Goal: Task Accomplishment & Management: Manage account settings

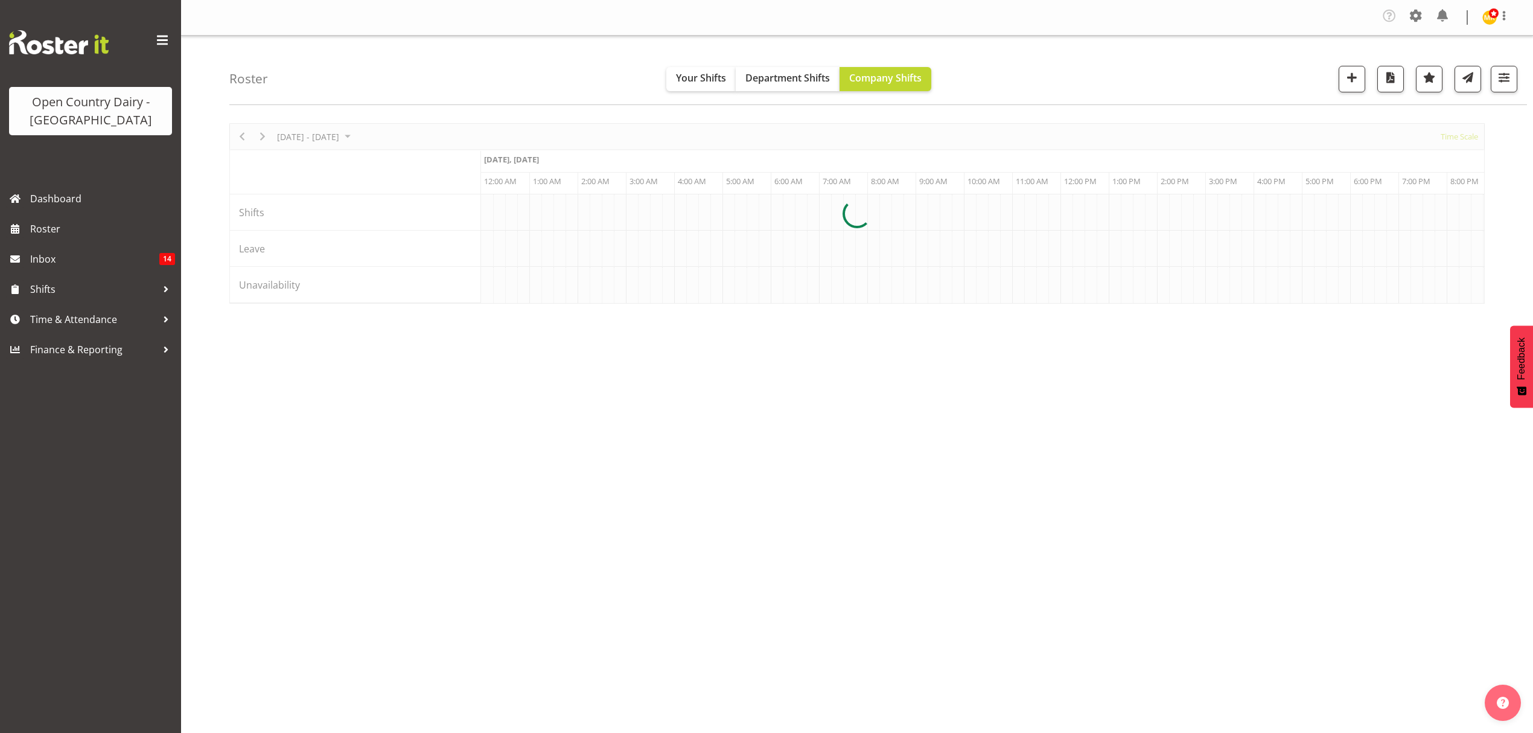
scroll to position [0, 6953]
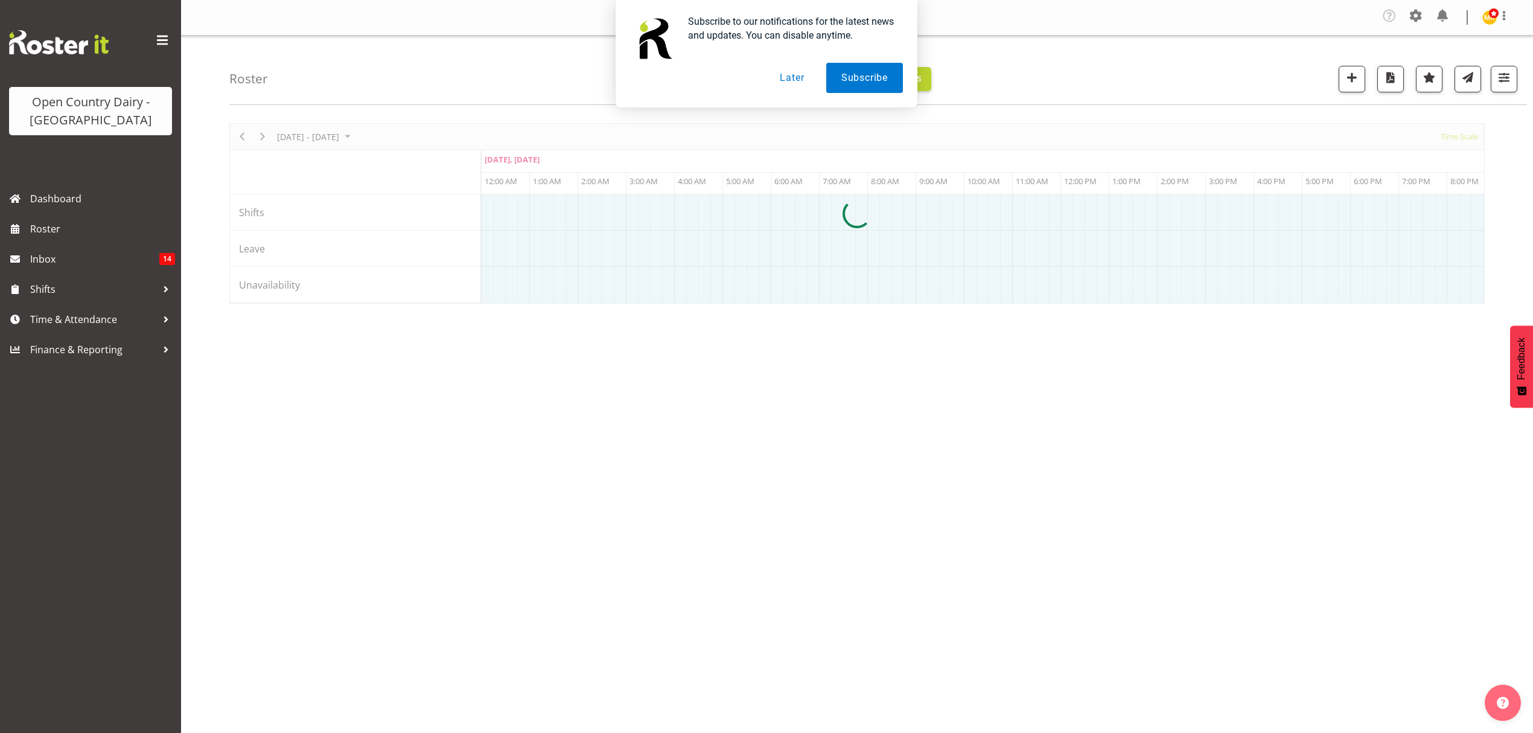
click at [794, 81] on button "Later" at bounding box center [792, 78] width 54 height 30
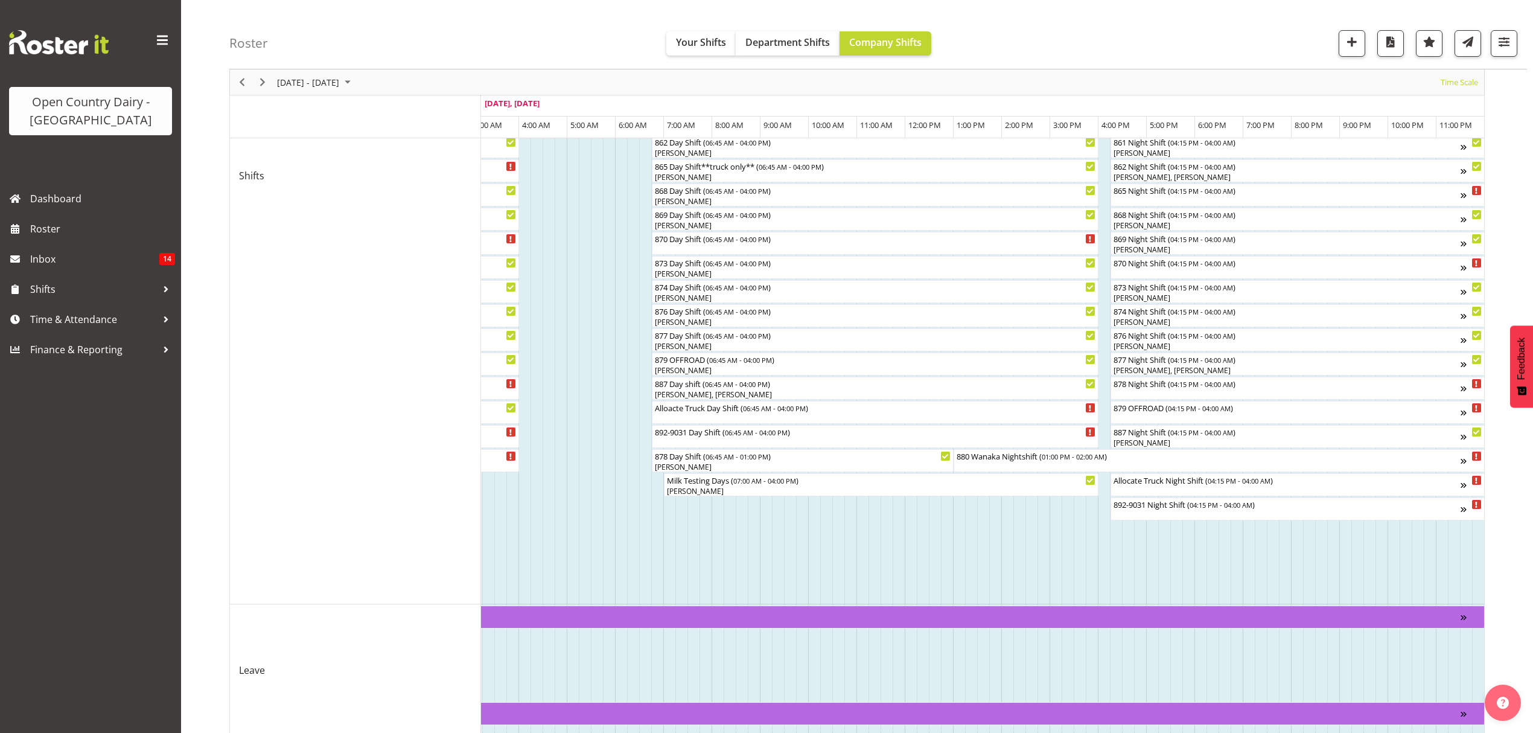
scroll to position [348, 0]
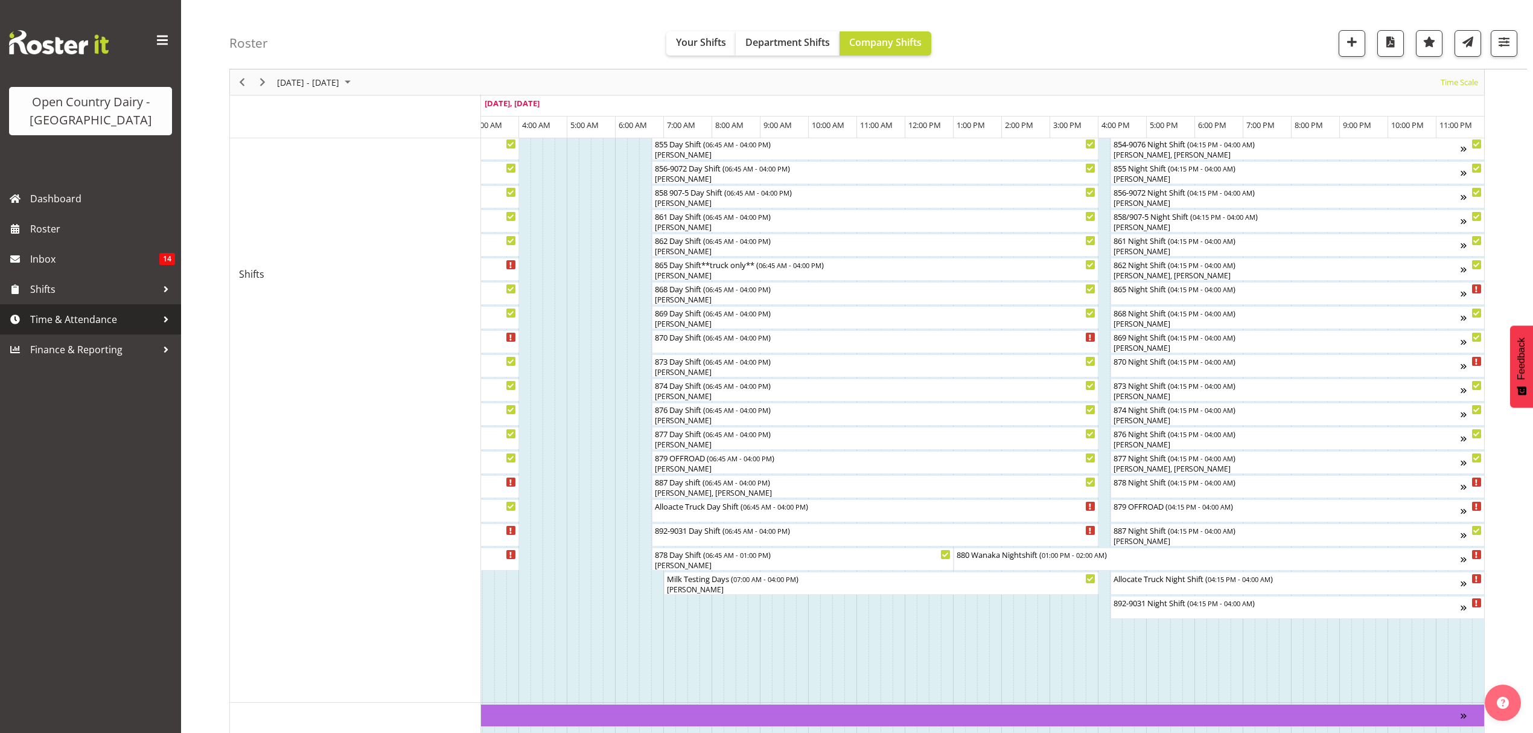
click at [61, 323] on span "Time & Attendance" at bounding box center [93, 319] width 127 height 18
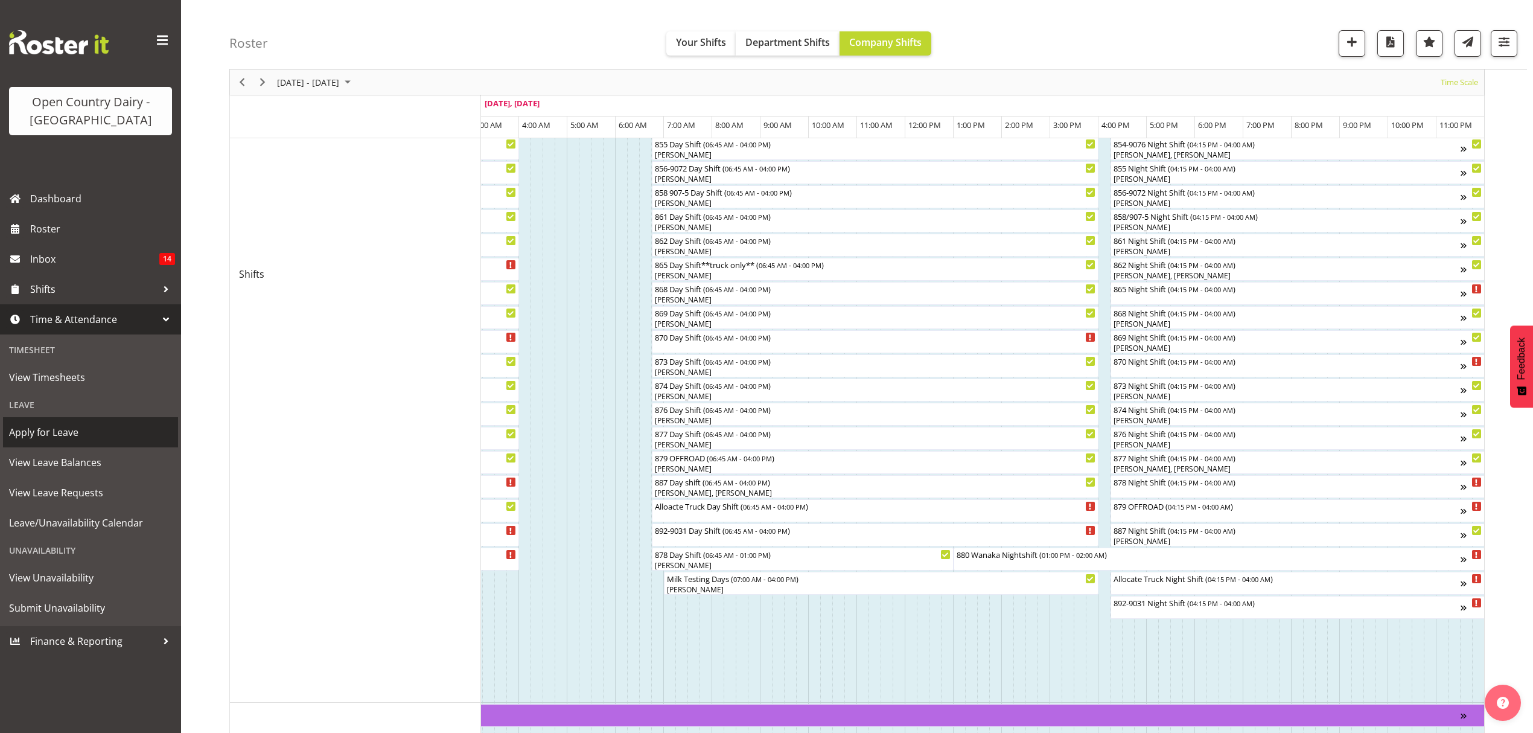
click at [40, 433] on span "Apply for Leave" at bounding box center [90, 432] width 163 height 18
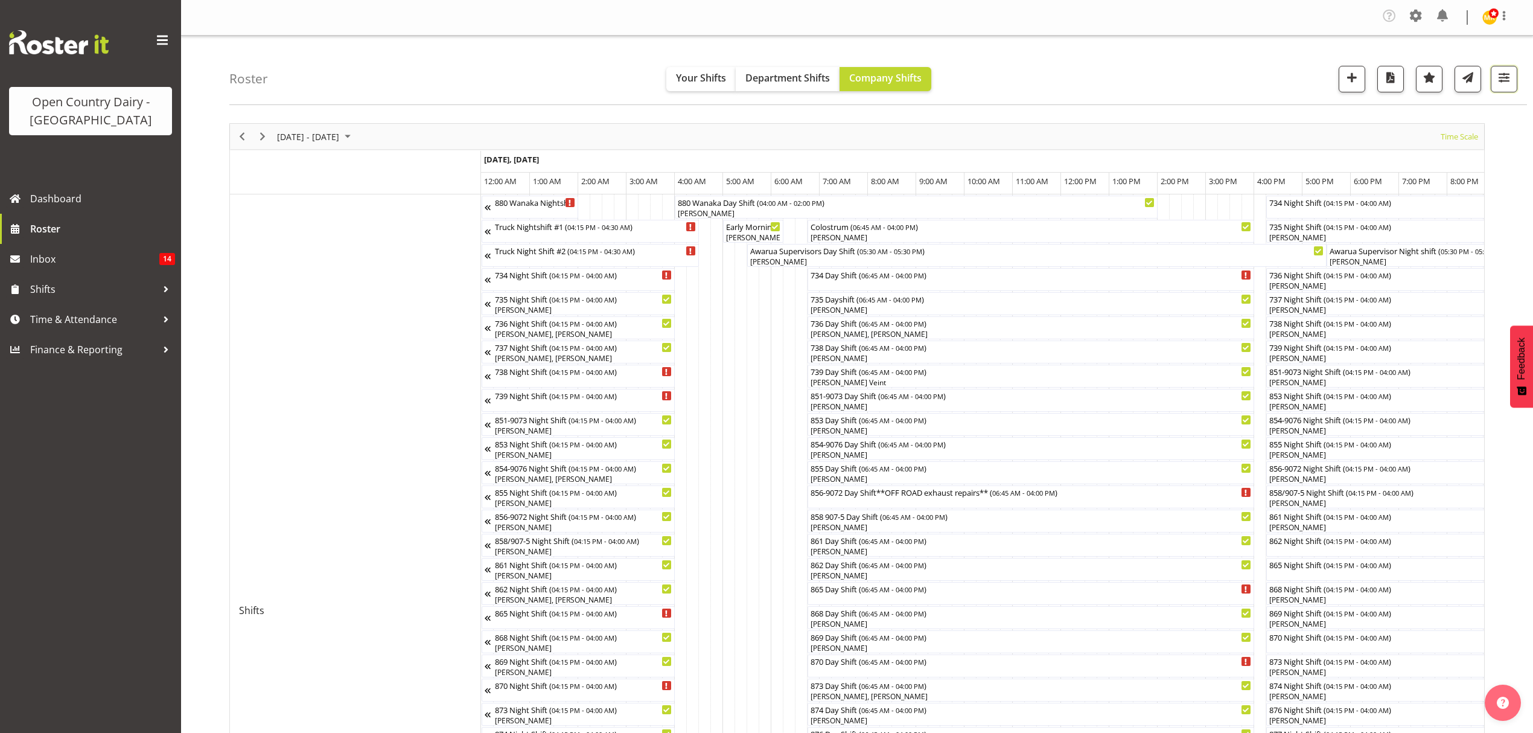
scroll to position [0, 2971]
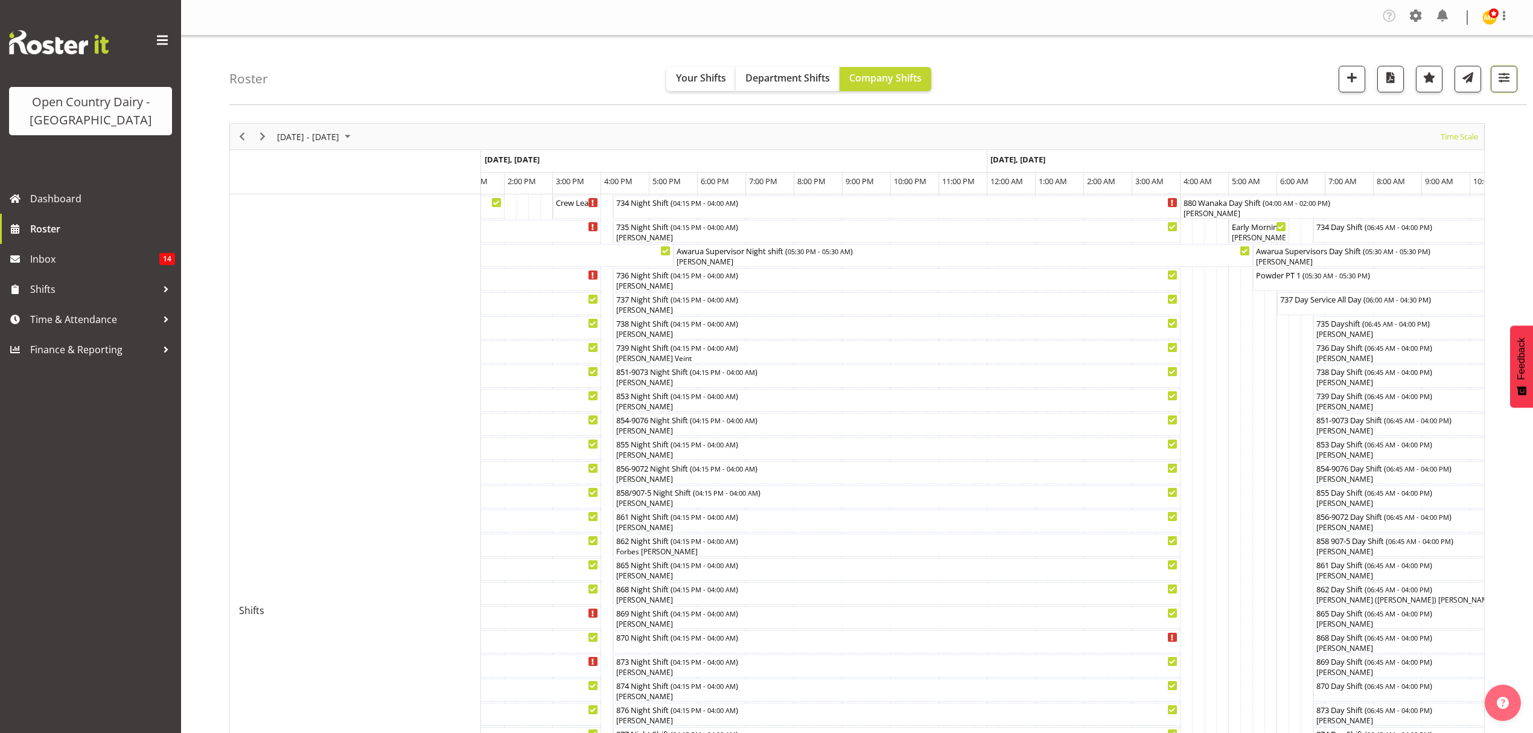
click at [1505, 89] on button "button" at bounding box center [1504, 79] width 27 height 27
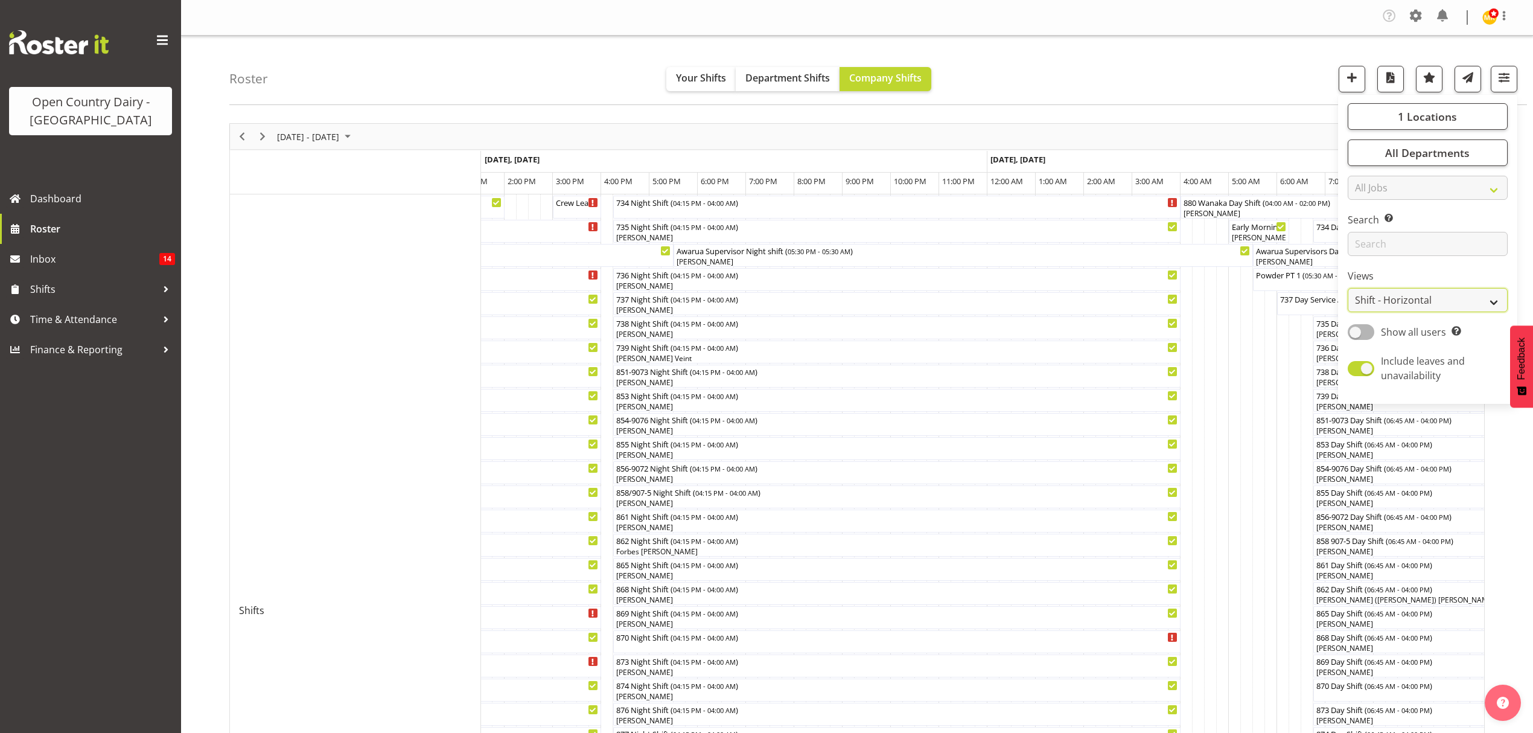
click at [1493, 300] on select "Staff Role Shift - Horizontal Shift - Vertical Staff - Location" at bounding box center [1428, 300] width 160 height 24
select select "staff"
click at [1348, 288] on select "Staff Role Shift - Horizontal Shift - Vertical Staff - Location" at bounding box center [1428, 300] width 160 height 24
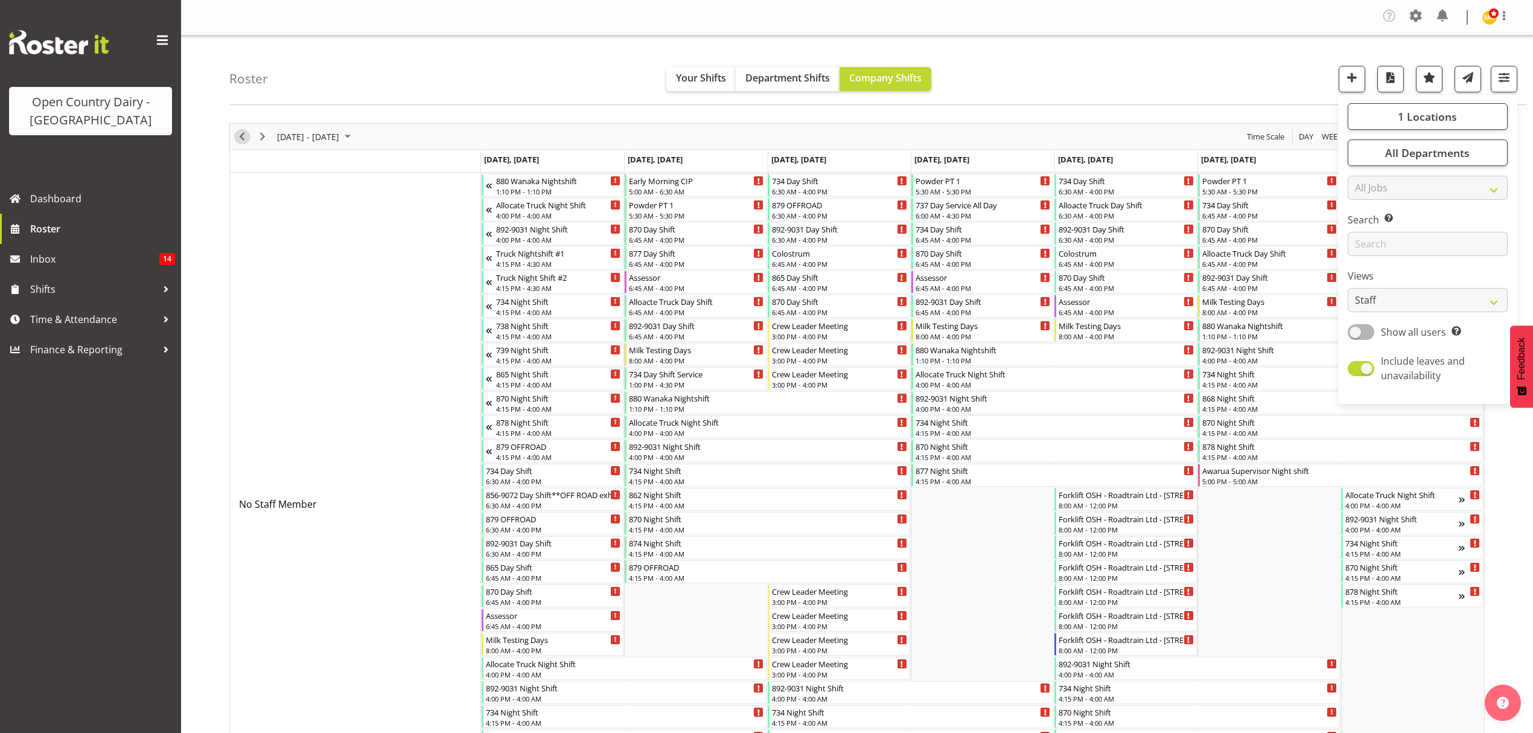
click at [241, 138] on span "Previous" at bounding box center [242, 136] width 14 height 15
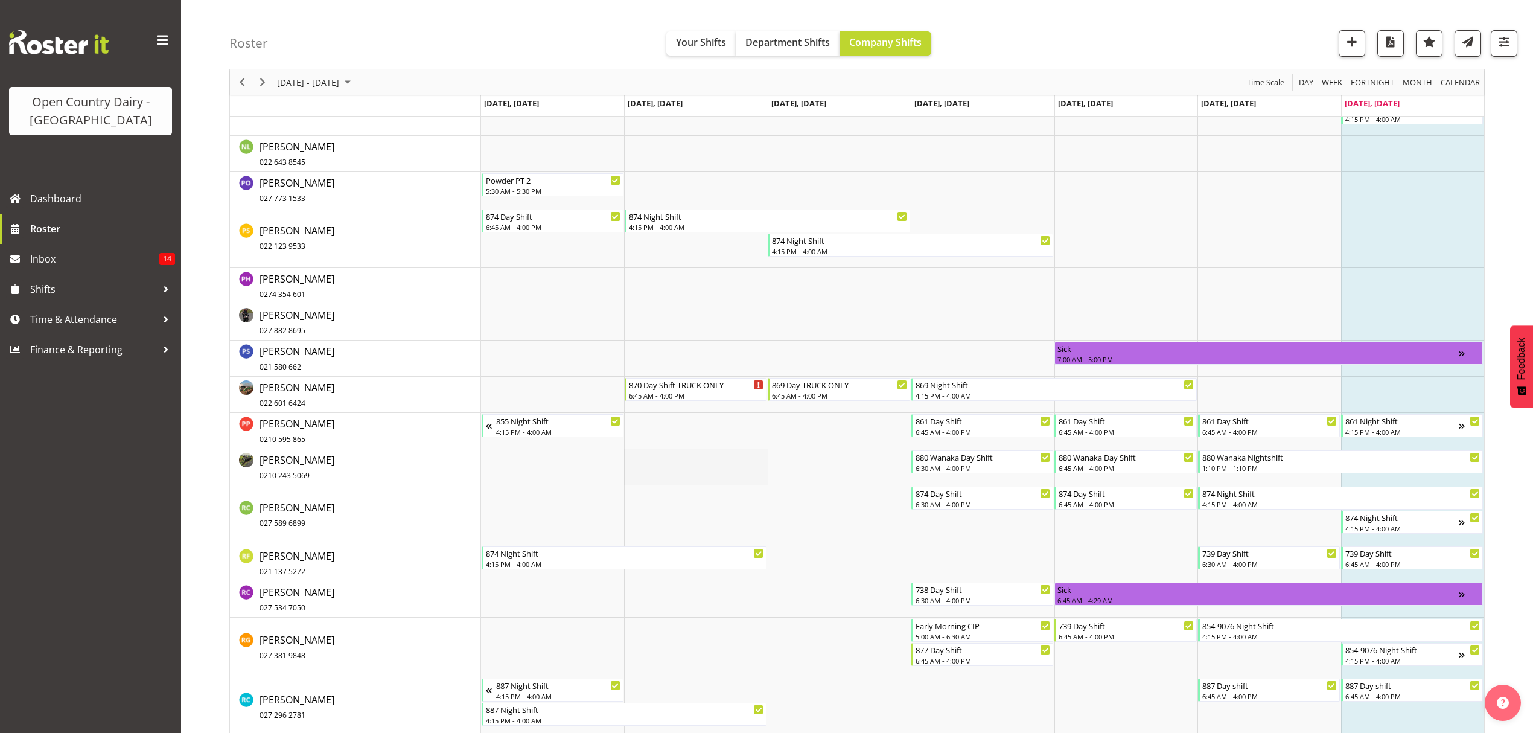
scroll to position [5874, 0]
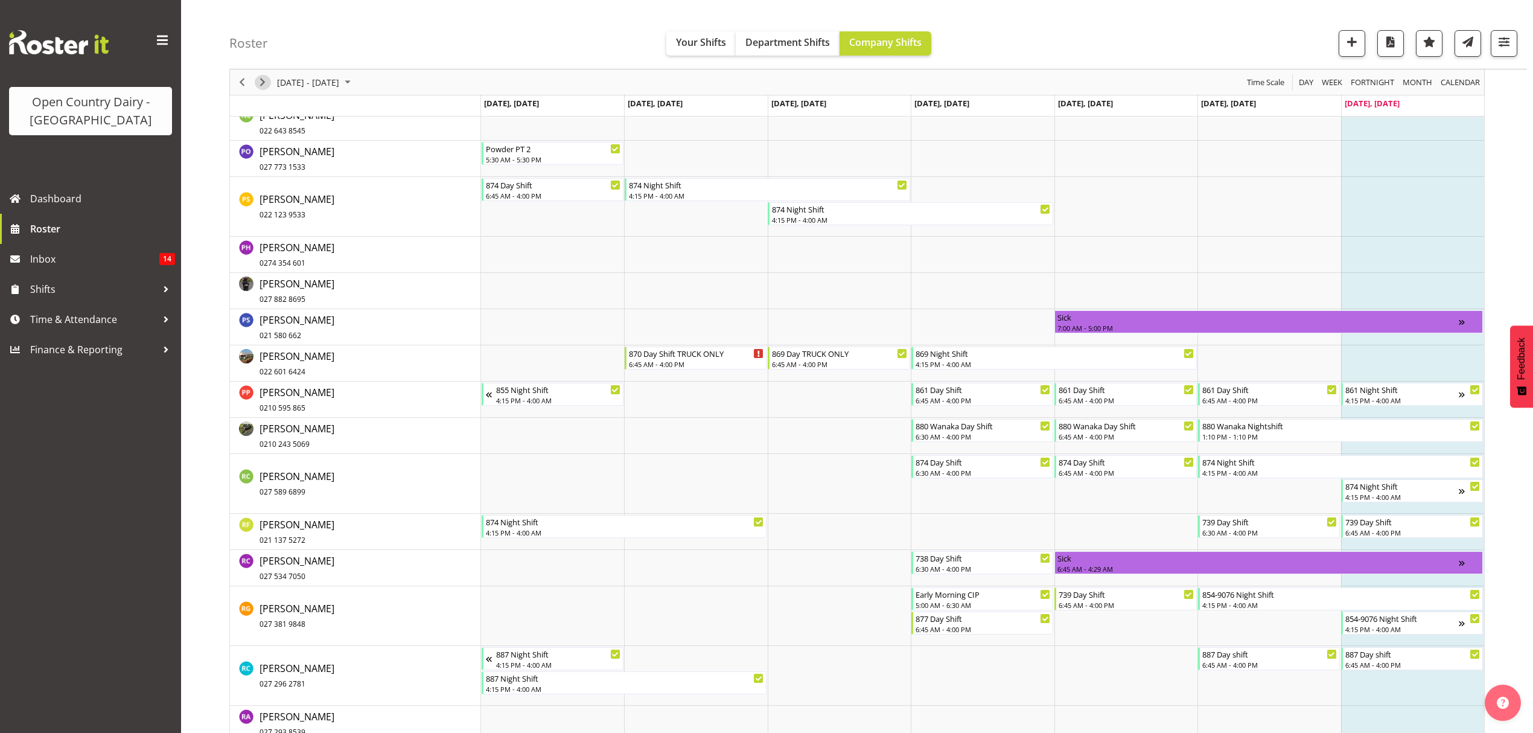
drag, startPoint x: 261, startPoint y: 87, endPoint x: 1418, endPoint y: 561, distance: 1250.8
click at [261, 87] on span "Next" at bounding box center [262, 82] width 14 height 15
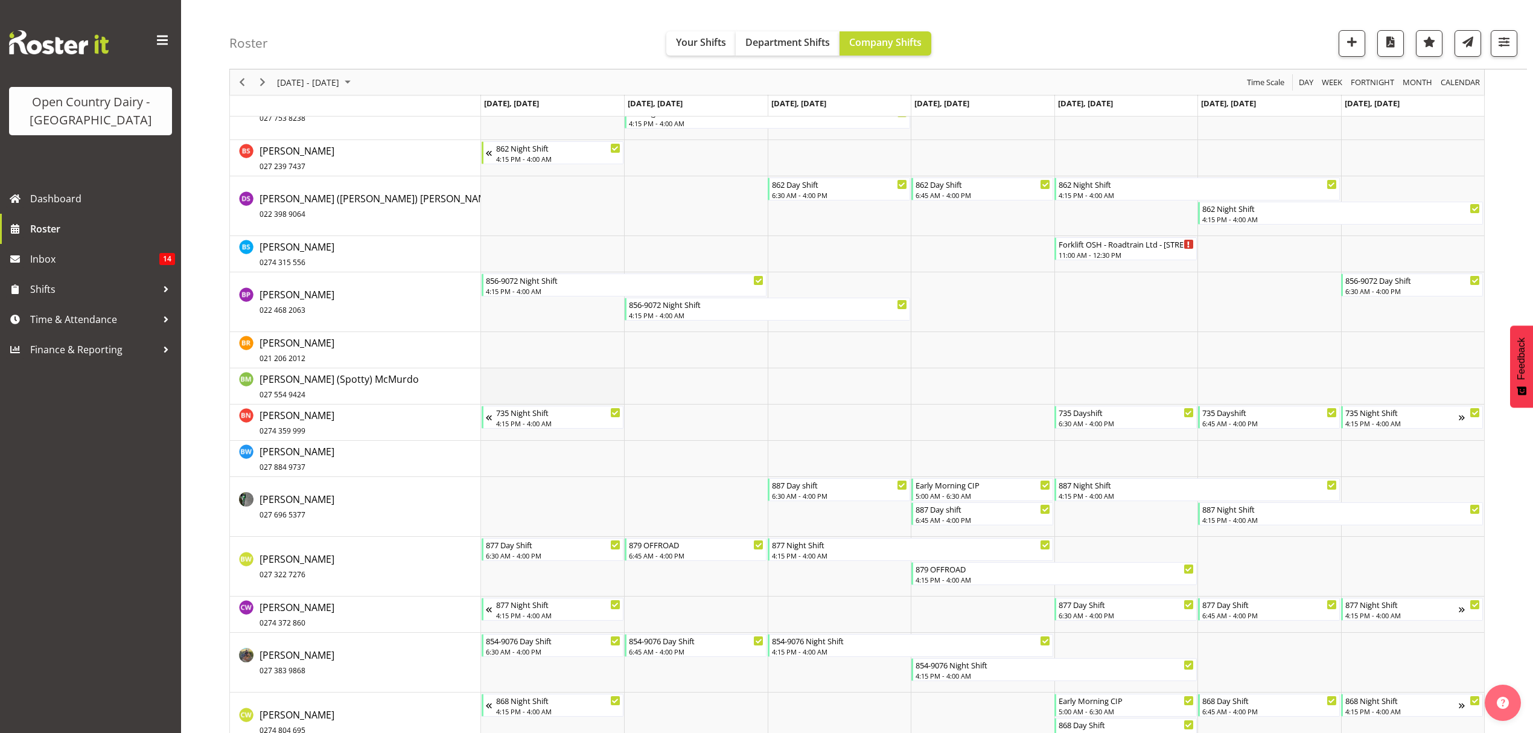
scroll to position [1529, 0]
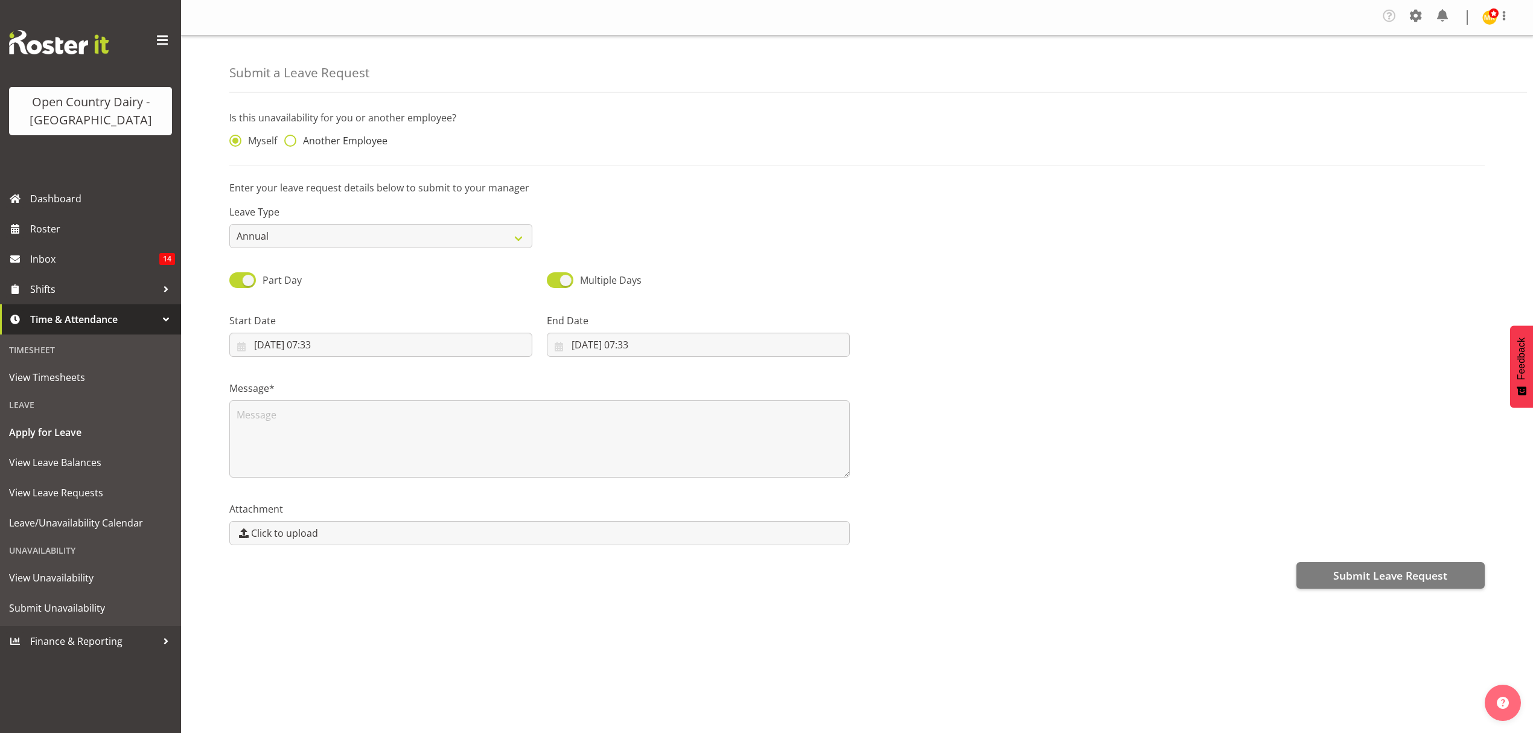
click at [290, 145] on span at bounding box center [290, 141] width 12 height 12
click at [290, 145] on input "Another Employee" at bounding box center [288, 141] width 8 height 8
radio input "true"
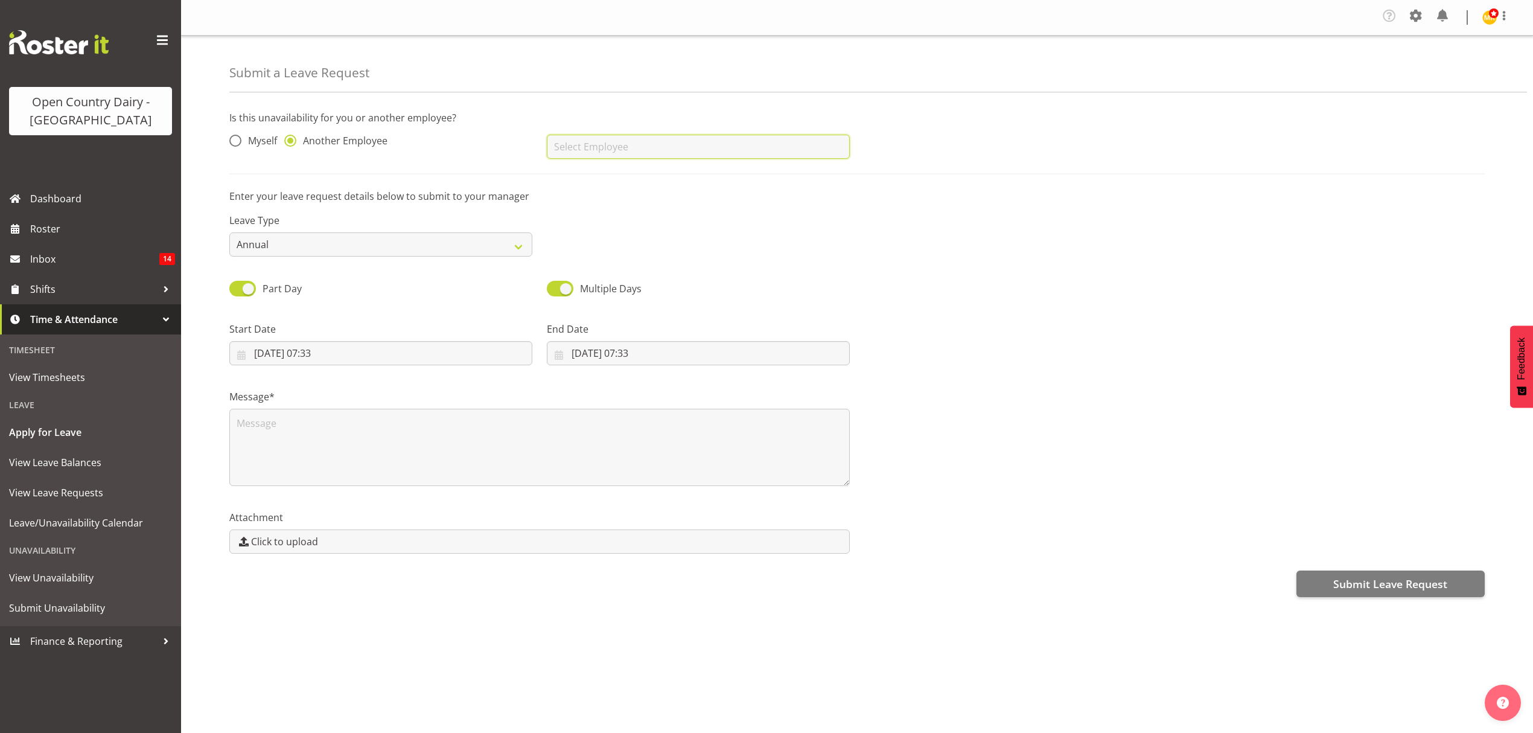
click at [617, 146] on input "text" at bounding box center [698, 147] width 303 height 24
click at [572, 181] on span "[PERSON_NAME]" at bounding box center [593, 176] width 75 height 13
type input "[PERSON_NAME]"
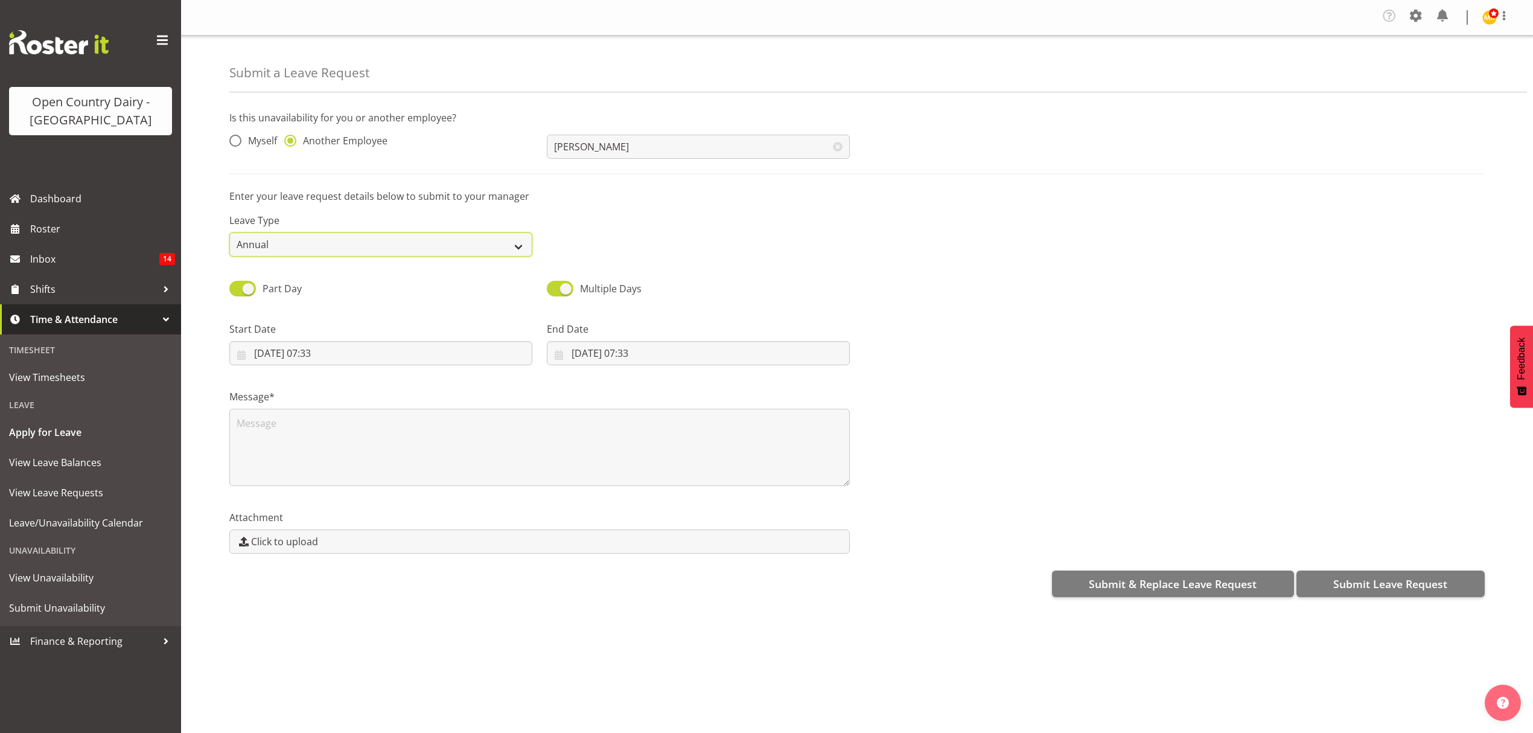
click at [525, 239] on select "Annual Sick Leave Without Pay Bereavement Domestic Violence Parental Jury Servi…" at bounding box center [380, 244] width 303 height 24
select select "Sick"
click at [229, 233] on select "Annual Sick Leave Without Pay Bereavement Domestic Violence Parental Jury Servi…" at bounding box center [380, 244] width 303 height 24
click at [319, 357] on input "31/08/2025, 07:33" at bounding box center [380, 353] width 303 height 24
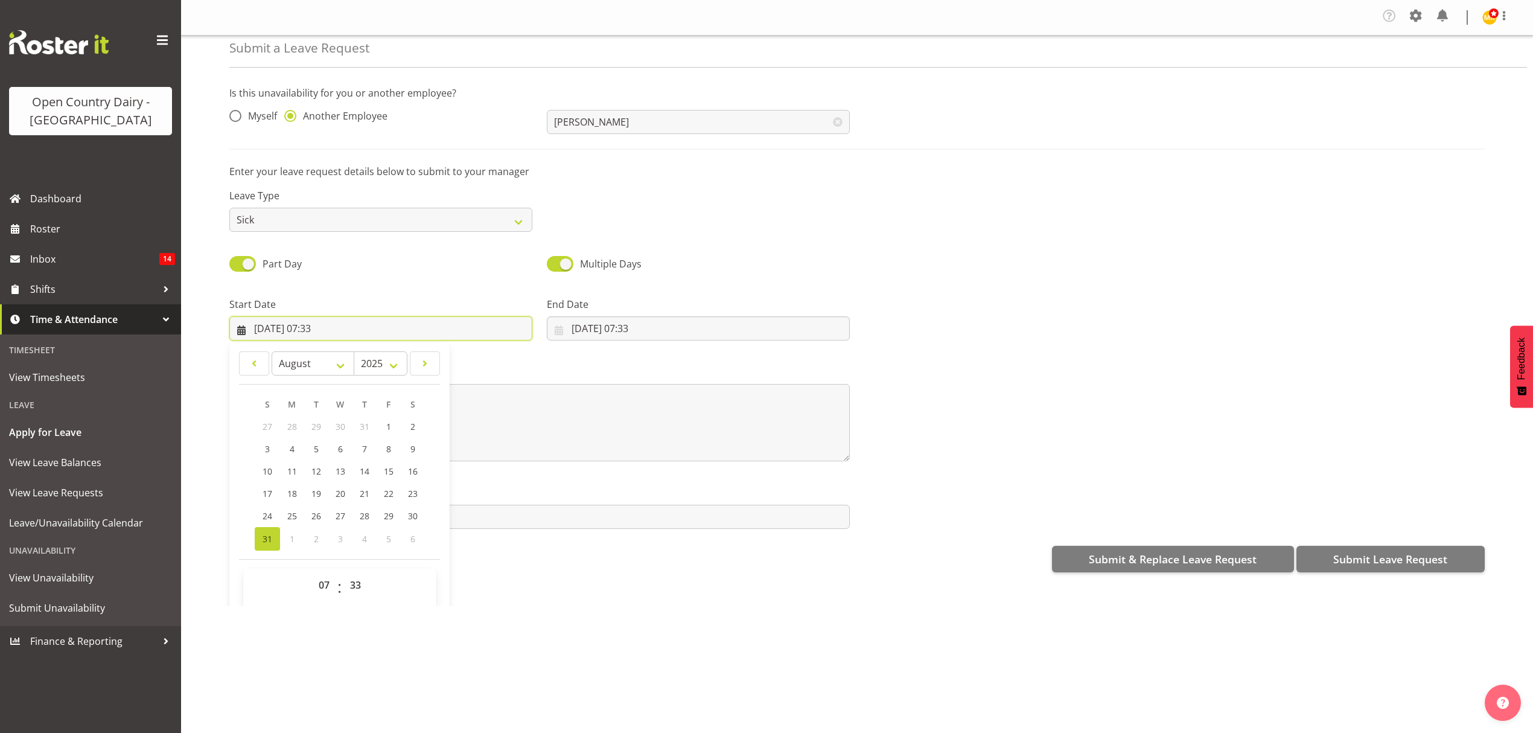
scroll to position [35, 0]
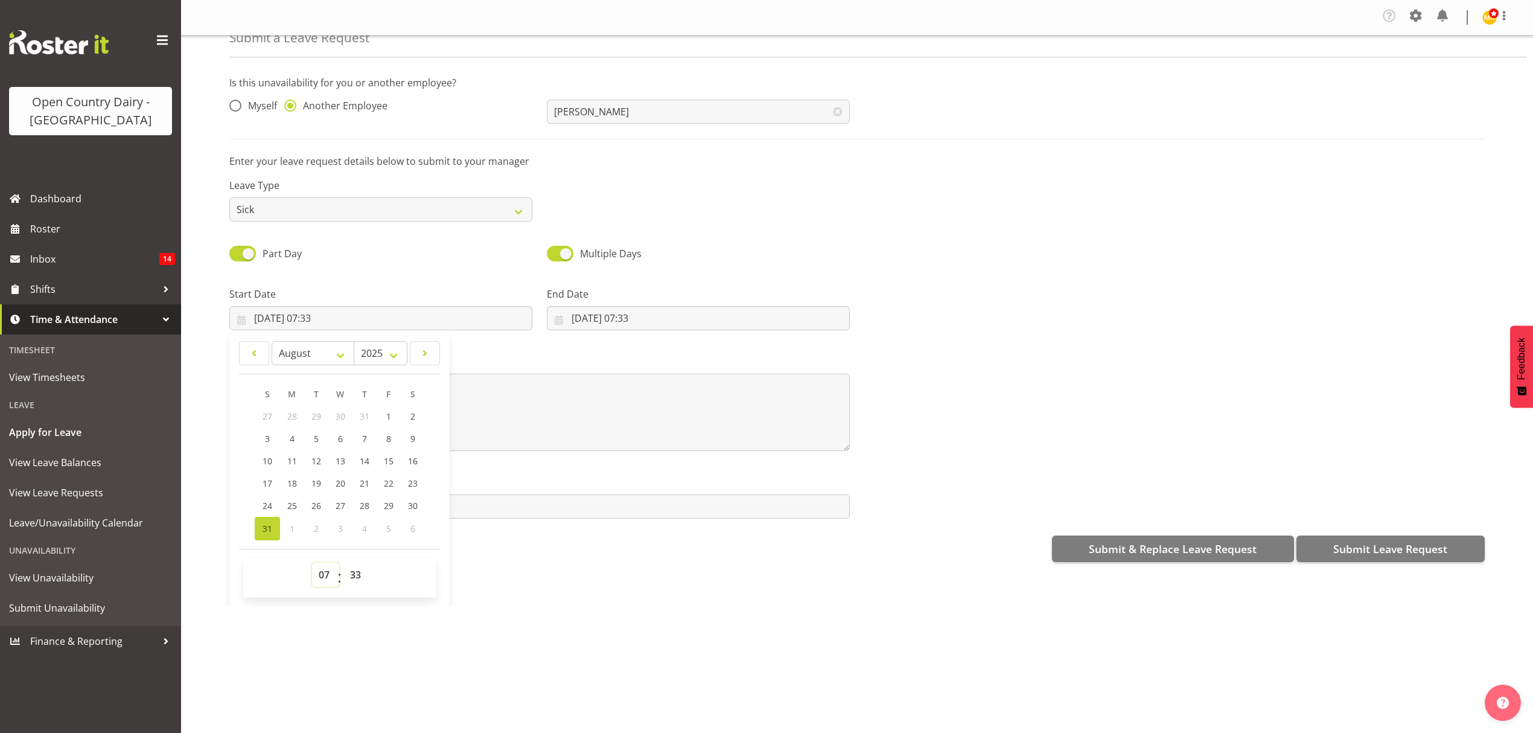
click at [322, 577] on select "00 01 02 03 04 05 06 07 08 09 10 11 12 13 14 15 16 17 18 19 20 21 22 23" at bounding box center [325, 574] width 27 height 24
select select "16"
click at [312, 564] on select "00 01 02 03 04 05 06 07 08 09 10 11 12 13 14 15 16 17 18 19 20 21 22 23" at bounding box center [325, 574] width 27 height 24
type input "31/08/2025, 16:33"
click at [354, 577] on select "00 01 02 03 04 05 06 07 08 09 10 11 12 13 14 15 16 17 18 19 20 21 22 23 24 25 2…" at bounding box center [356, 574] width 27 height 24
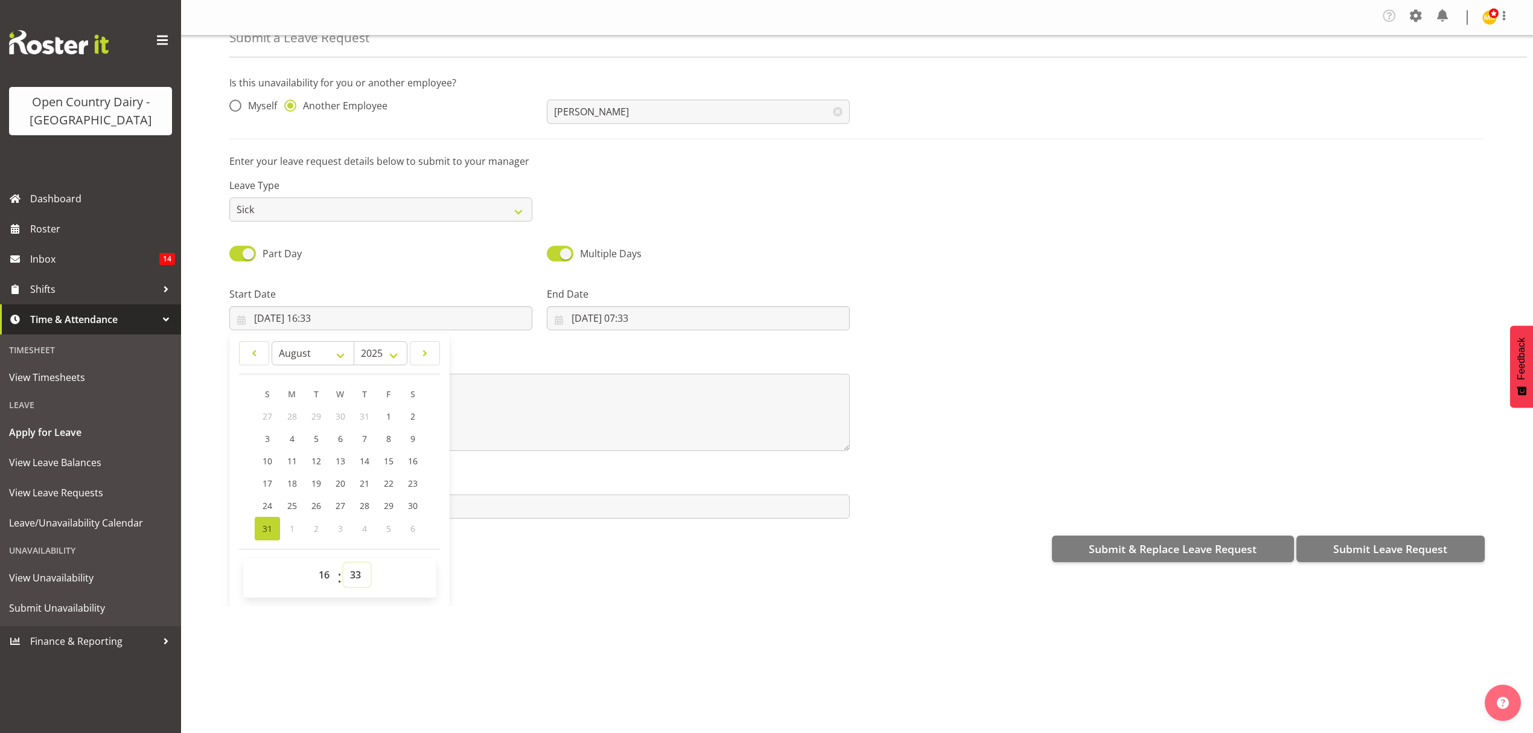
select select "15"
click at [343, 564] on select "00 01 02 03 04 05 06 07 08 09 10 11 12 13 14 15 16 17 18 19 20 21 22 23 24 25 2…" at bounding box center [356, 574] width 27 height 24
type input "[DATE] 16:15"
click at [643, 323] on input "31/08/2025, 07:33" at bounding box center [698, 318] width 303 height 24
drag, startPoint x: 638, startPoint y: 581, endPoint x: 633, endPoint y: 584, distance: 6.5
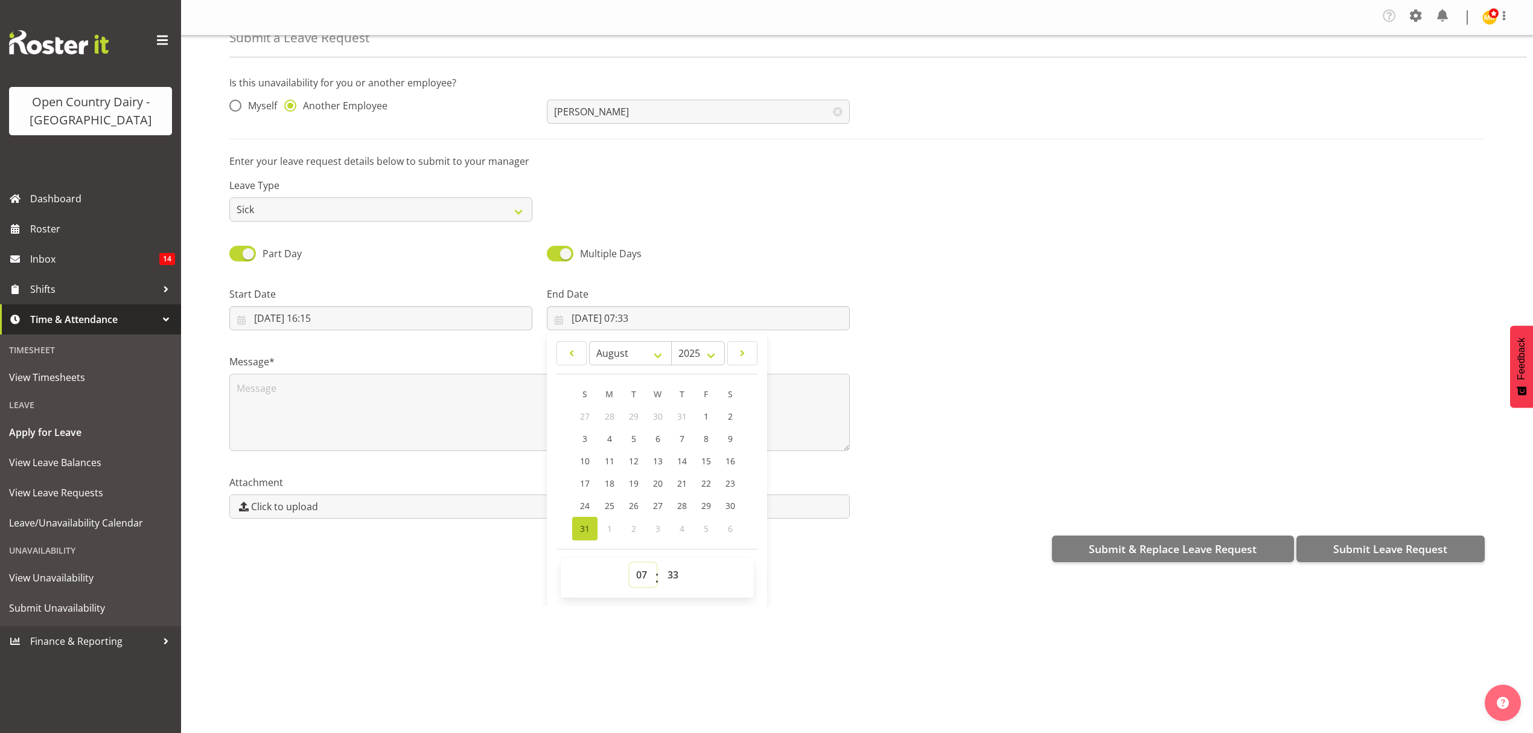
click at [638, 581] on select "00 01 02 03 04 05 06 07 08 09 10 11 12 13 14 15 16 17 18 19 20 21 22 23" at bounding box center [642, 574] width 27 height 24
click at [602, 522] on div "1" at bounding box center [609, 529] width 24 height 24
click at [604, 532] on div "1" at bounding box center [609, 529] width 24 height 24
click at [659, 355] on select "January February March April May June July August September October November De…" at bounding box center [630, 353] width 83 height 24
select select "8"
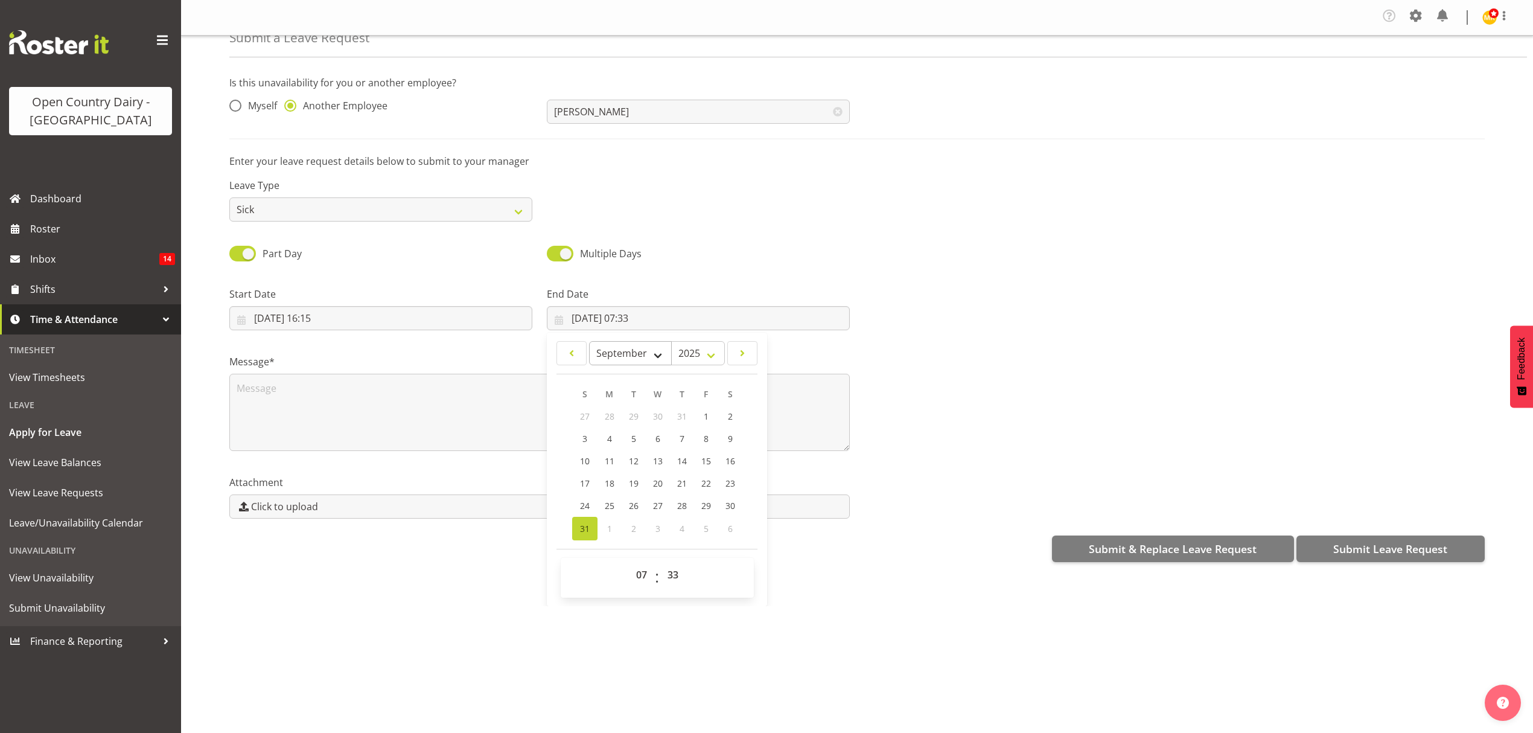
click at [589, 342] on select "January February March April May June July August September October November De…" at bounding box center [630, 353] width 83 height 24
click at [607, 414] on span "1" at bounding box center [609, 416] width 5 height 11
type input "01/09/2025, 07:33"
click at [639, 573] on select "00 01 02 03 04 05 06 07 08 09 10 11 12 13 14 15 16 17 18 19 20 21 22 23" at bounding box center [642, 574] width 27 height 24
select select "4"
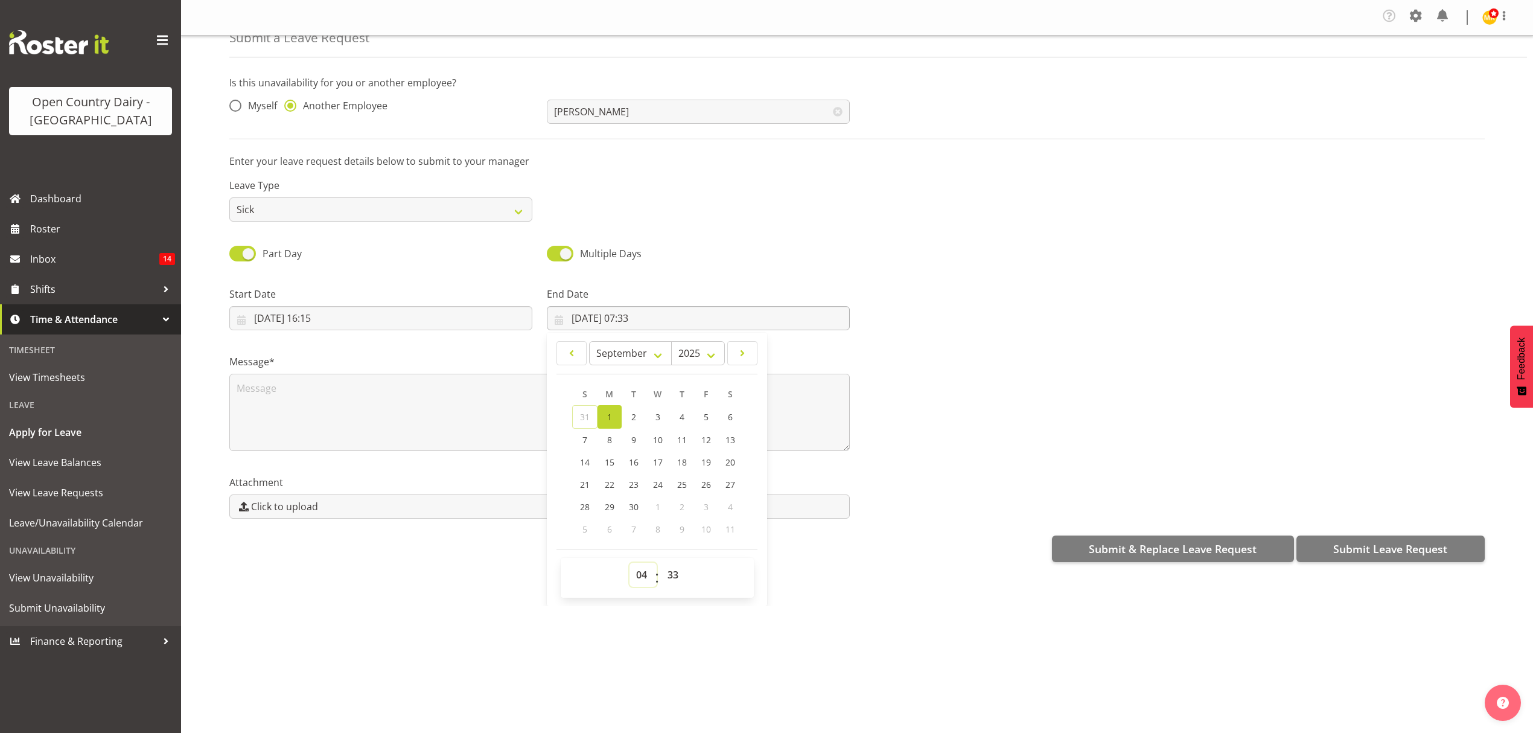
click at [629, 564] on select "00 01 02 03 04 05 06 07 08 09 10 11 12 13 14 15 16 17 18 19 20 21 22 23" at bounding box center [642, 574] width 27 height 24
type input "01/09/2025, 04:33"
click at [670, 575] on select "00 01 02 03 04 05 06 07 08 09 10 11 12 13 14 15 16 17 18 19 20 21 22 23 24 25 2…" at bounding box center [674, 574] width 27 height 24
select select "0"
click at [661, 564] on select "00 01 02 03 04 05 06 07 08 09 10 11 12 13 14 15 16 17 18 19 20 21 22 23 24 25 2…" at bounding box center [674, 574] width 27 height 24
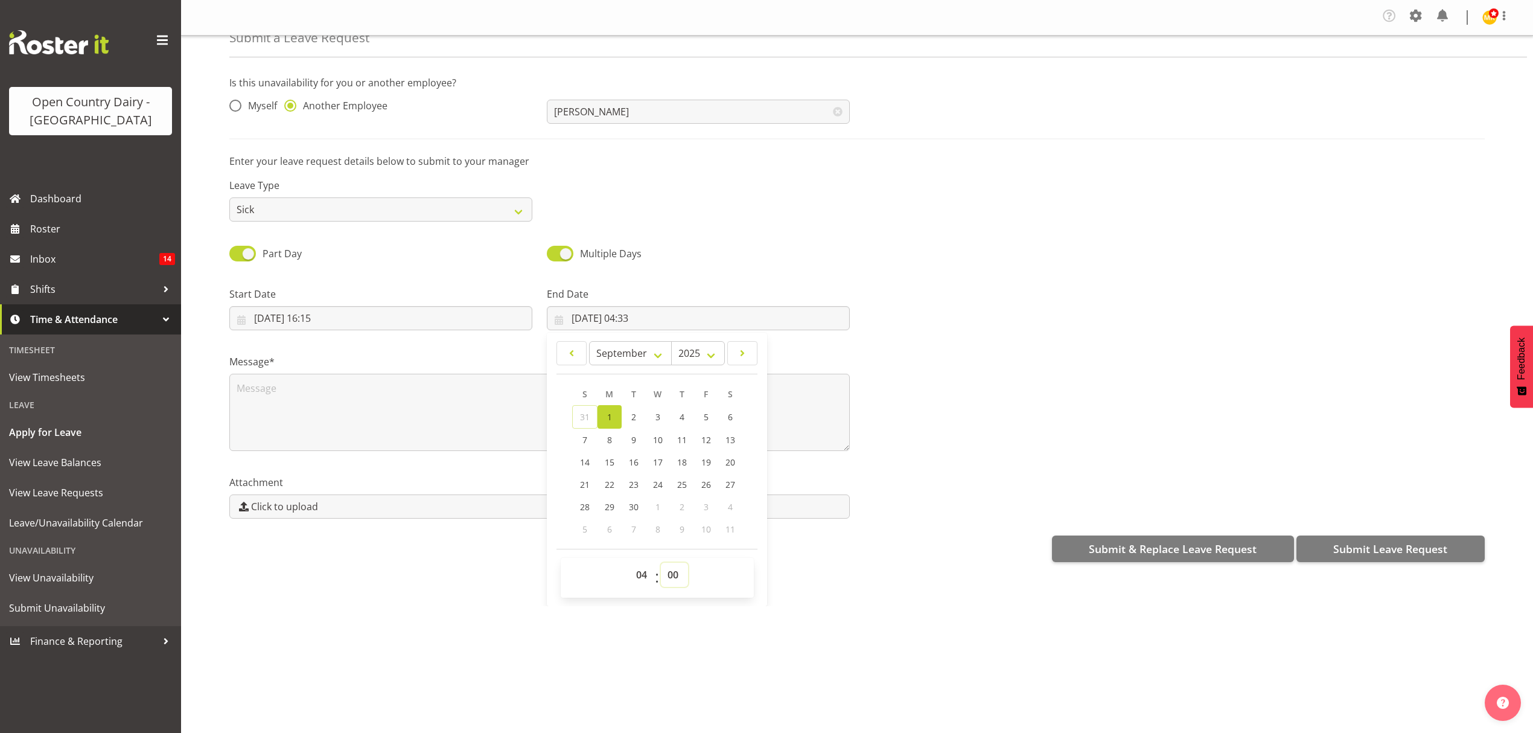
type input "[DATE] 04:00"
click at [244, 390] on textarea at bounding box center [539, 412] width 620 height 77
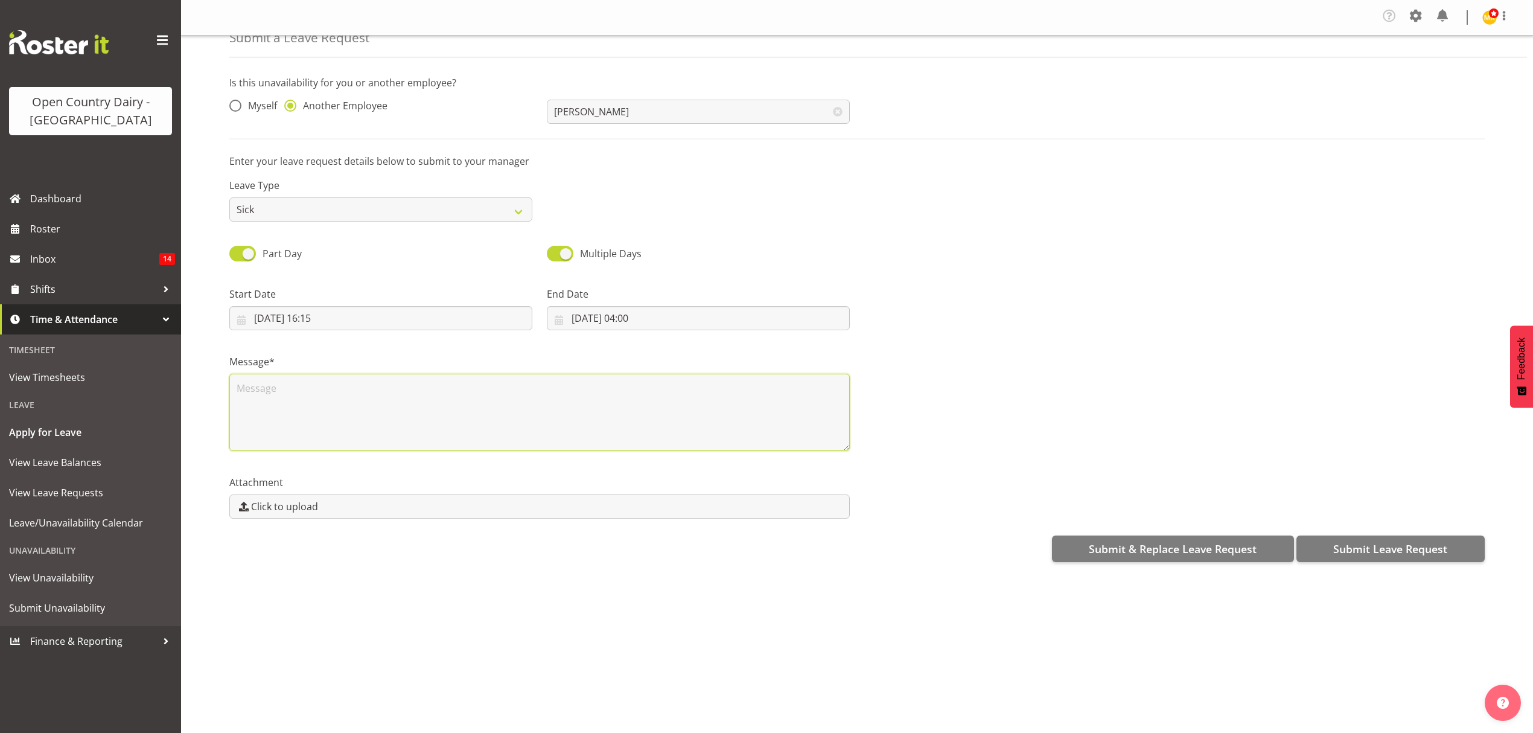
scroll to position [0, 0]
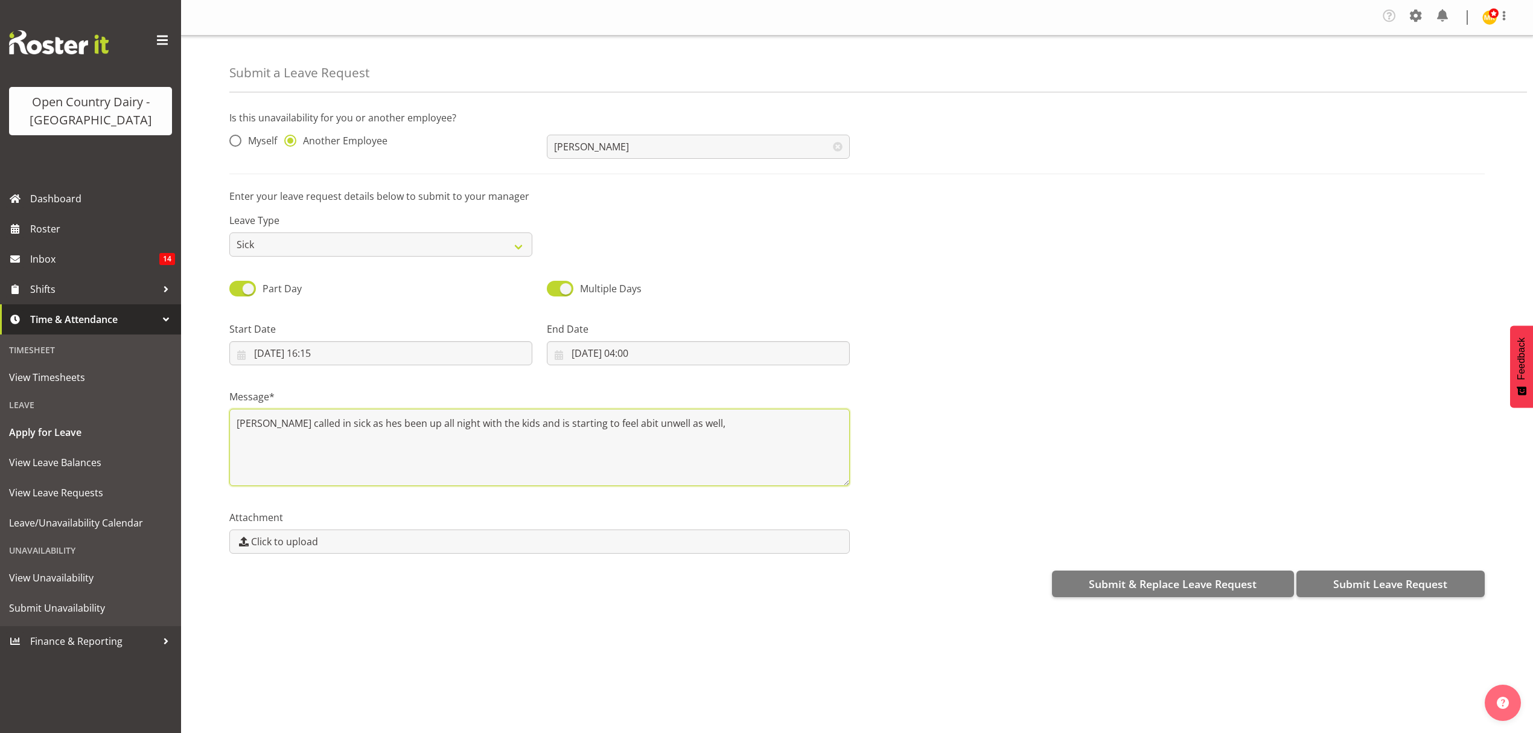
click at [600, 426] on textarea "Hayden called in sick as hes been up all night with the kids and is starting to…" at bounding box center [539, 447] width 620 height 77
type textarea "Hayden called in sick as hes been up all night with the kids and is starting to…"
click at [1356, 589] on span "Submit Leave Request" at bounding box center [1390, 584] width 114 height 16
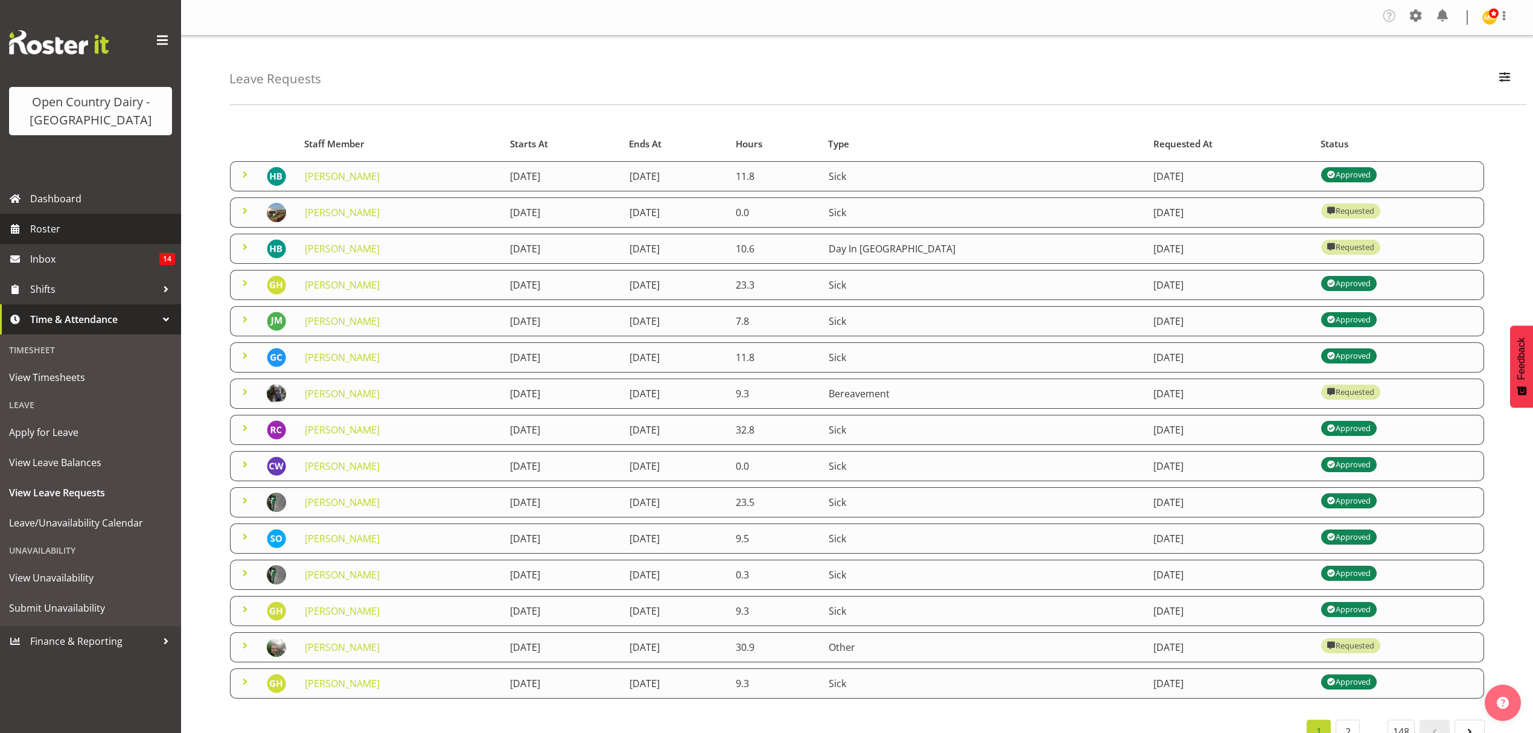
click at [59, 230] on span "Roster" at bounding box center [102, 229] width 145 height 18
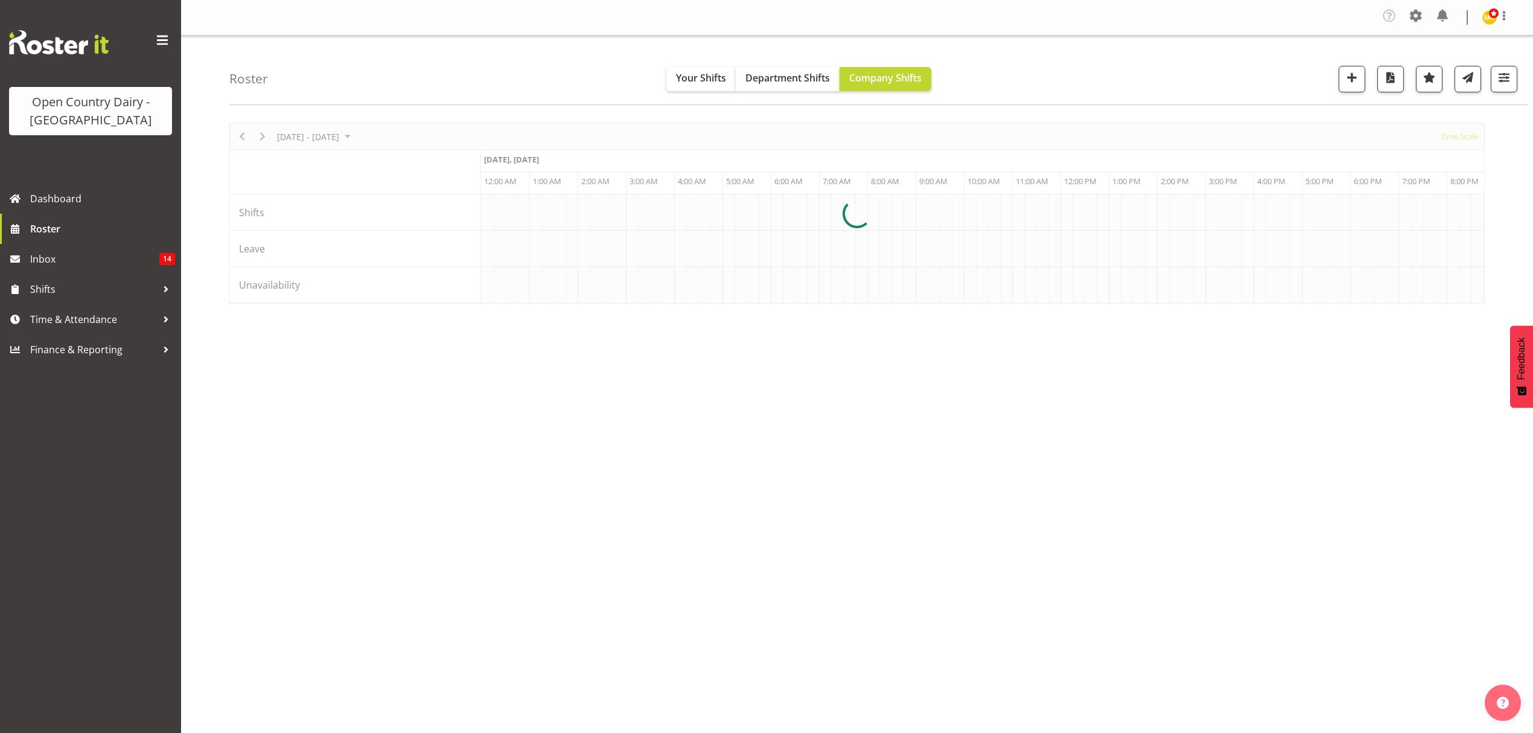
scroll to position [0, 6953]
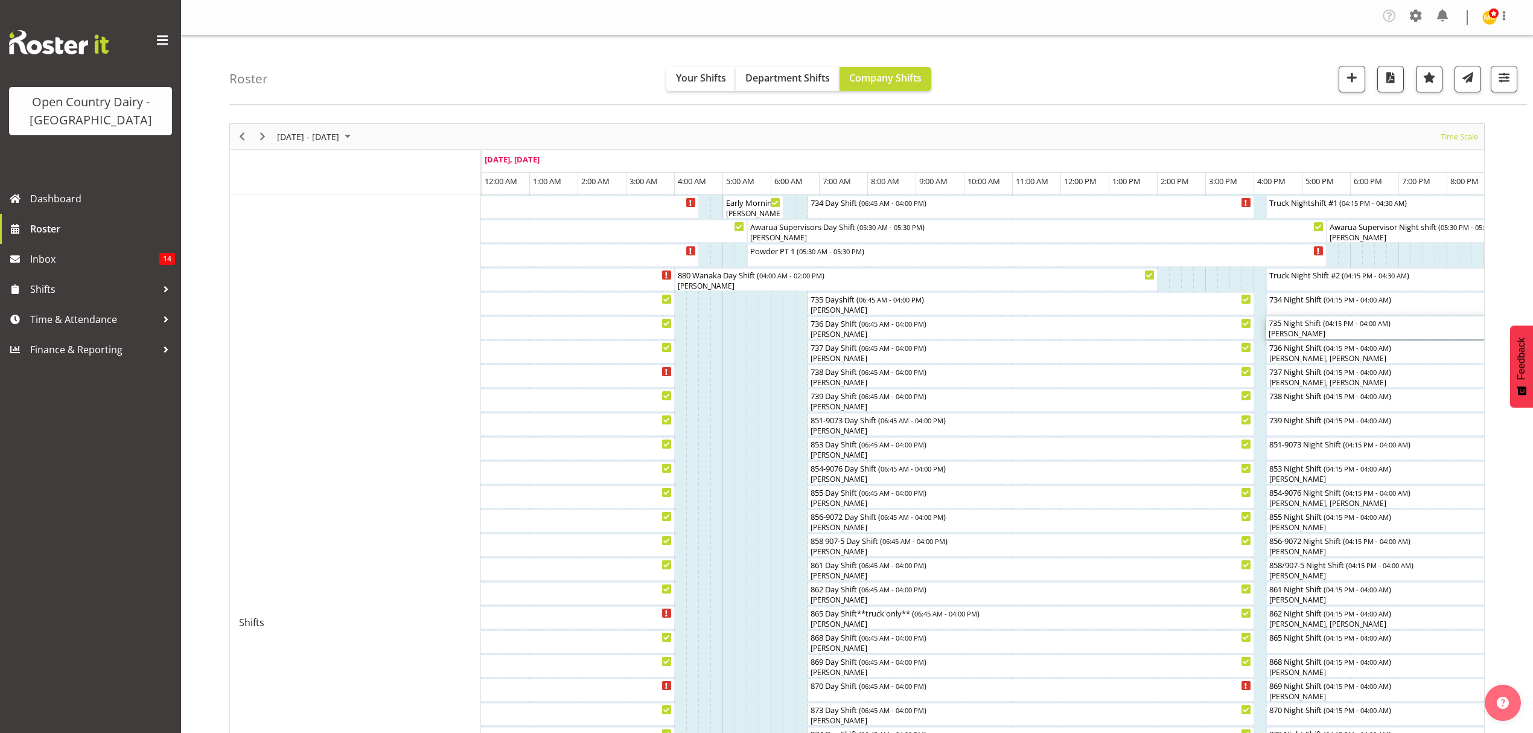
click at [1296, 328] on div "735 Night Shift ( 04:15 PM - 04:00 AM ) [PERSON_NAME]" at bounding box center [1443, 327] width 348 height 23
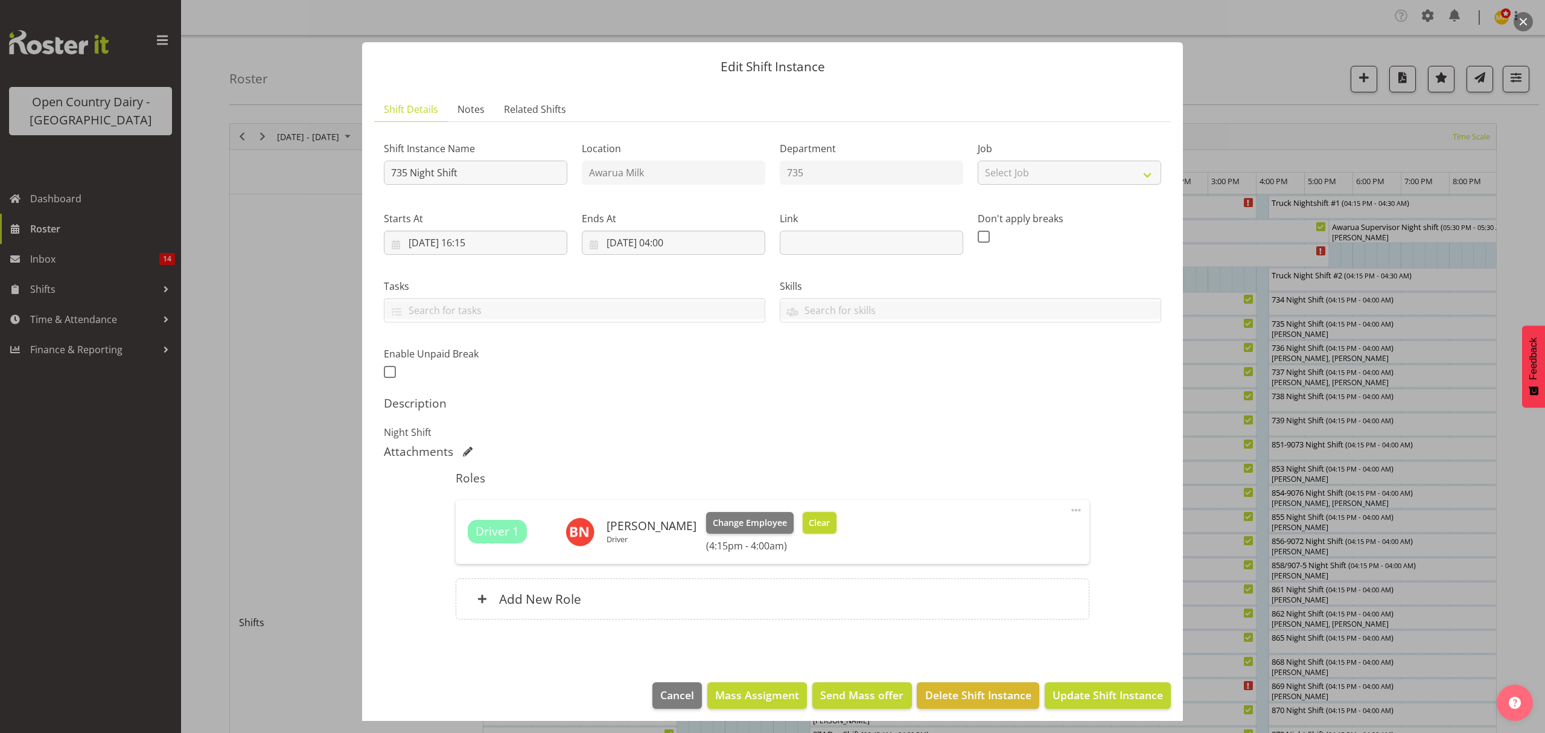
click at [808, 515] on button "Clear" at bounding box center [820, 523] width 34 height 22
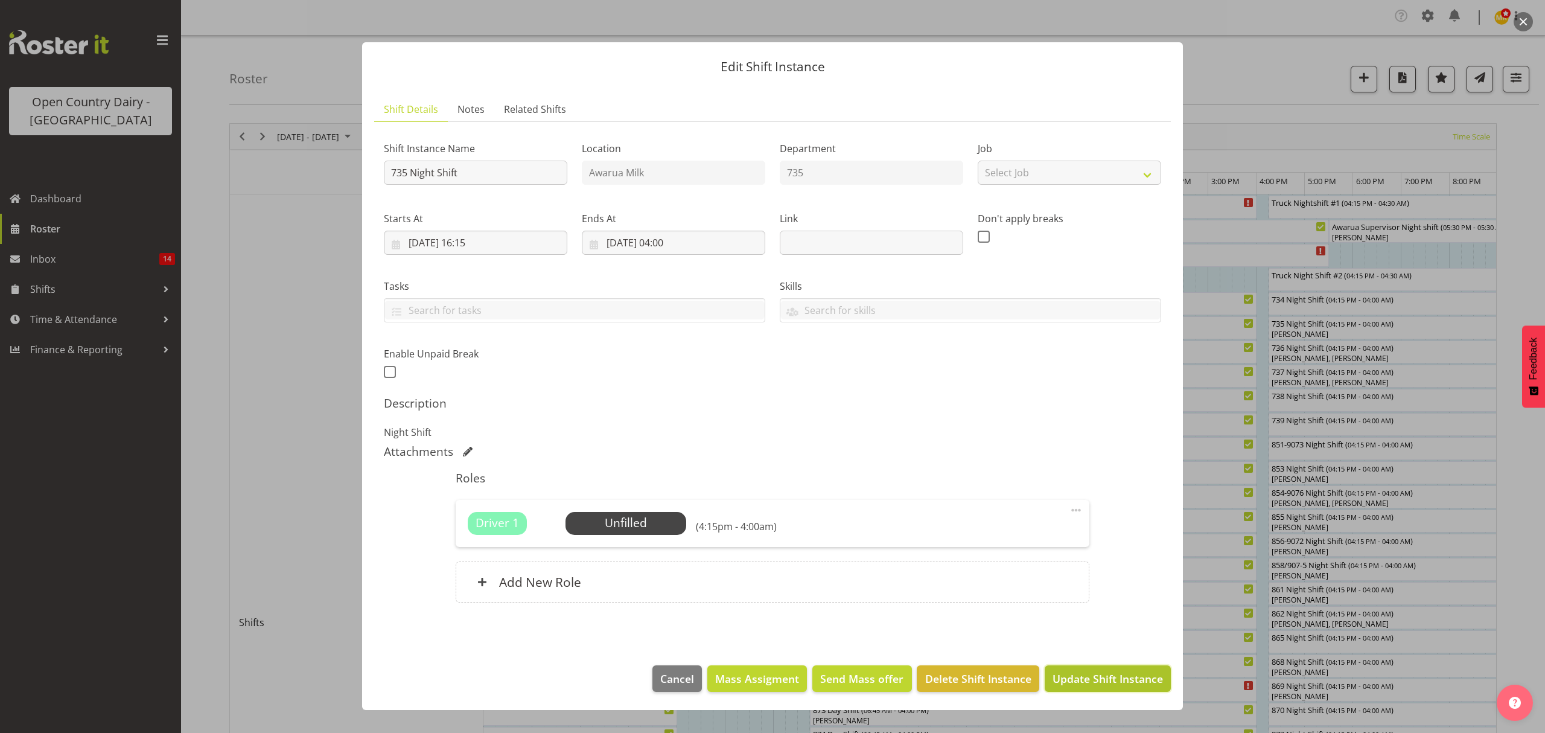
click at [1072, 684] on span "Update Shift Instance" at bounding box center [1108, 679] width 110 height 16
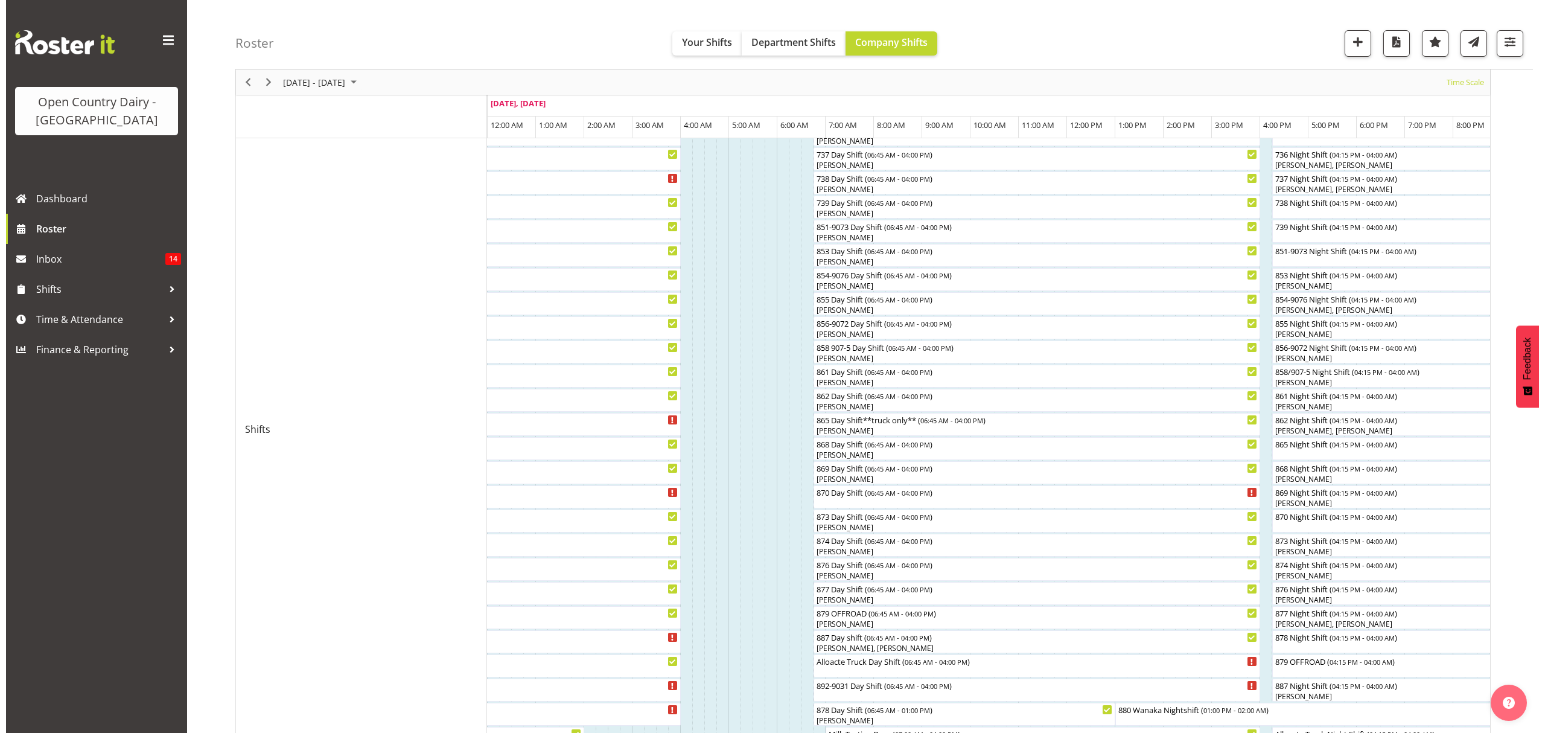
scroll to position [161, 0]
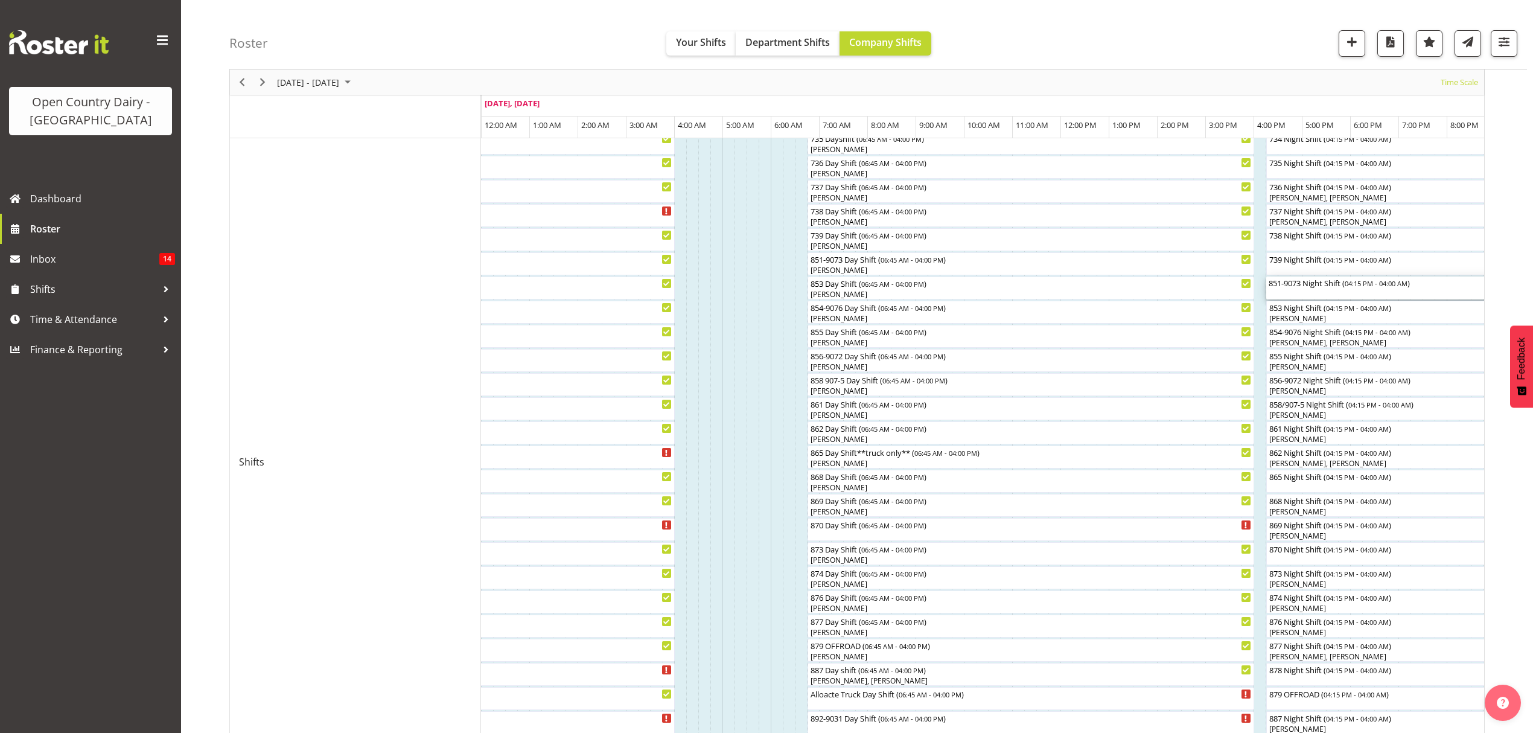
drag, startPoint x: 1290, startPoint y: 283, endPoint x: 1273, endPoint y: 328, distance: 48.1
click at [1273, 328] on div "Truck Nightshift #1 ( 04:15 PM - 04:30 AM ) Truck Night Shift #3 ( 04:15 PM - 0…" at bounding box center [982, 546] width 1003 height 1025
click at [1295, 288] on div "851-9073 Night Shift ( 04:15 PM - 04:00 AM )" at bounding box center [1443, 282] width 348 height 12
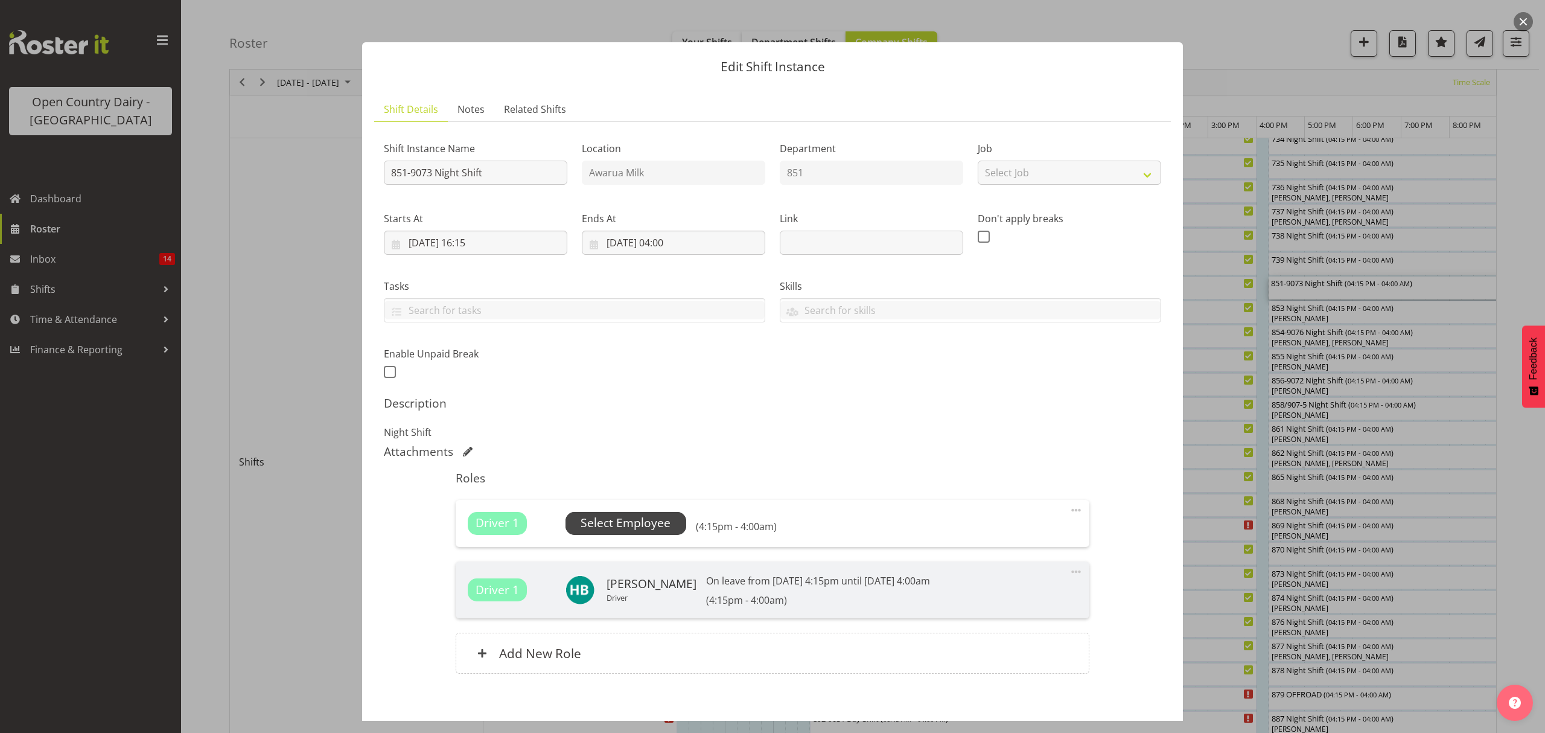
click at [619, 526] on span "Select Employee" at bounding box center [626, 523] width 90 height 18
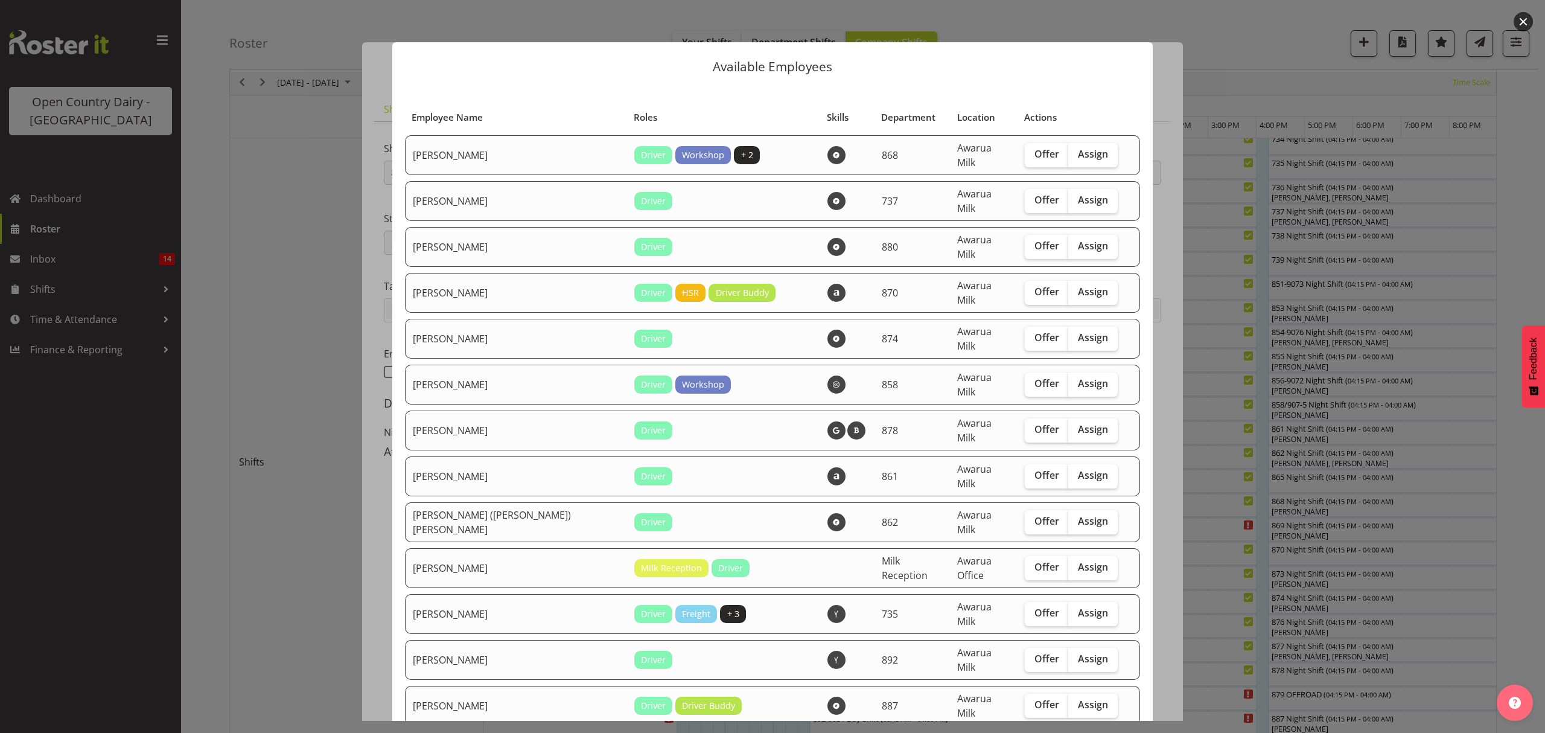
scroll to position [80, 0]
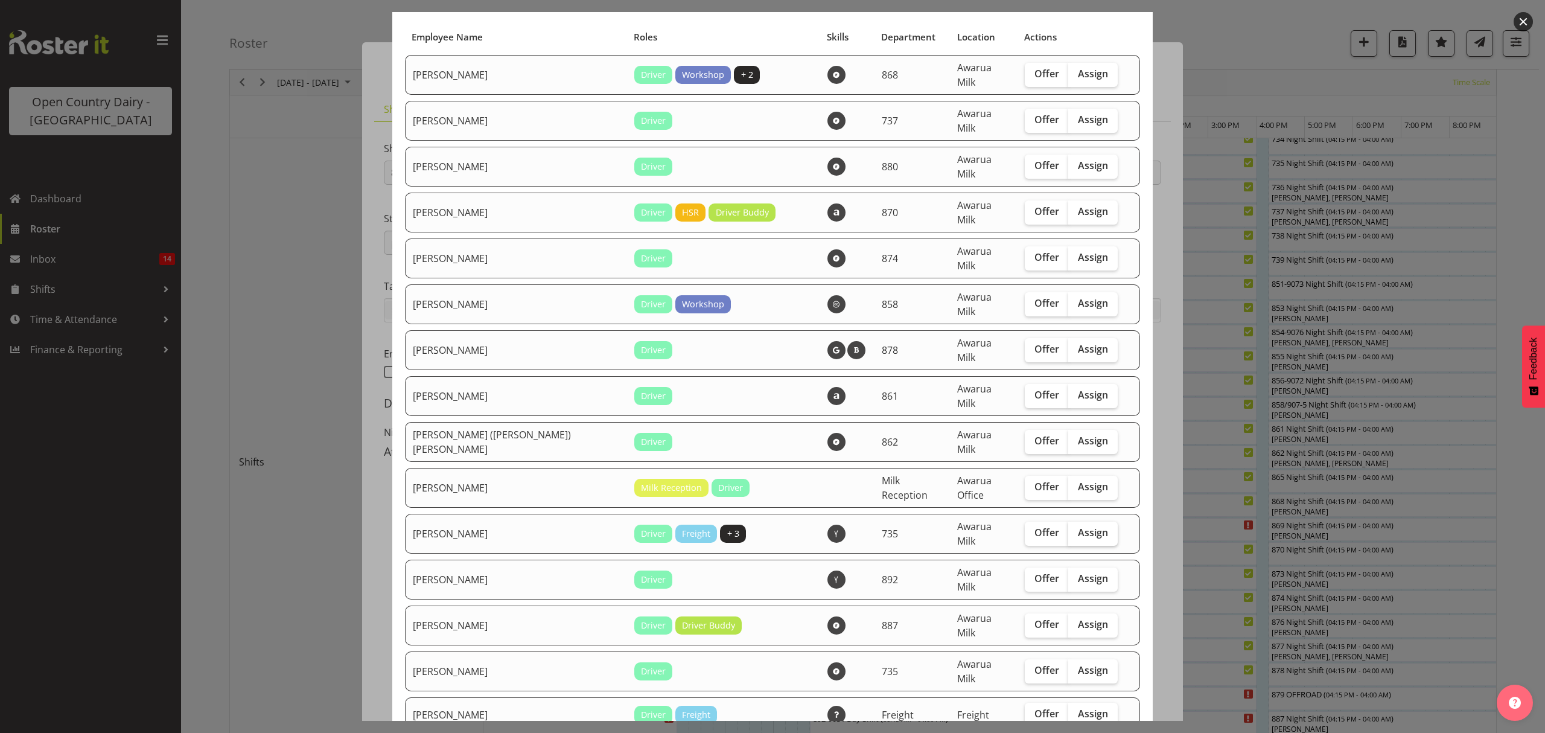
click at [1078, 526] on span "Assign" at bounding box center [1093, 532] width 30 height 12
click at [1072, 529] on input "Assign" at bounding box center [1072, 533] width 8 height 8
checkbox input "true"
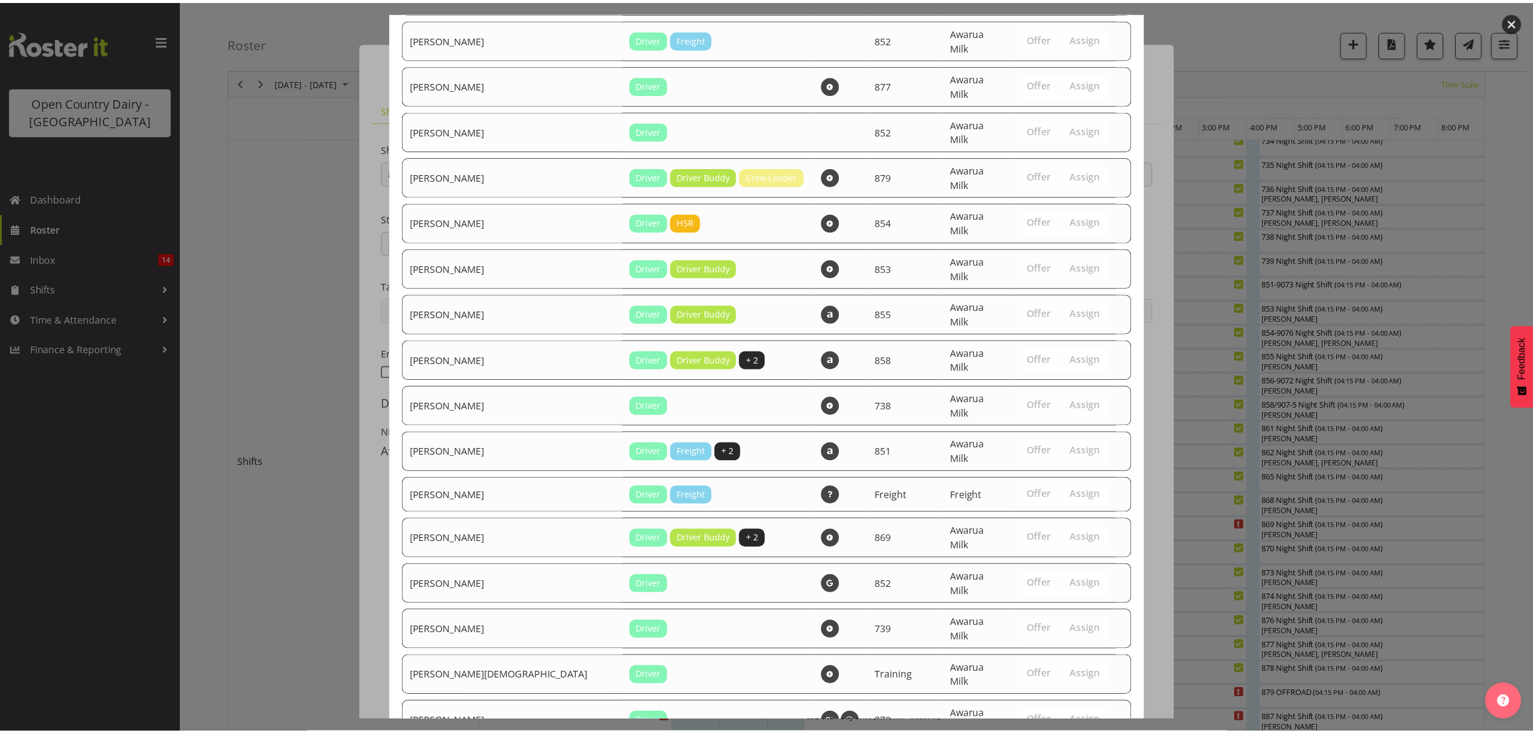
scroll to position [1098, 0]
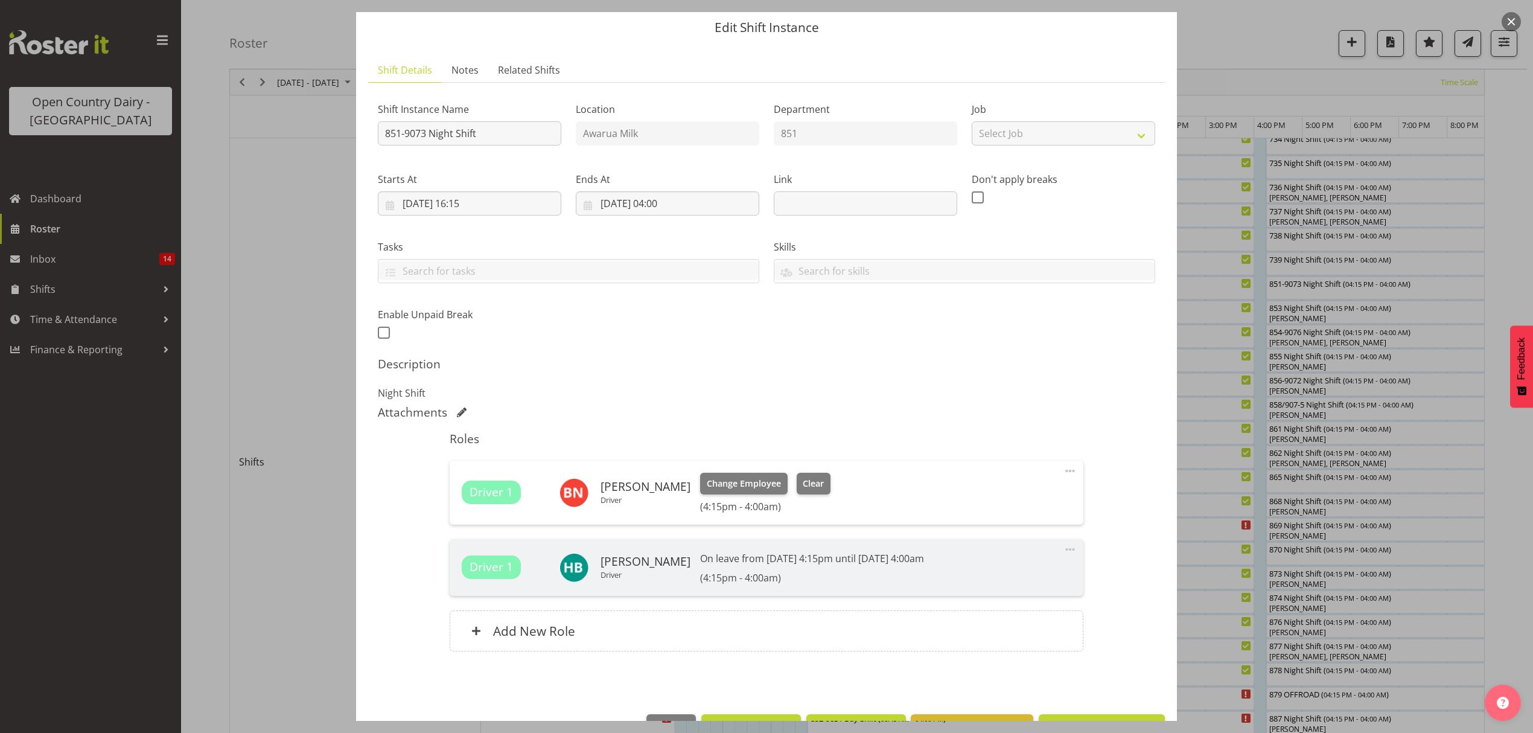
scroll to position [78, 0]
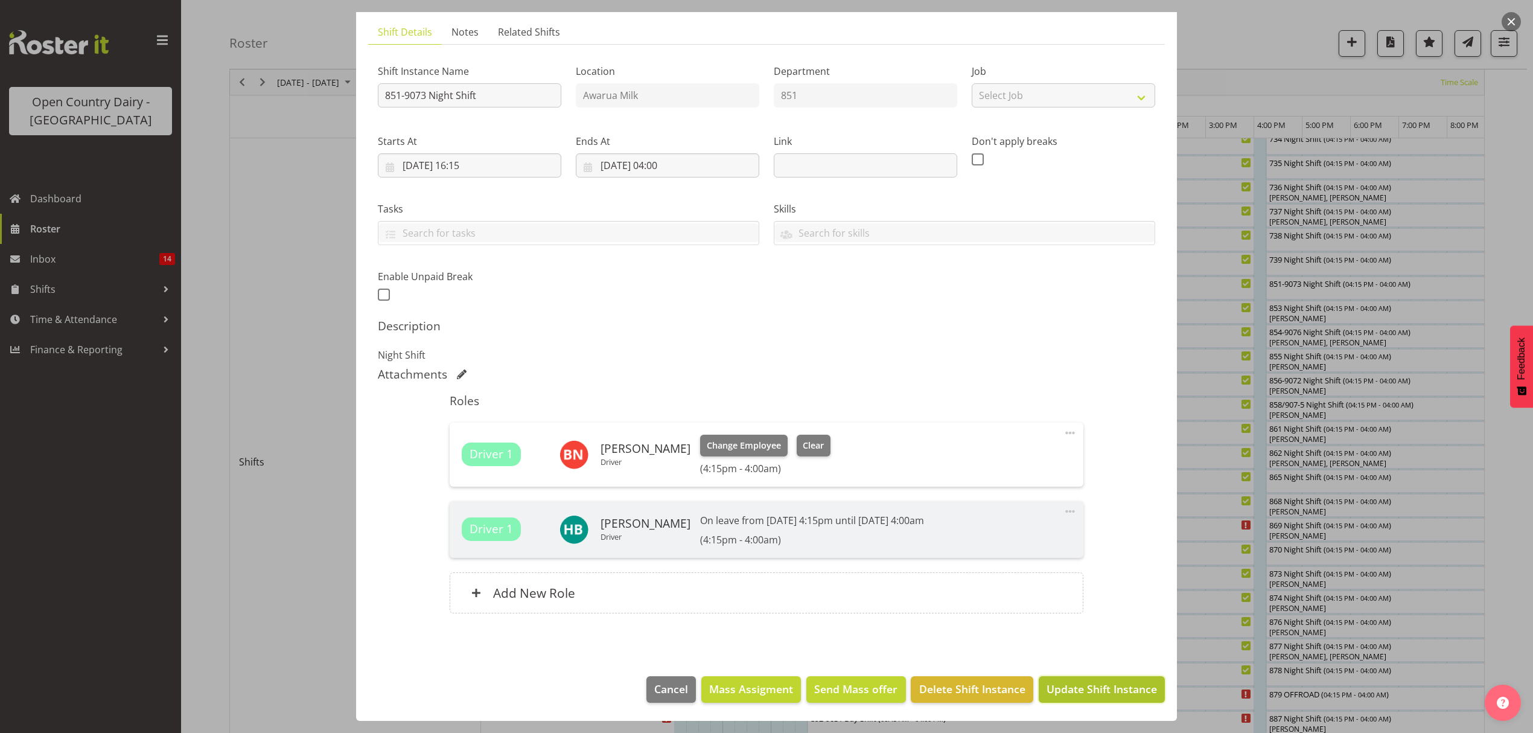
click at [1085, 692] on span "Update Shift Instance" at bounding box center [1102, 689] width 110 height 16
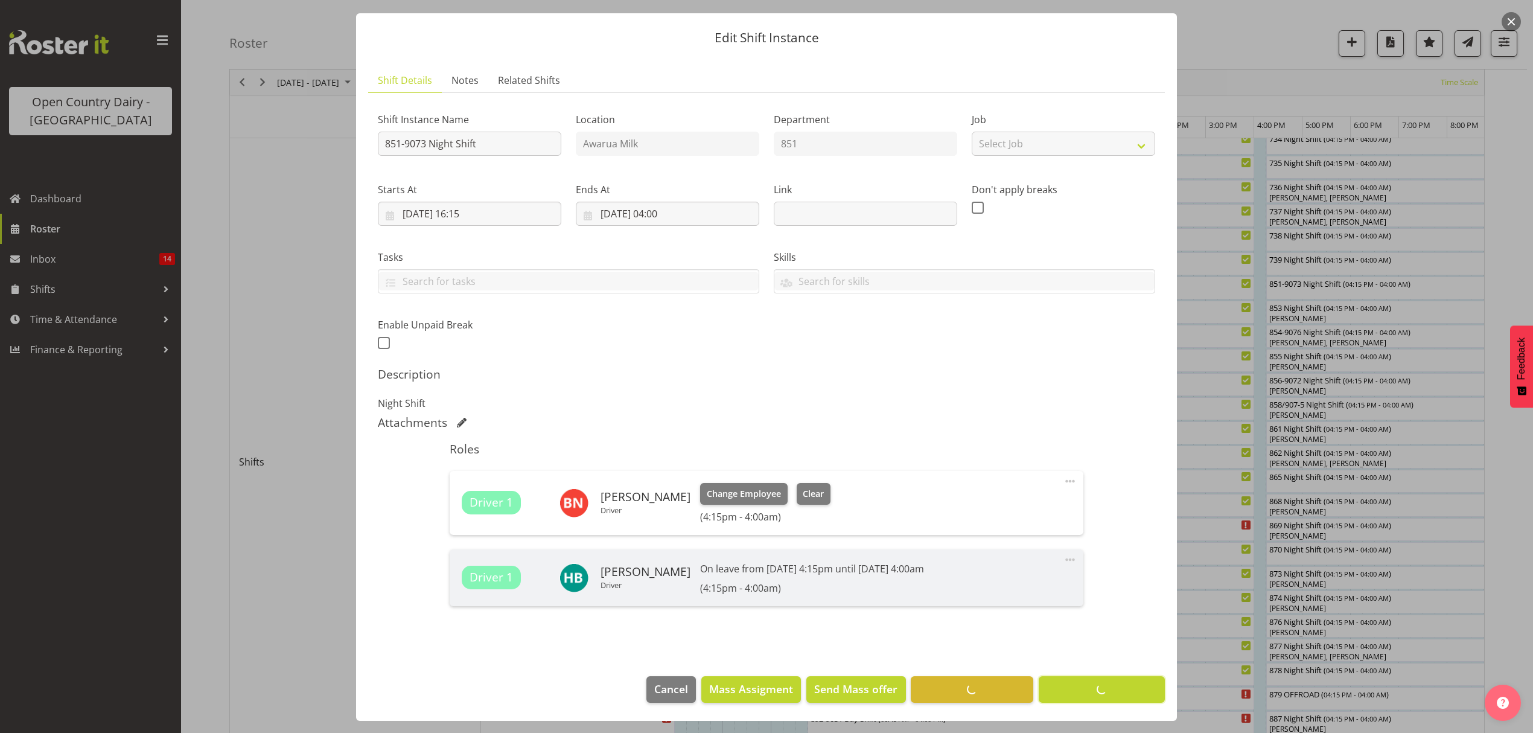
scroll to position [0, 0]
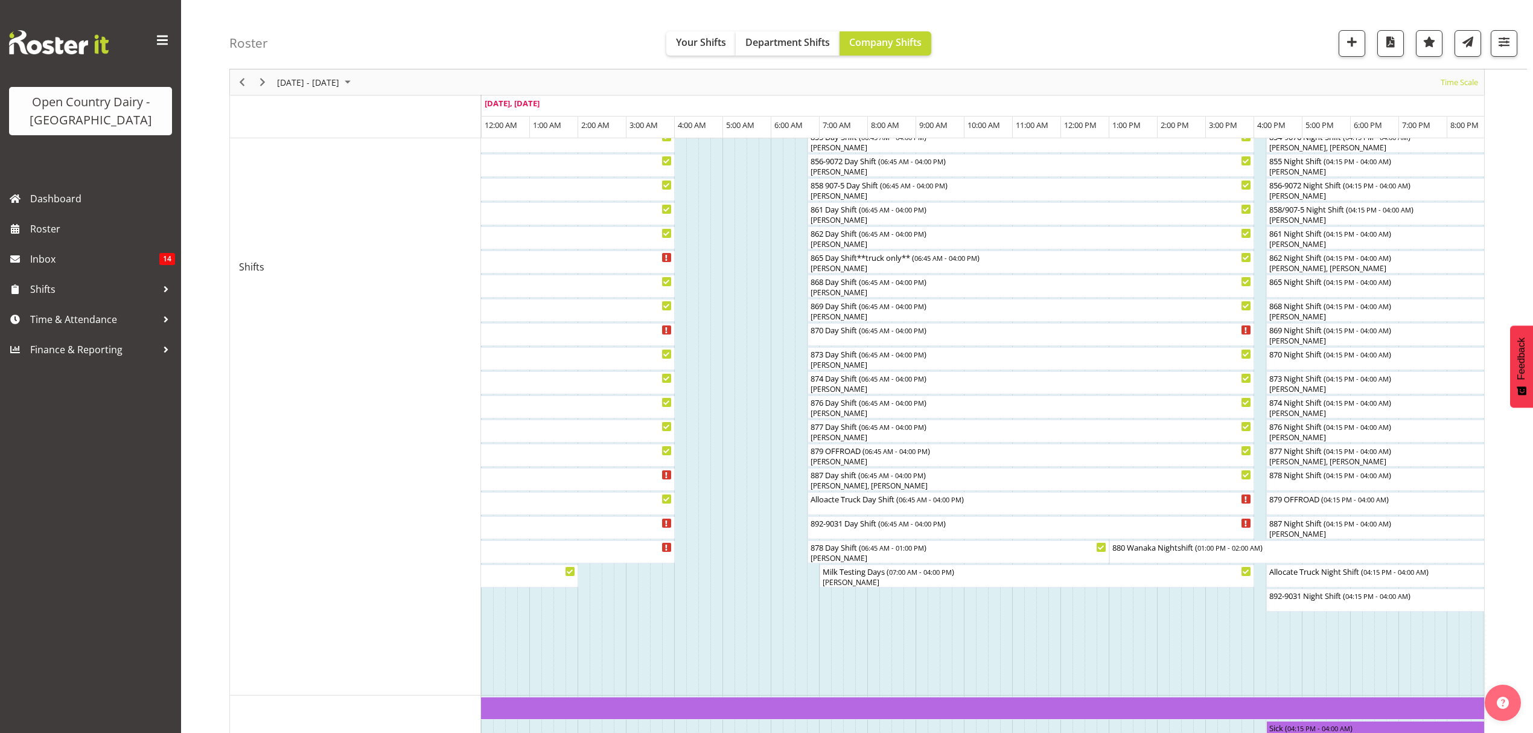
scroll to position [509, 0]
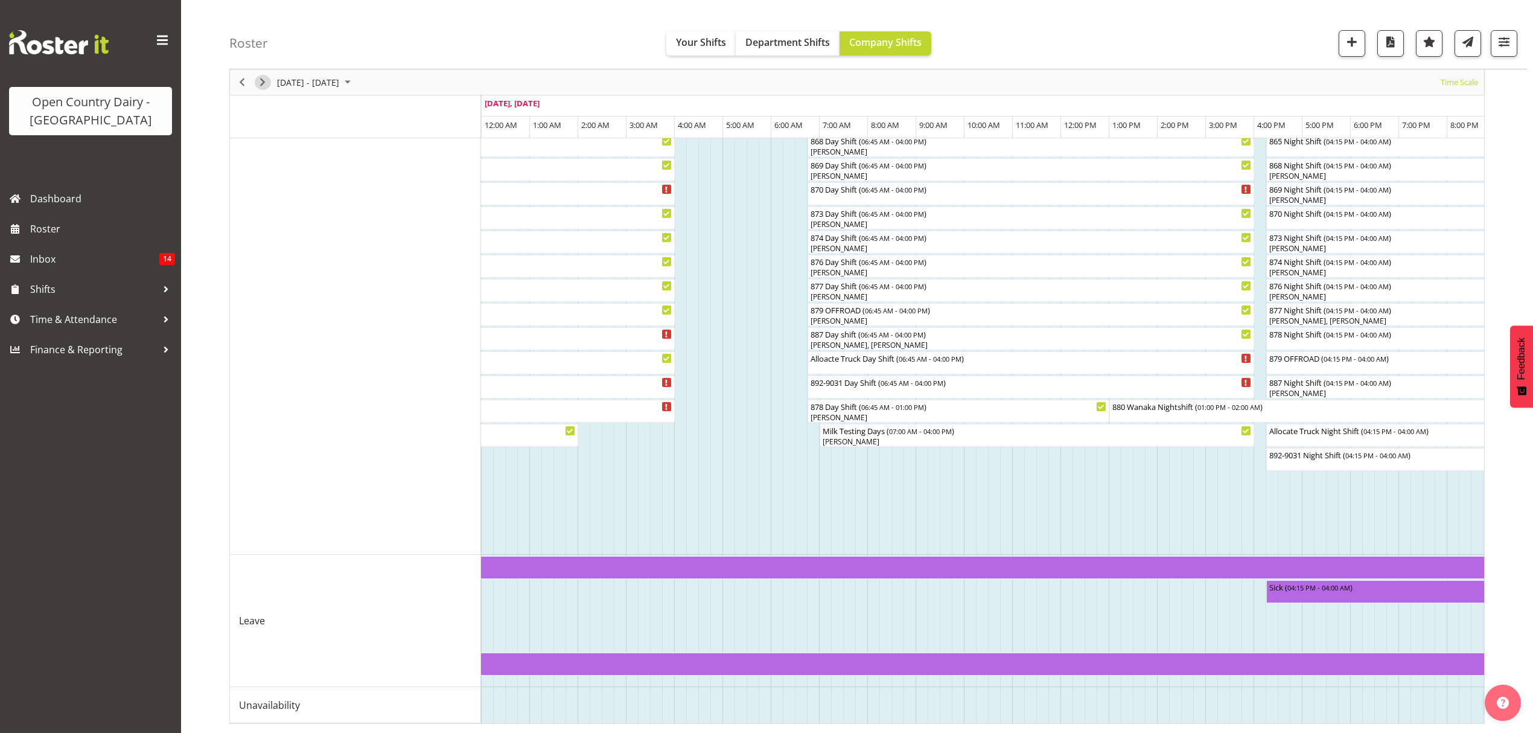
click at [259, 82] on span "Next" at bounding box center [262, 82] width 14 height 15
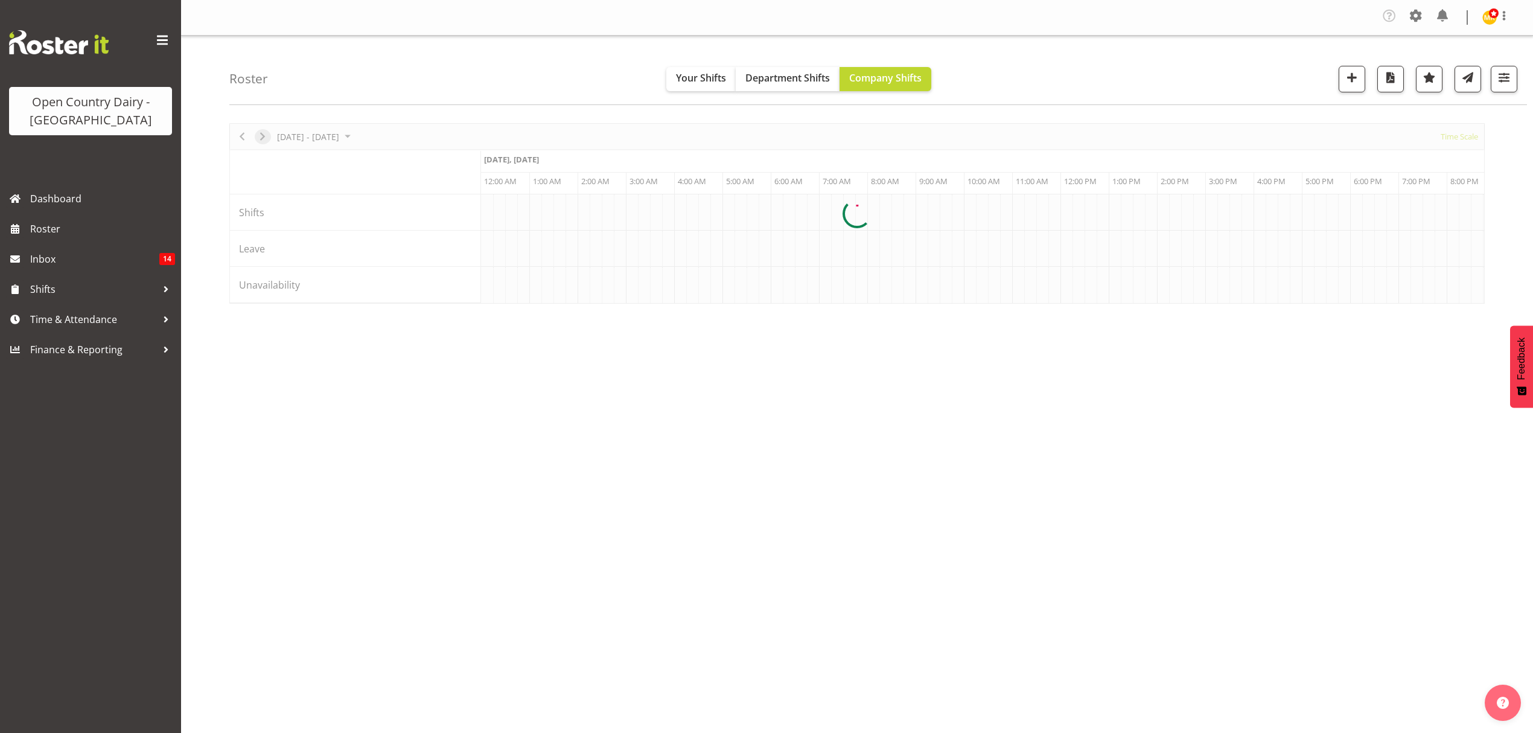
scroll to position [0, 0]
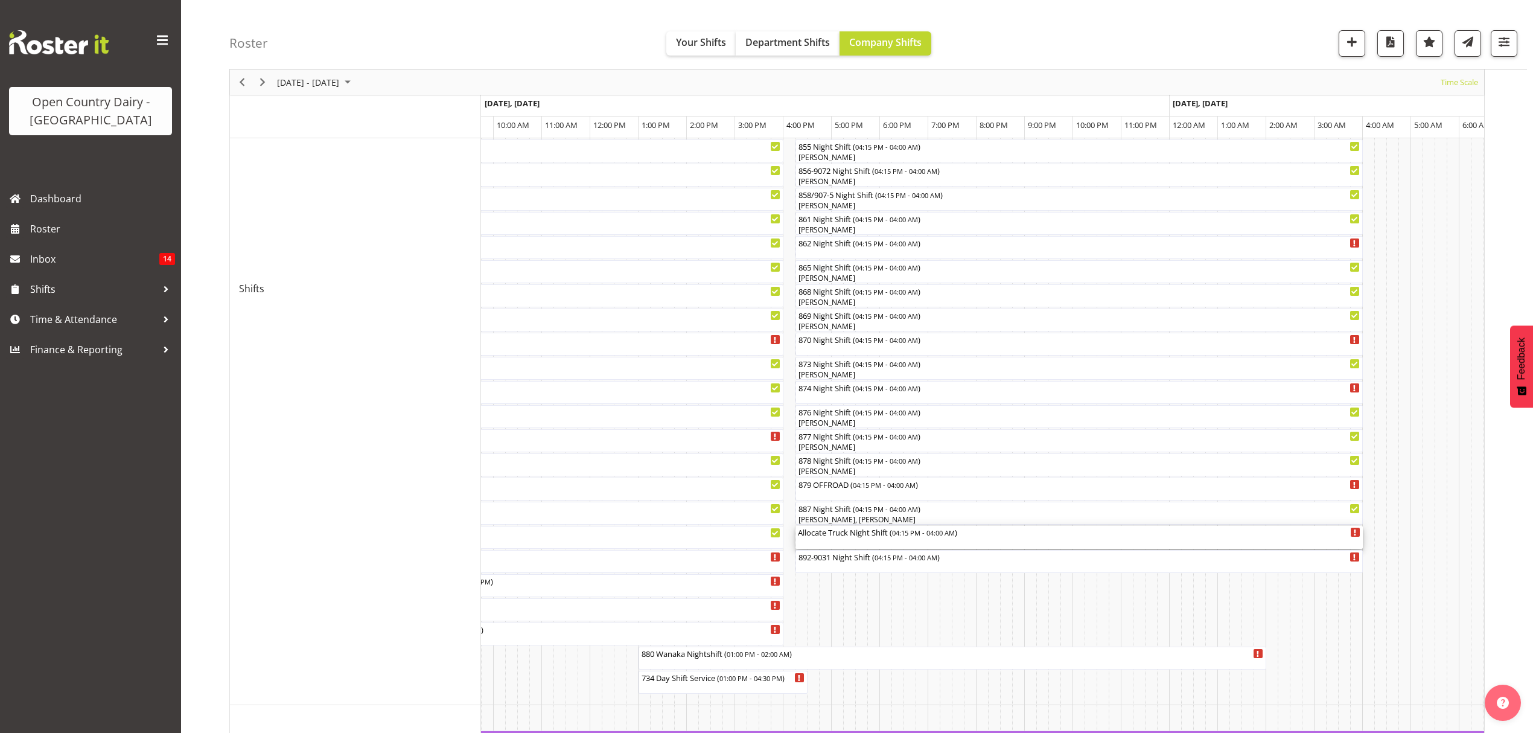
click at [828, 537] on div "Allocate Truck Night Shift ( 04:15 PM - 04:00 AM )" at bounding box center [1079, 532] width 562 height 12
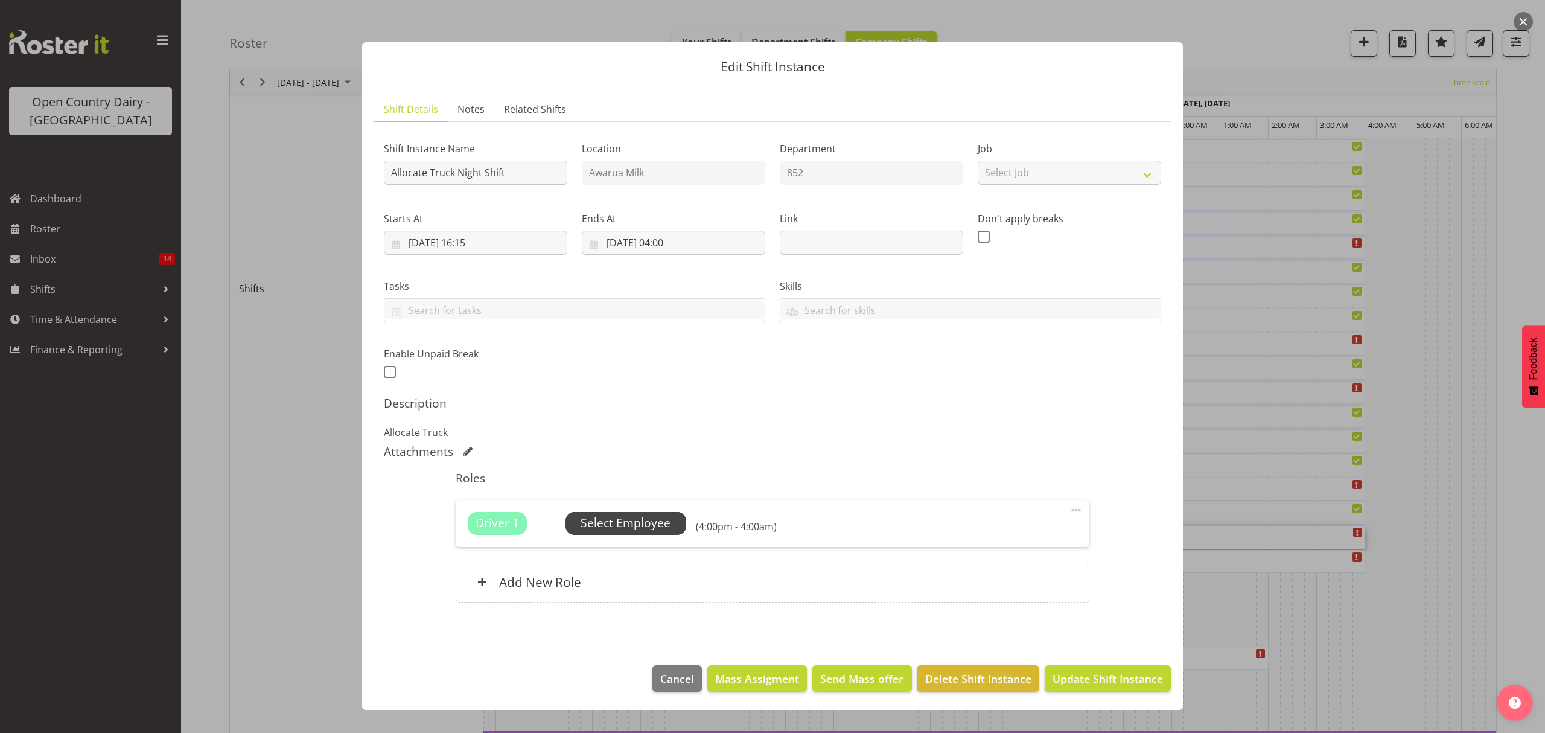
click at [611, 518] on span "Select Employee" at bounding box center [626, 523] width 90 height 18
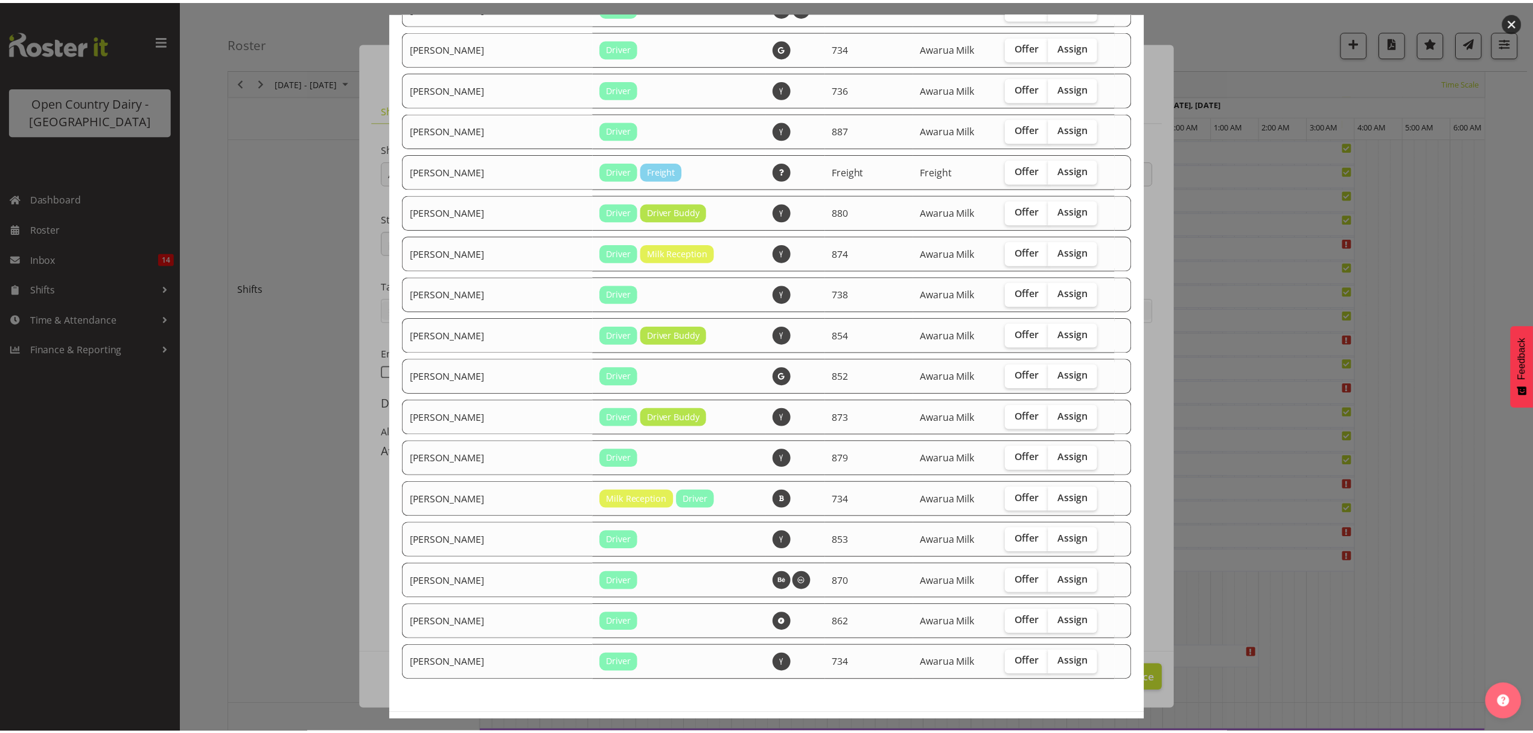
scroll to position [1057, 0]
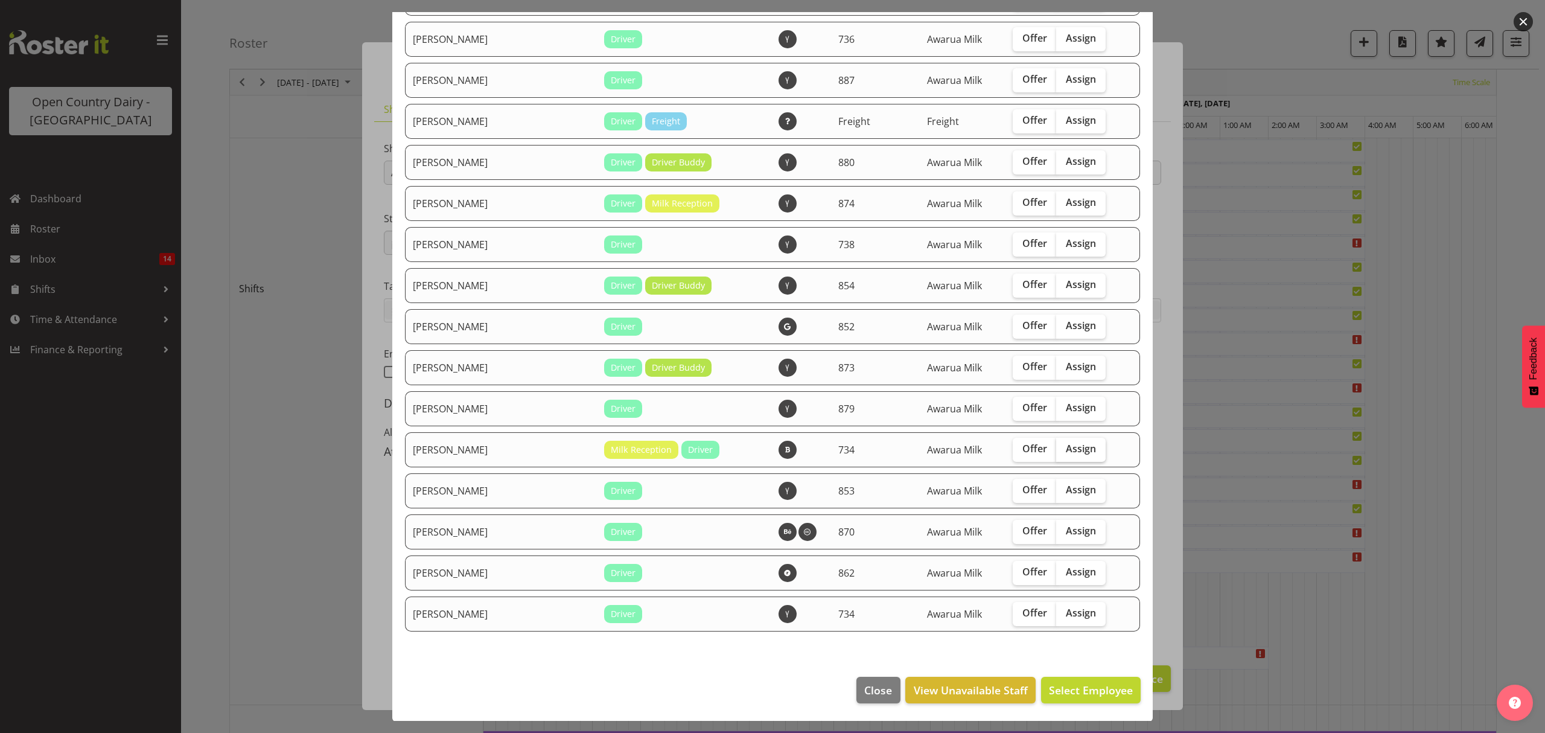
click at [1066, 450] on span "Assign" at bounding box center [1081, 448] width 30 height 12
click at [1063, 450] on input "Assign" at bounding box center [1060, 449] width 8 height 8
checkbox input "true"
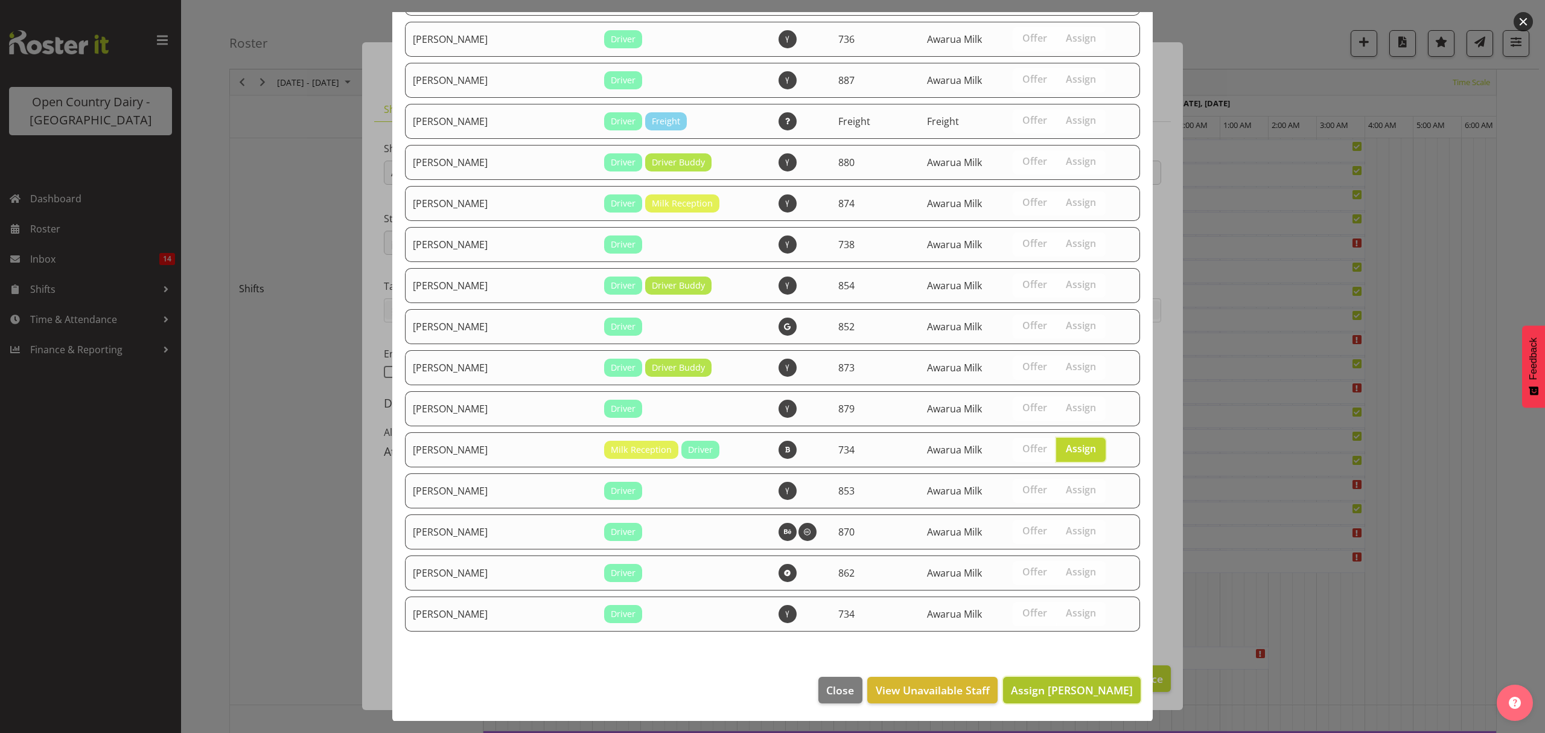
click at [1049, 693] on span "Assign Ryan Thompson" at bounding box center [1072, 690] width 122 height 14
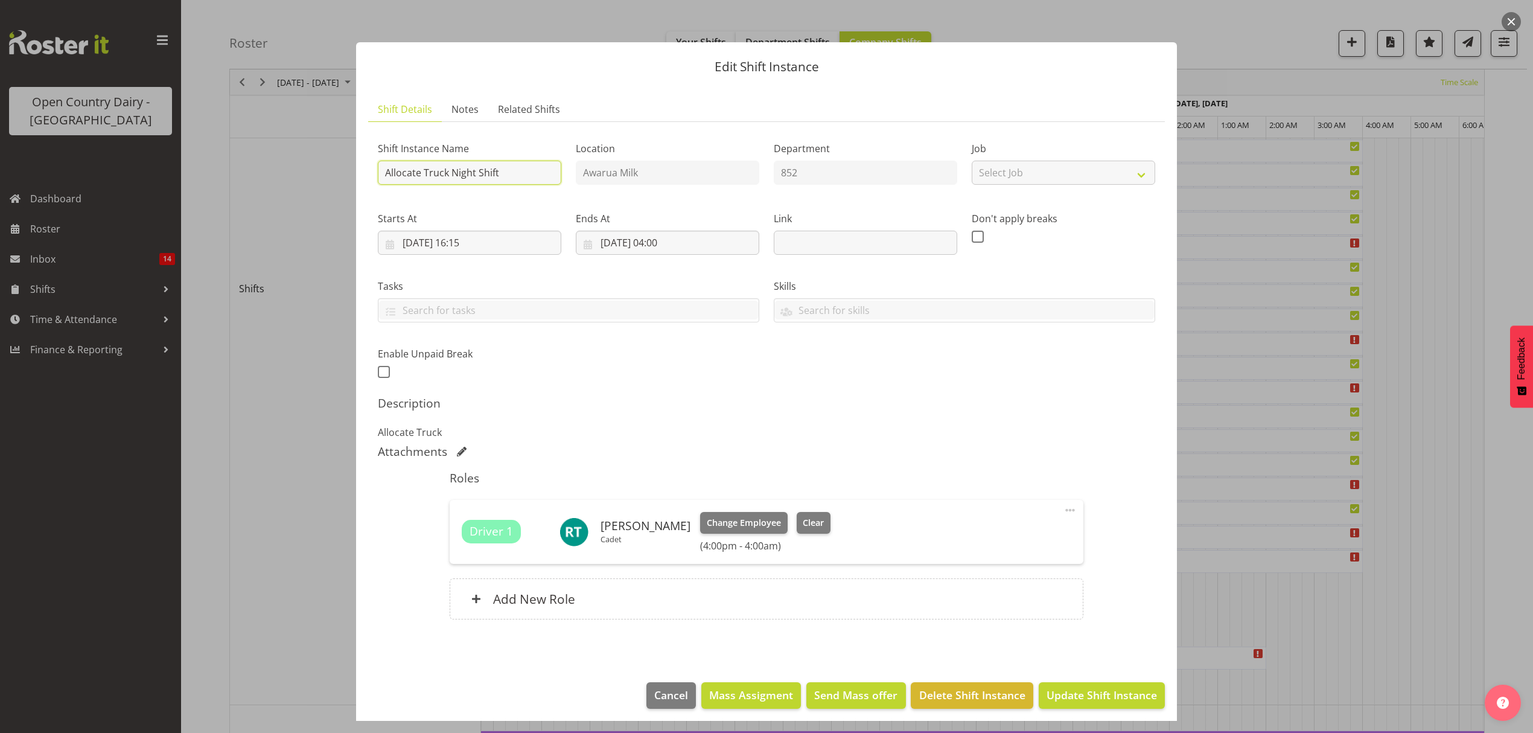
drag, startPoint x: 384, startPoint y: 172, endPoint x: 425, endPoint y: 179, distance: 42.2
click at [425, 179] on input "Allocate Truck Night Shift" at bounding box center [469, 173] width 183 height 24
type input "Milk testing Night Shift"
click at [1101, 701] on span "Update Shift Instance" at bounding box center [1102, 695] width 110 height 16
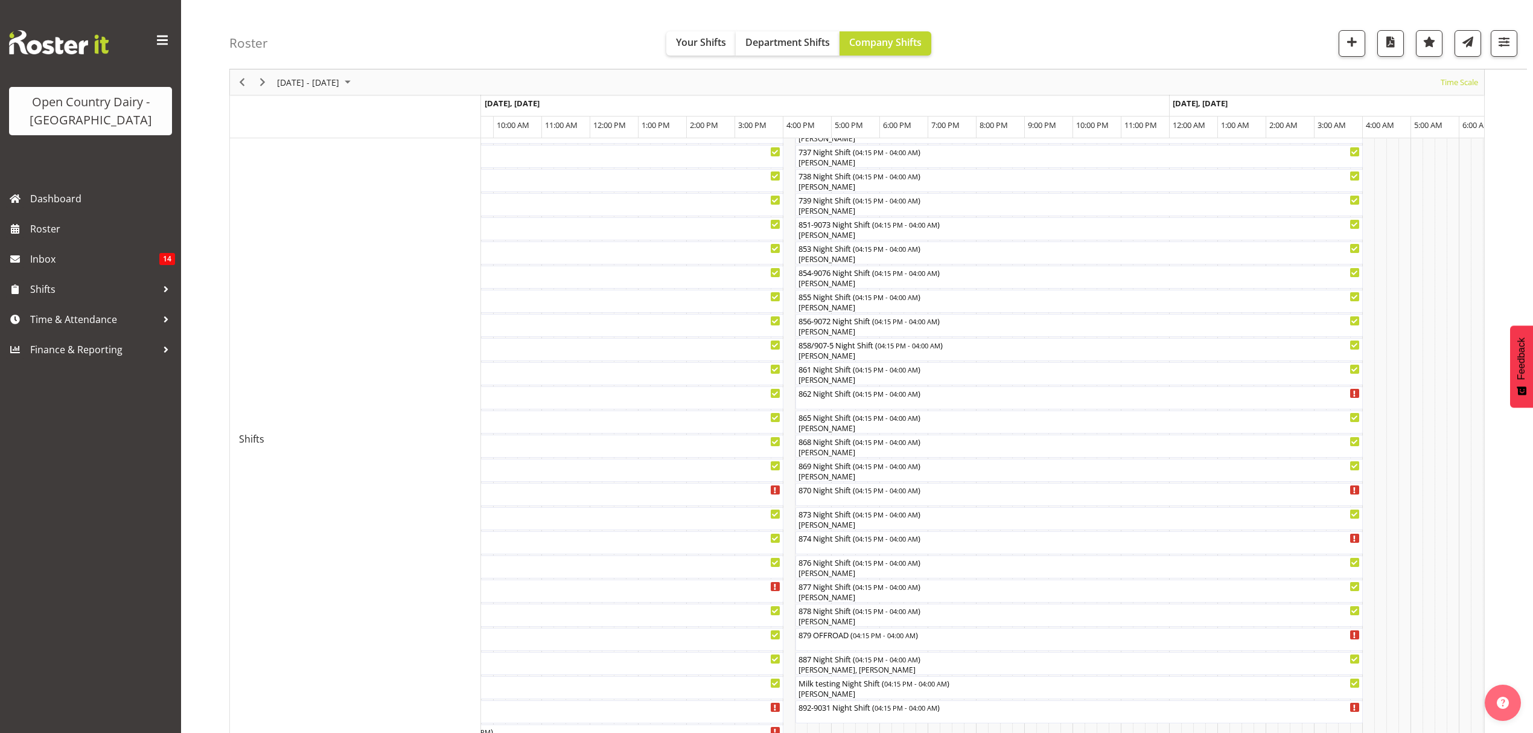
scroll to position [241, 0]
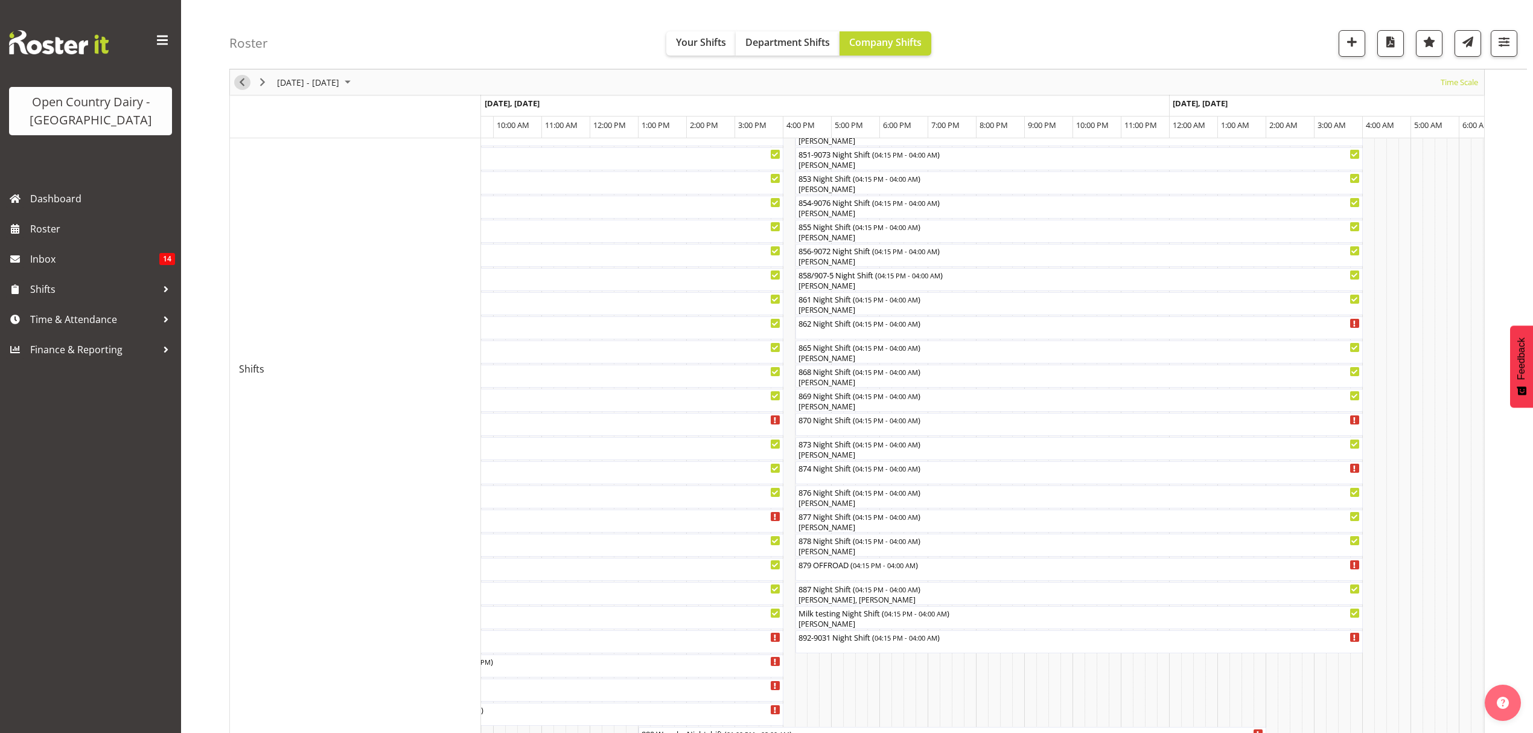
drag, startPoint x: 237, startPoint y: 83, endPoint x: 653, endPoint y: 441, distance: 549.1
click at [237, 83] on span "Previous" at bounding box center [242, 82] width 14 height 15
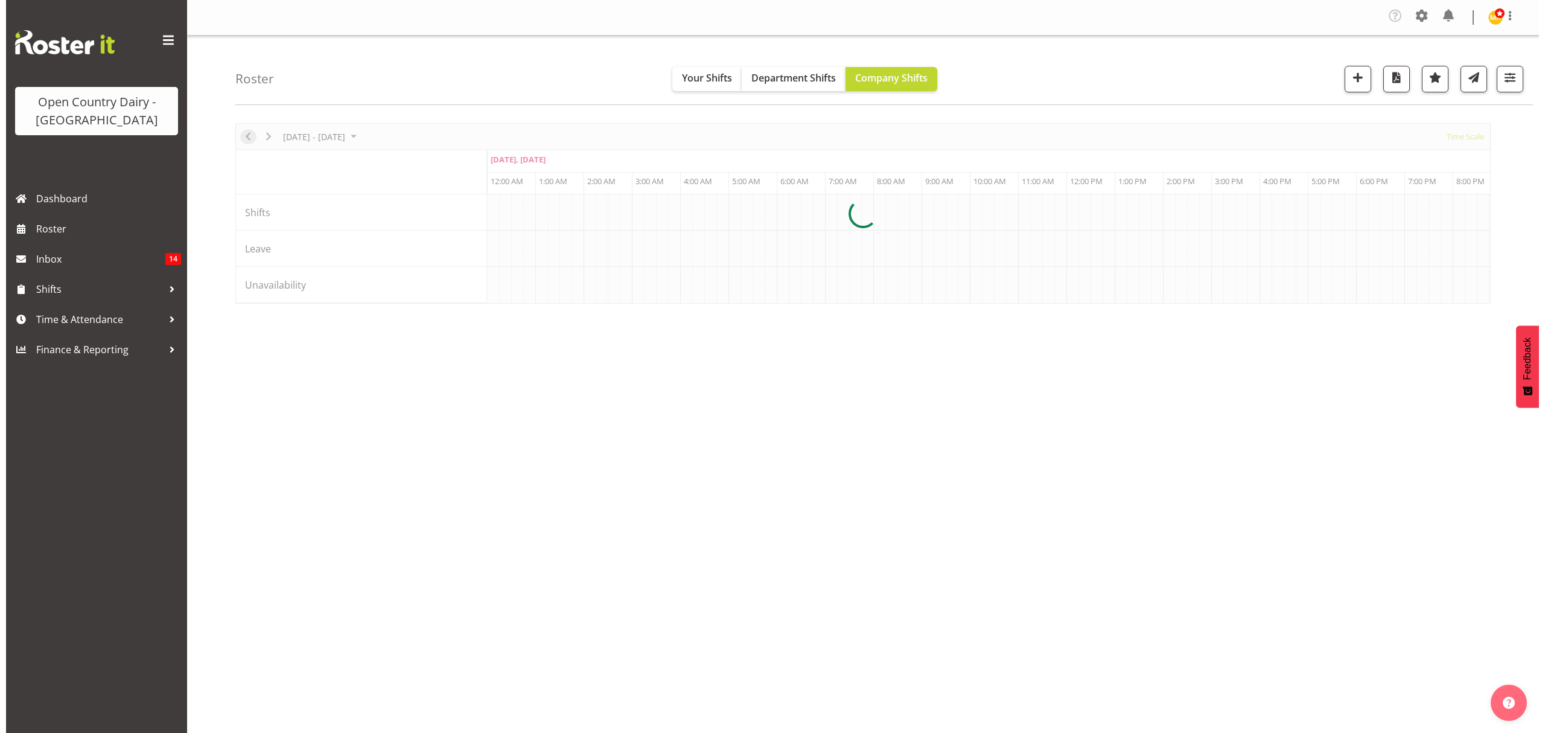
scroll to position [0, 6953]
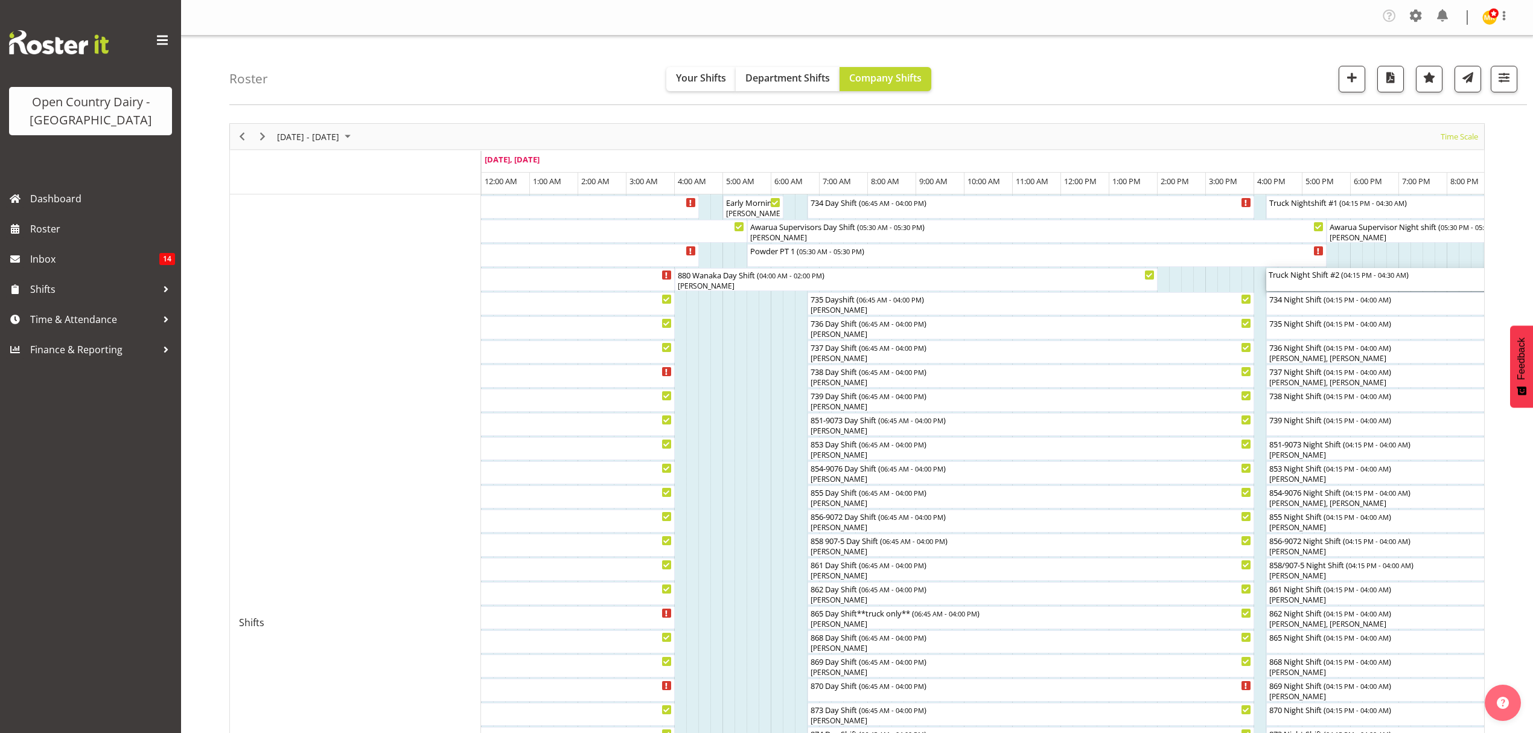
click at [1294, 282] on div "Truck Night Shift #2 ( 04:15 PM - 04:30 AM )" at bounding box center [1443, 279] width 348 height 23
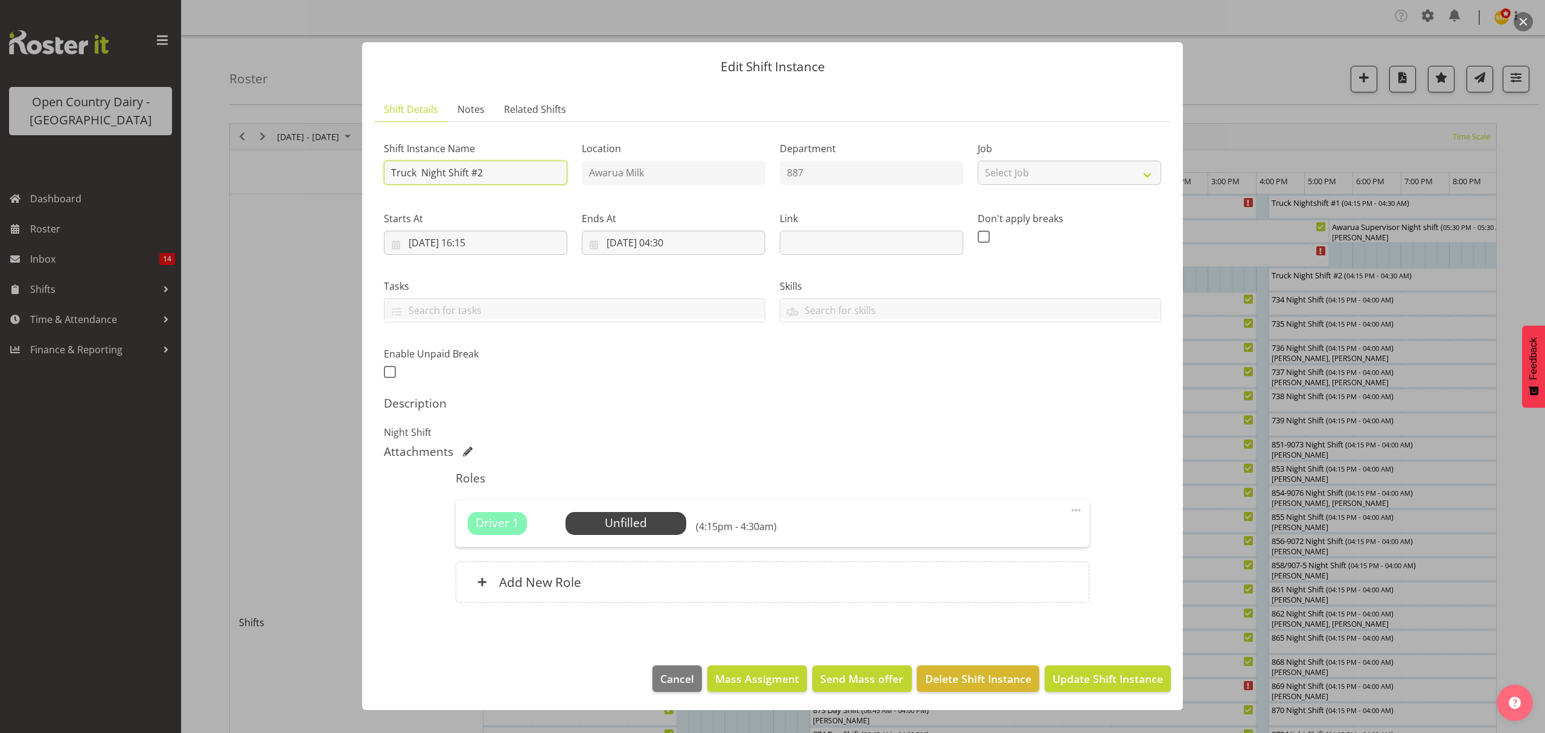
drag, startPoint x: 391, startPoint y: 173, endPoint x: 517, endPoint y: 180, distance: 126.3
click at [517, 180] on input "Truck Night Shift #2" at bounding box center [475, 173] width 183 height 24
type input "880 Wanaka Night Shift"
click at [477, 241] on input "31/08/2025, 16:15" at bounding box center [475, 243] width 183 height 24
click at [476, 495] on select "00 01 02 03 04 05 06 07 08 09 10 11 12 13 14 15 16 17 18 19 20 21 22 23" at bounding box center [475, 499] width 27 height 24
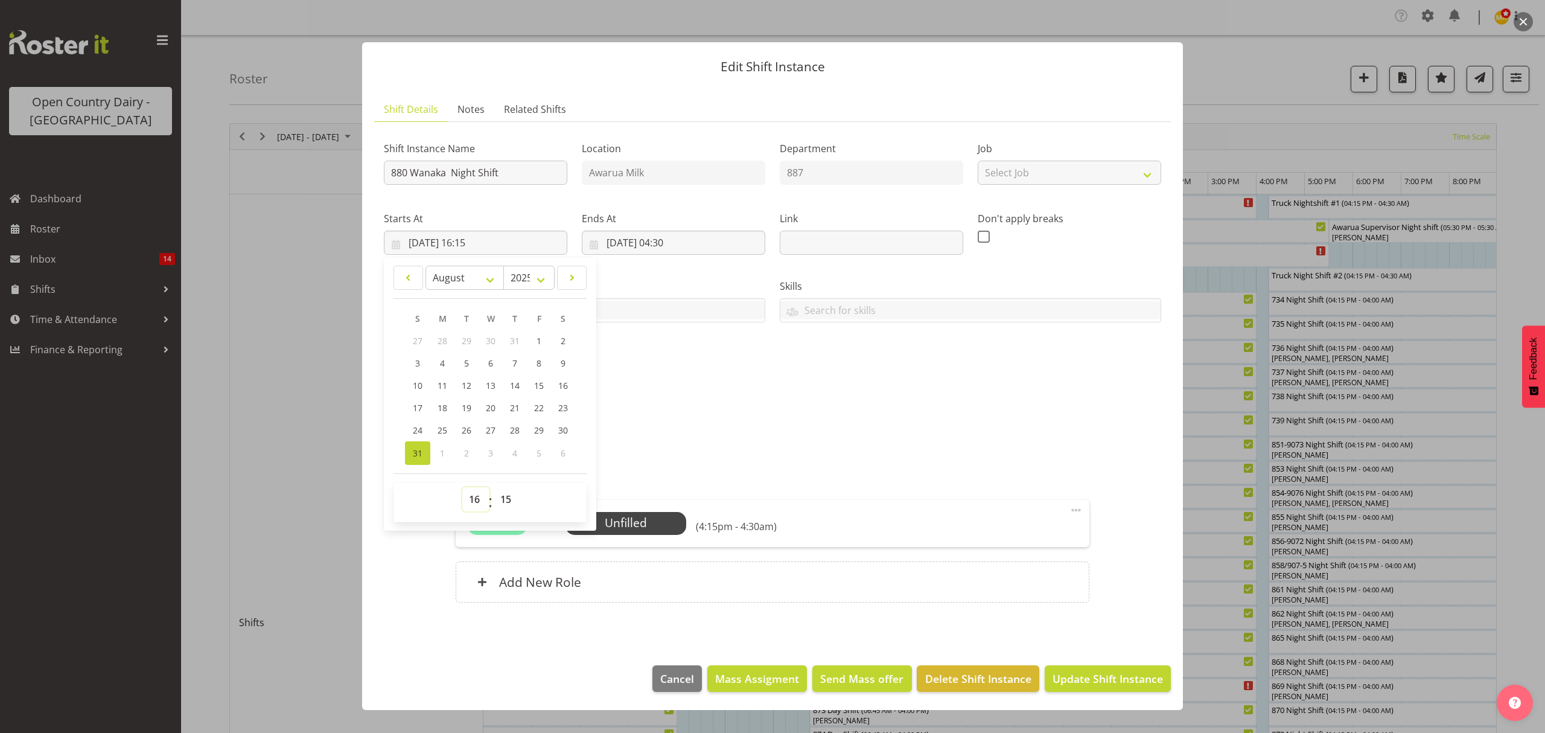
click at [476, 495] on select "00 01 02 03 04 05 06 07 08 09 10 11 12 13 14 15 16 17 18 19 20 21 22 23" at bounding box center [475, 499] width 27 height 24
click at [477, 505] on select "00 01 02 03 04 05 06 07 08 09 10 11 12 13 14 15 16 17 18 19 20 21 22 23" at bounding box center [475, 499] width 27 height 24
click at [471, 505] on select "00 01 02 03 04 05 06 07 08 09 10 11 12 13 14 15 16 17 18 19 20 21 22 23" at bounding box center [475, 499] width 27 height 24
select select "12"
click at [462, 488] on select "00 01 02 03 04 05 06 07 08 09 10 11 12 13 14 15 16 17 18 19 20 21 22 23" at bounding box center [475, 499] width 27 height 24
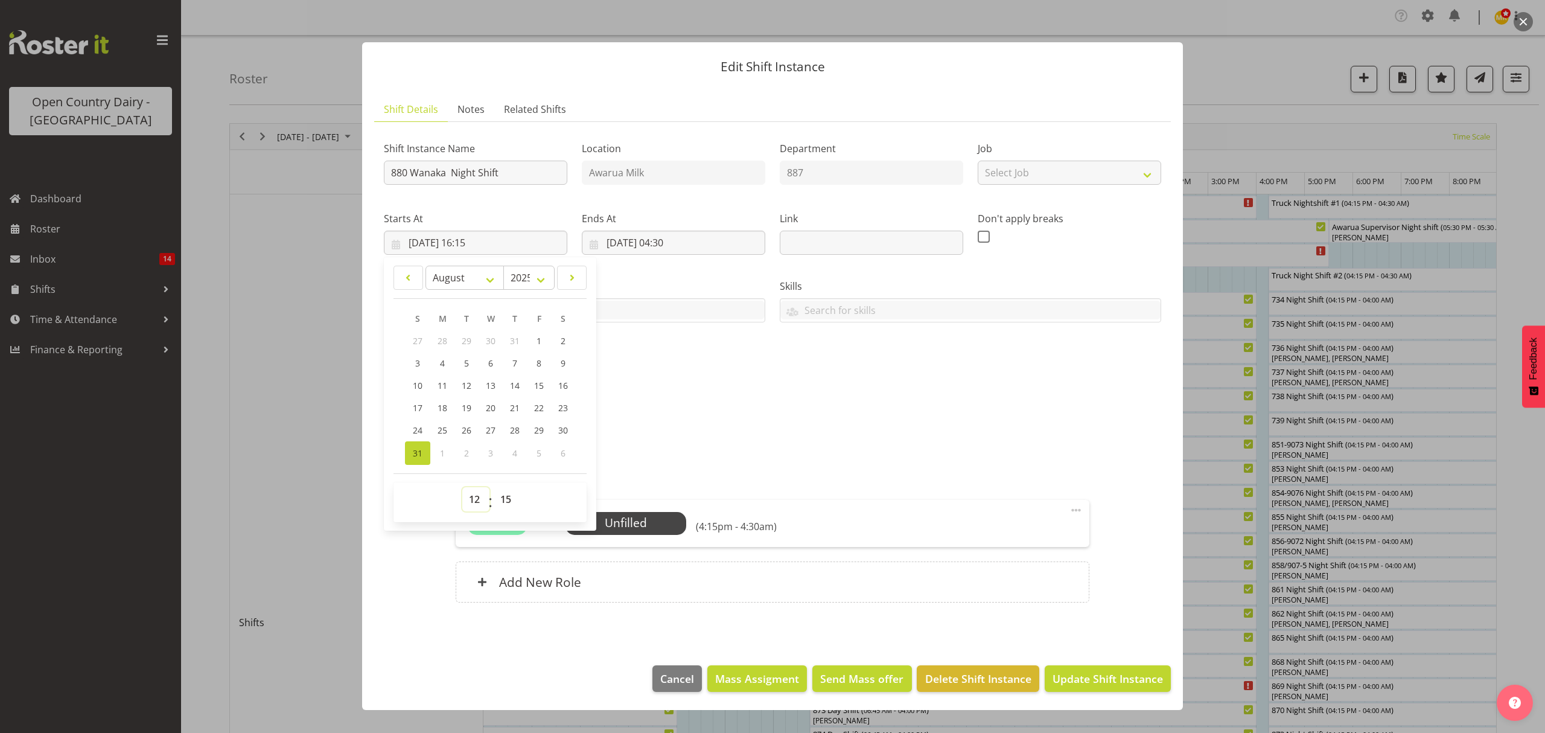
type input "31/08/2025, 12:15"
click at [508, 494] on select "00 01 02 03 04 05 06 07 08 09 10 11 12 13 14 15 16 17 18 19 20 21 22 23 24 25 2…" at bounding box center [507, 499] width 27 height 24
select select "30"
click at [494, 488] on select "00 01 02 03 04 05 06 07 08 09 10 11 12 13 14 15 16 17 18 19 20 21 22 23 24 25 2…" at bounding box center [507, 499] width 27 height 24
type input "31/08/2025, 12:30"
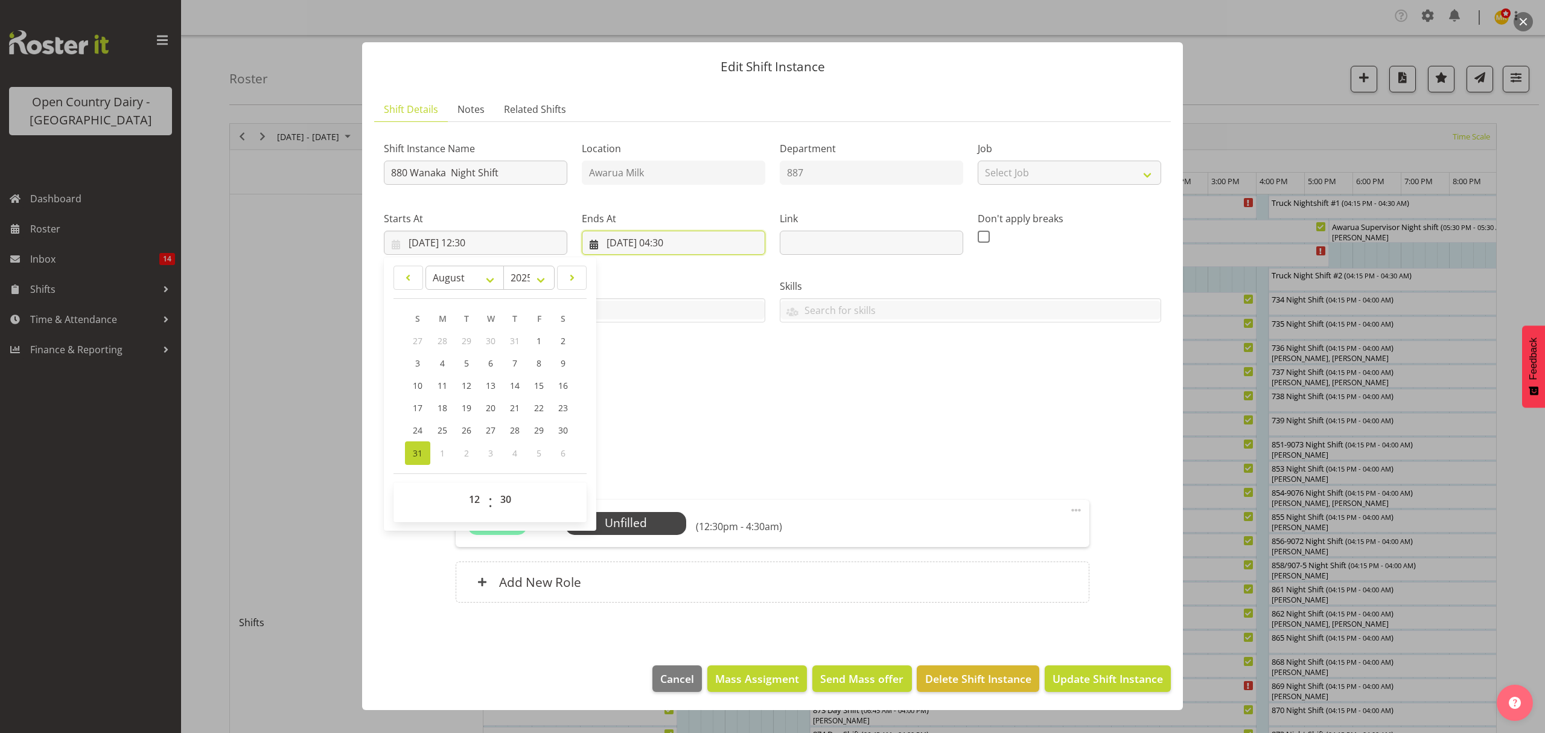
click at [671, 246] on input "01/09/2025, 04:30" at bounding box center [673, 243] width 183 height 24
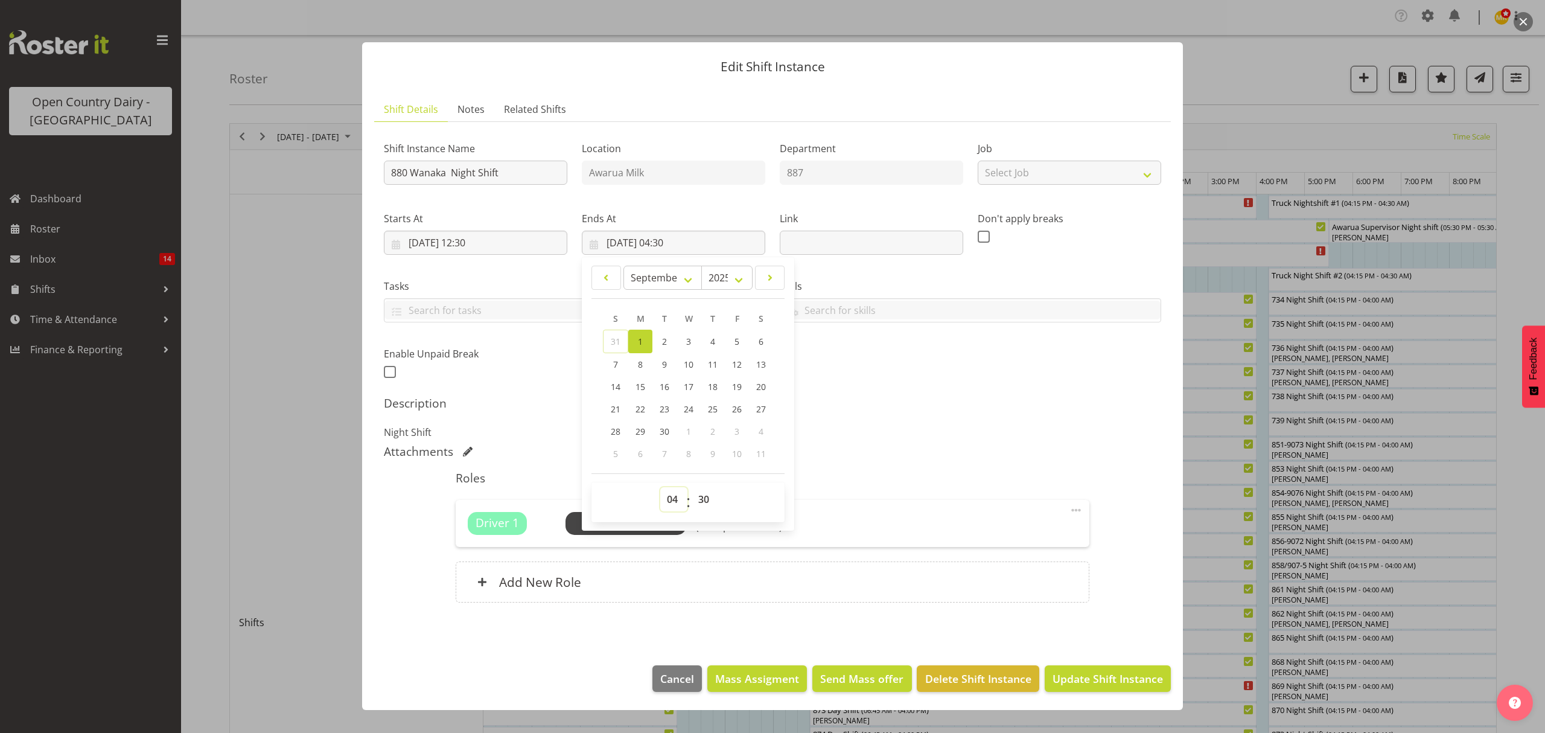
click at [671, 502] on select "00 01 02 03 04 05 06 07 08 09 10 11 12 13 14 15 16 17 18 19 20 21 22 23" at bounding box center [673, 499] width 27 height 24
select select "3"
click at [660, 488] on select "00 01 02 03 04 05 06 07 08 09 10 11 12 13 14 15 16 17 18 19 20 21 22 23" at bounding box center [673, 499] width 27 height 24
type input "01/09/2025, 03:30"
click at [669, 501] on select "00 01 02 03 04 05 06 07 08 09 10 11 12 13 14 15 16 17 18 19 20 21 22 23" at bounding box center [673, 499] width 27 height 24
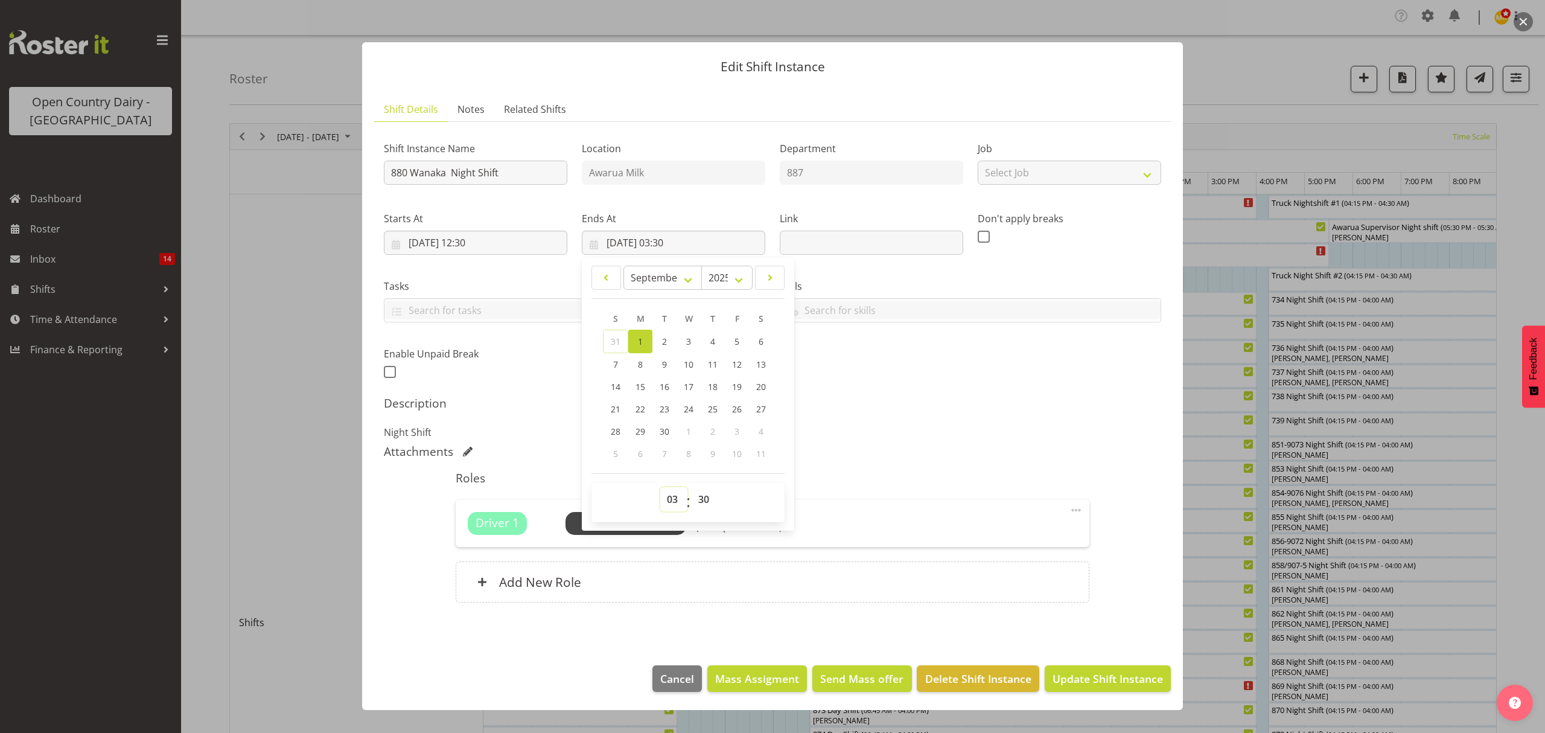
select select "2"
click at [660, 488] on select "00 01 02 03 04 05 06 07 08 09 10 11 12 13 14 15 16 17 18 19 20 21 22 23" at bounding box center [673, 499] width 27 height 24
type input "01/09/2025, 02:30"
drag, startPoint x: 707, startPoint y: 499, endPoint x: 706, endPoint y: 491, distance: 7.9
click at [707, 499] on select "00 01 02 03 04 05 06 07 08 09 10 11 12 13 14 15 16 17 18 19 20 21 22 23 24 25 2…" at bounding box center [705, 499] width 27 height 24
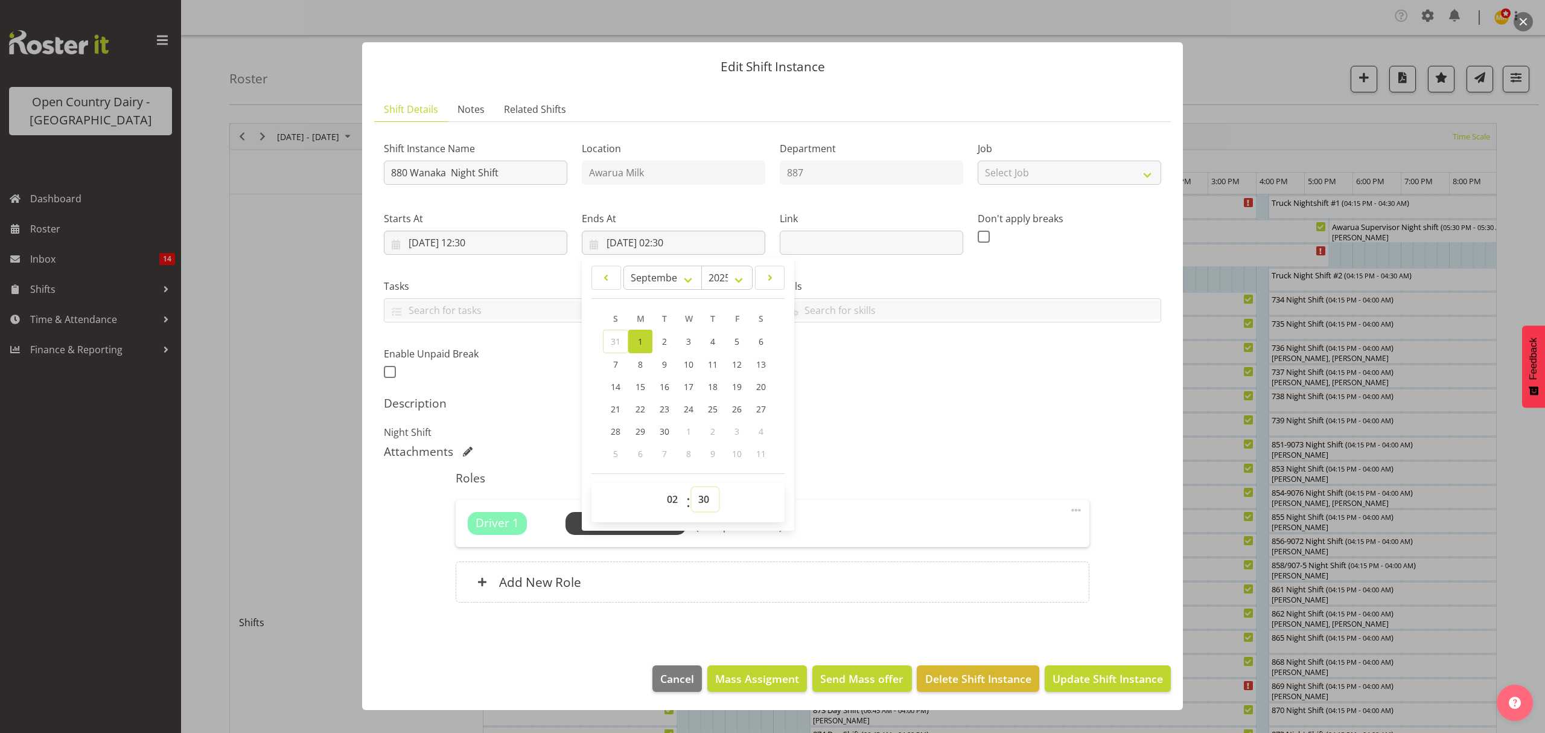
select select "0"
click at [692, 488] on select "00 01 02 03 04 05 06 07 08 09 10 11 12 13 14 15 16 17 18 19 20 21 22 23 24 25 2…" at bounding box center [705, 499] width 27 height 24
type input "01/09/2025, 02:00"
click at [564, 454] on div "Attachments" at bounding box center [772, 451] width 777 height 14
click at [575, 532] on span "Select Employee" at bounding box center [626, 523] width 121 height 23
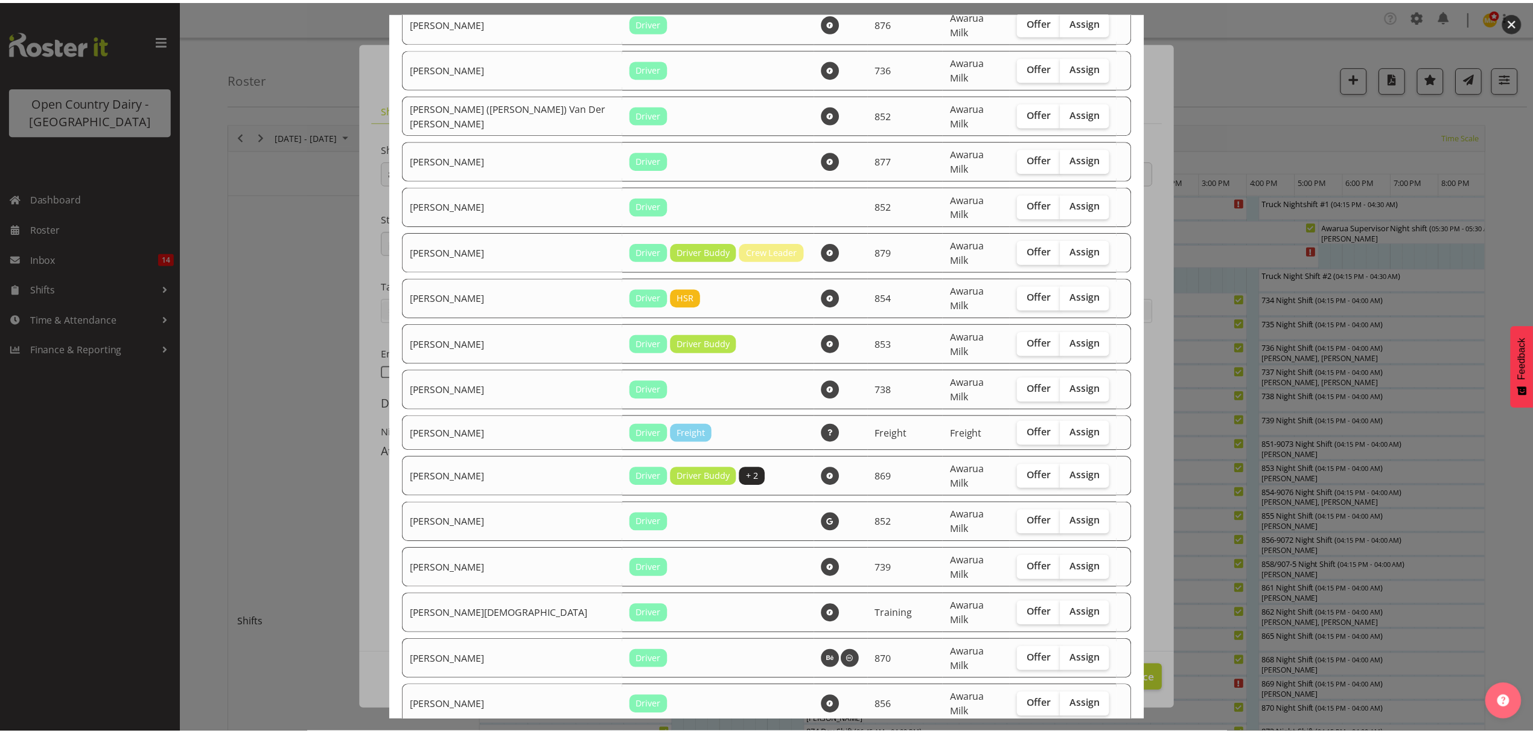
scroll to position [689, 0]
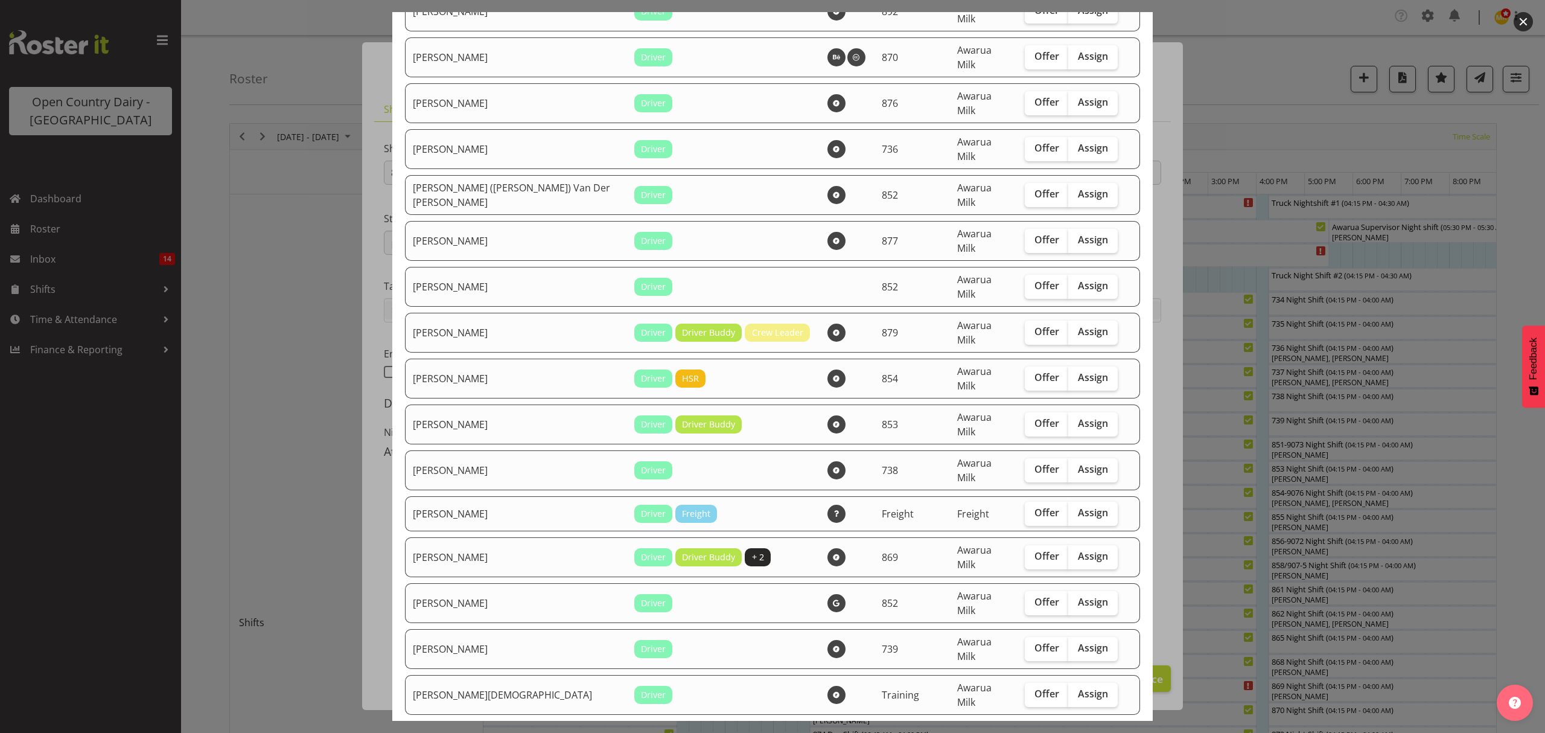
click at [324, 426] on div at bounding box center [772, 366] width 1545 height 733
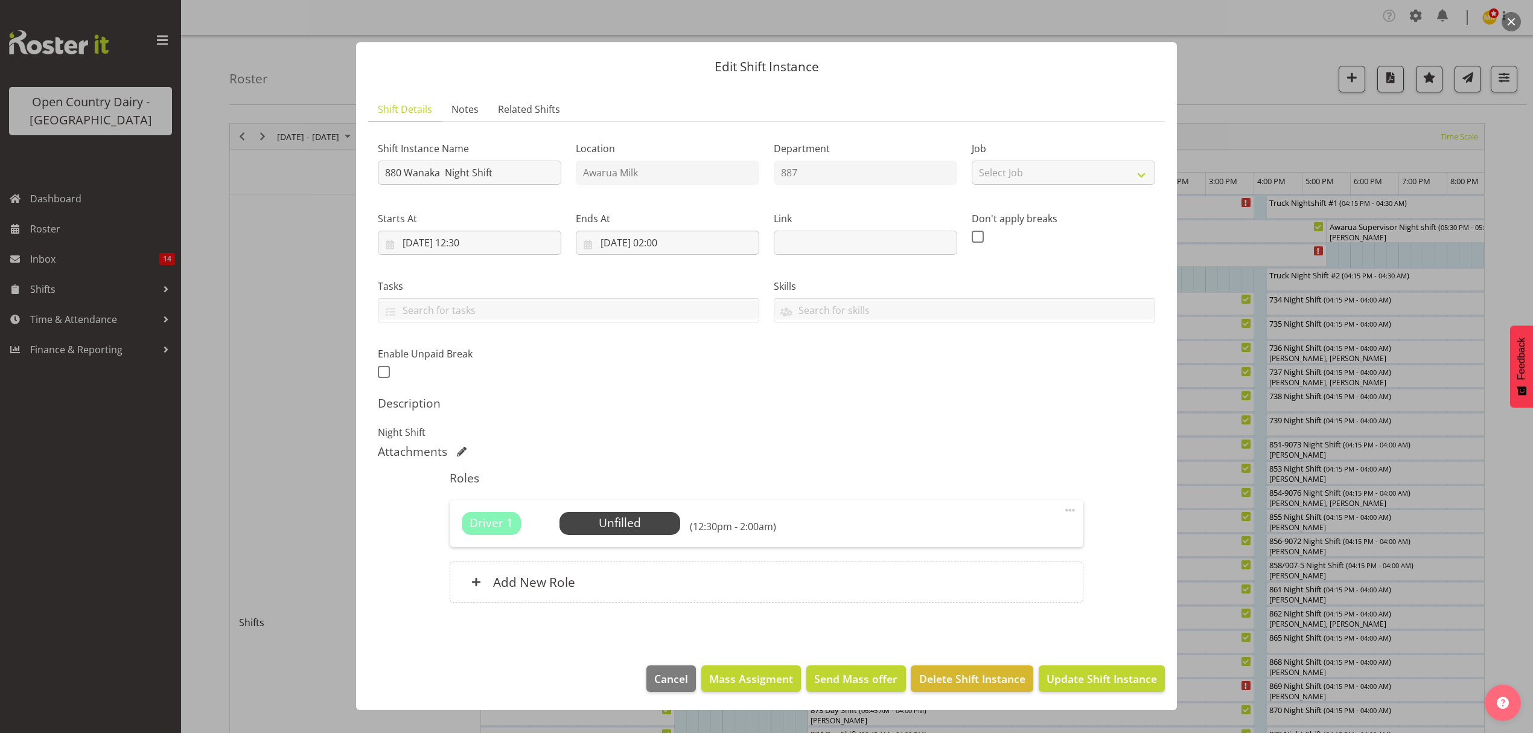
click at [1213, 573] on div at bounding box center [766, 366] width 1533 height 733
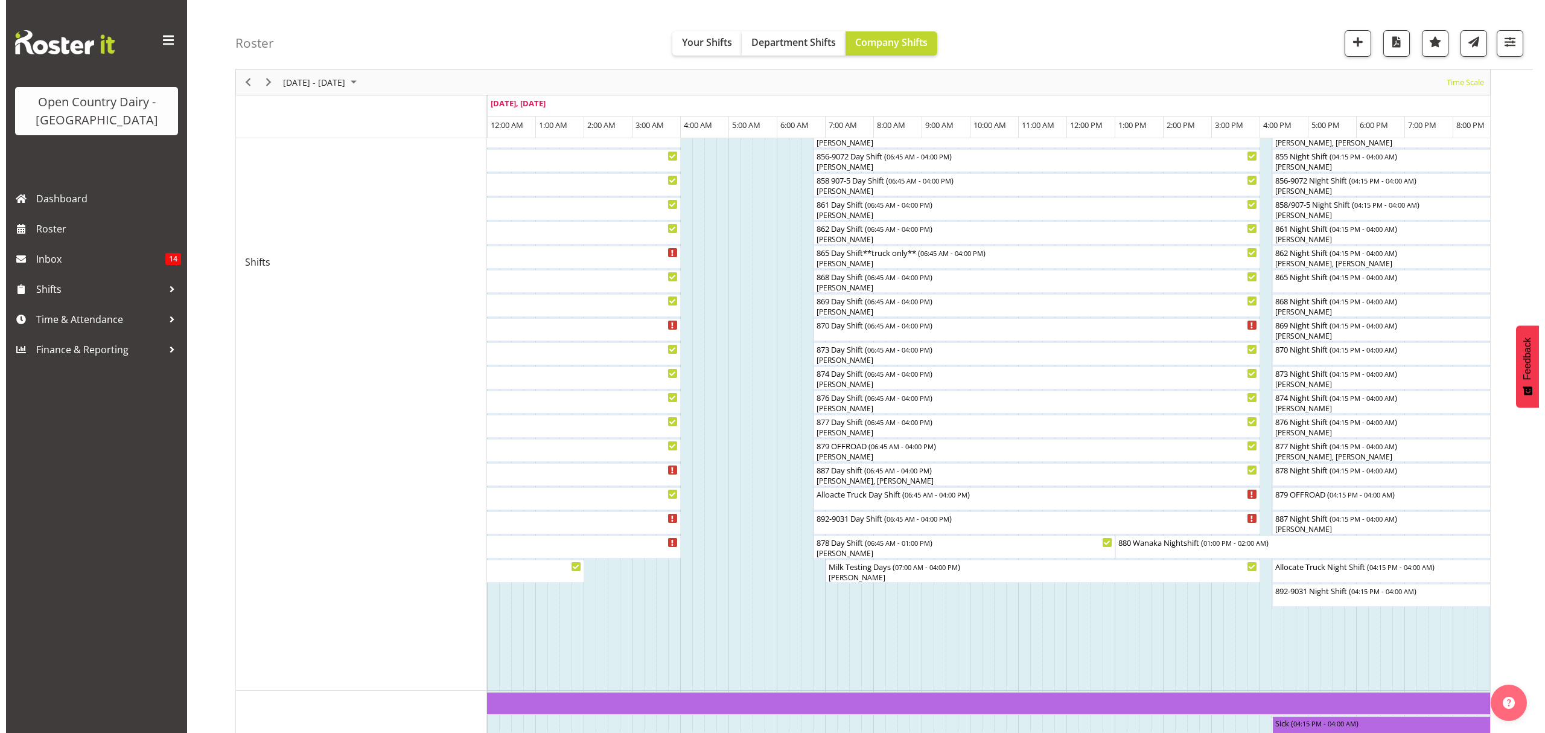
scroll to position [402, 0]
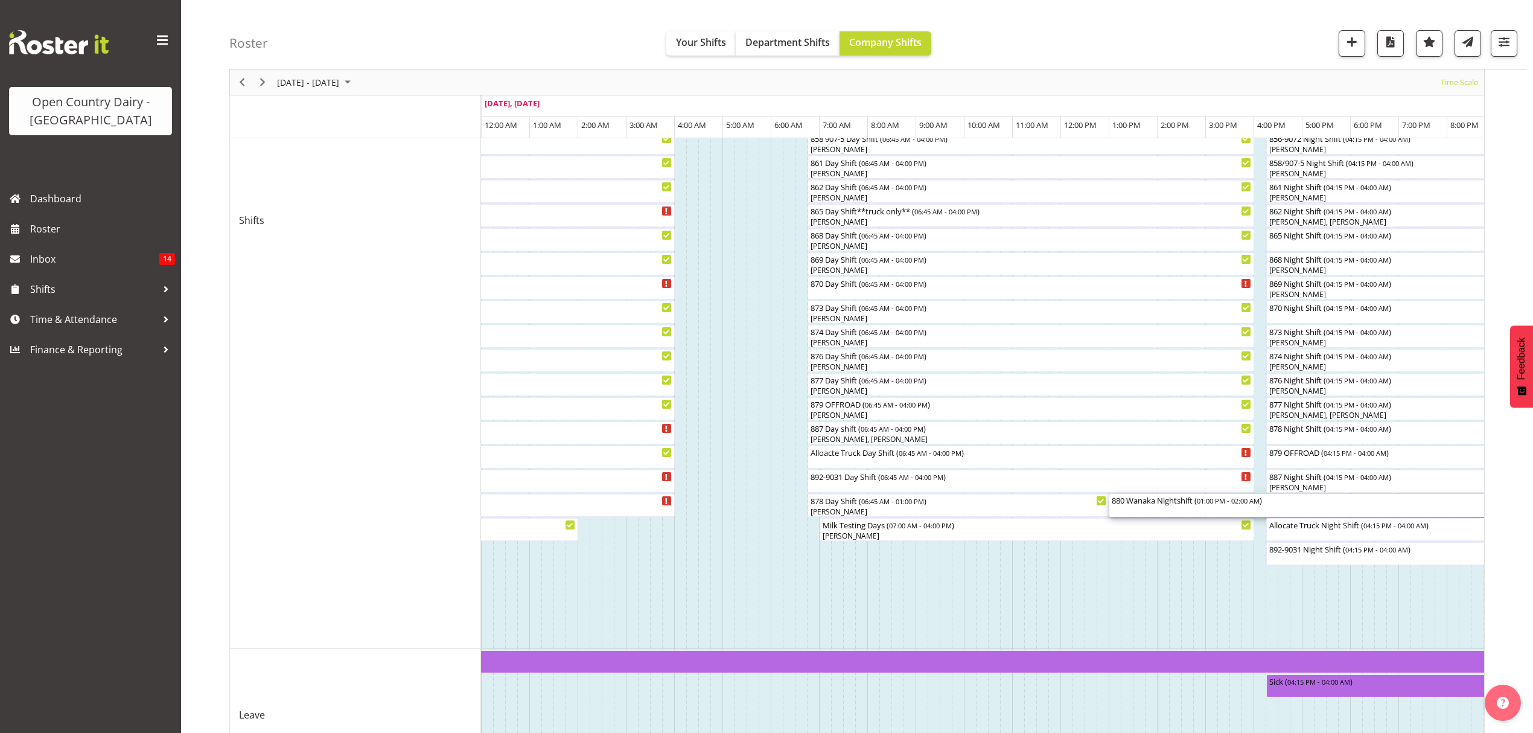
click at [1179, 501] on div "880 Wanaka Nightshift ( 01:00 PM - 02:00 AM )" at bounding box center [1364, 500] width 505 height 12
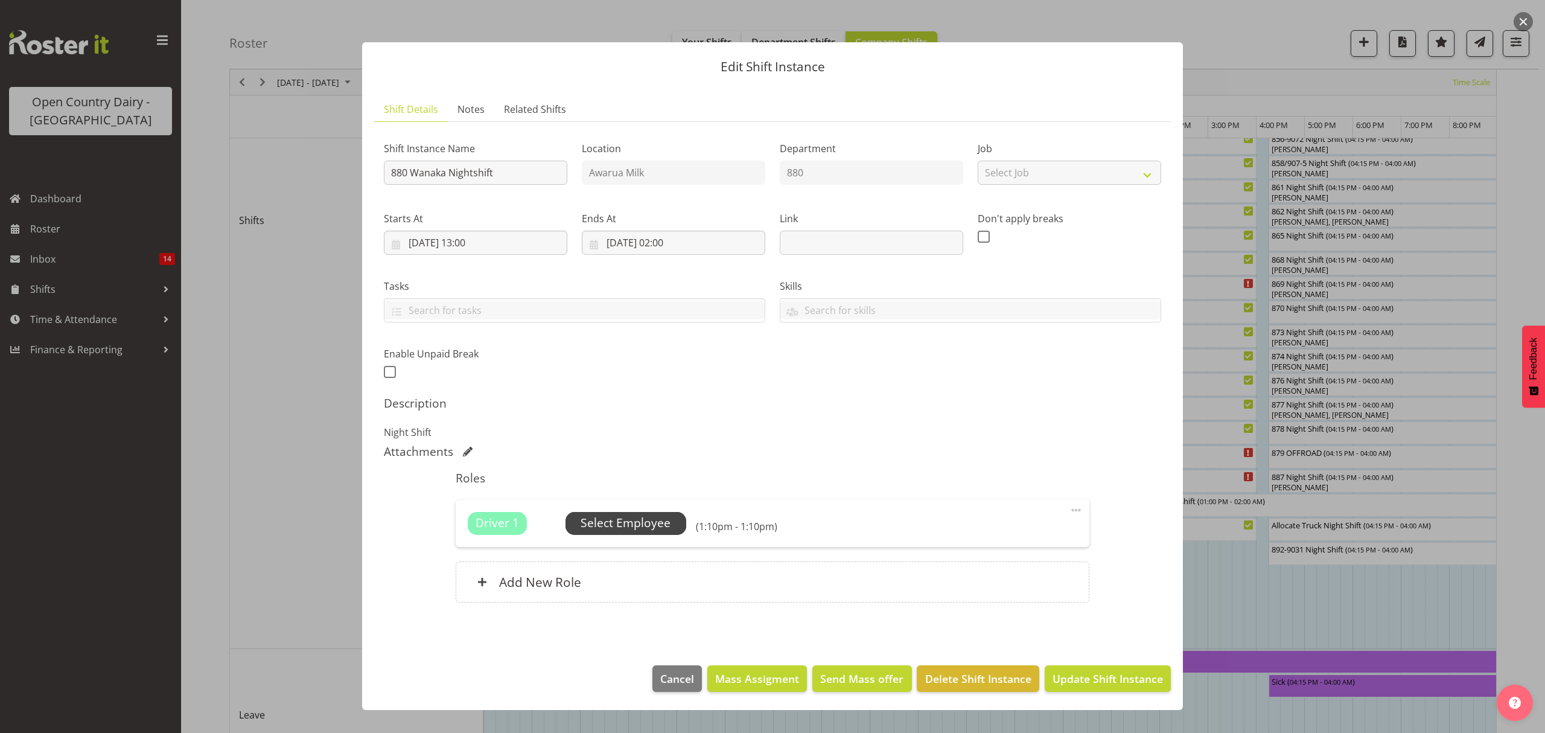
click at [607, 521] on span "Select Employee" at bounding box center [626, 523] width 90 height 18
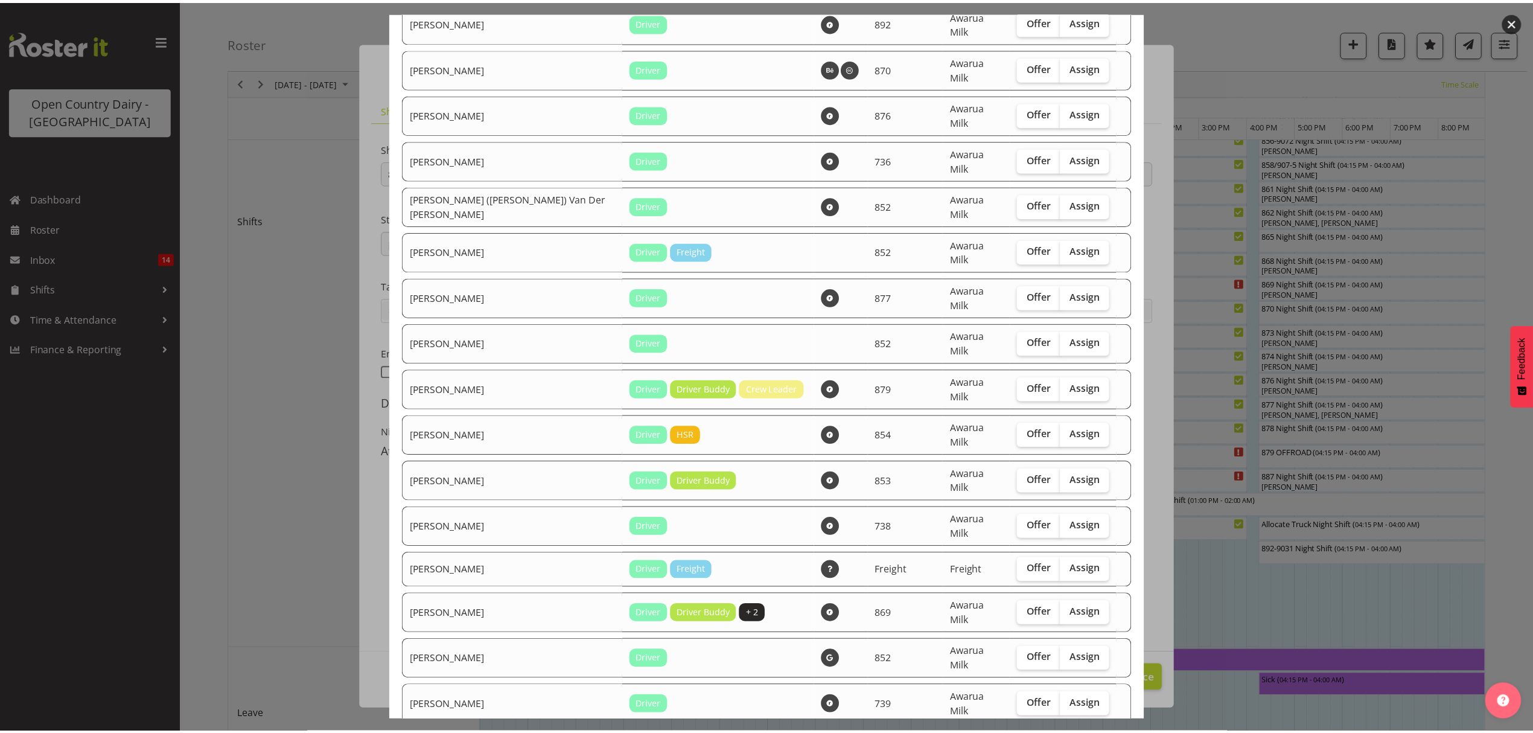
scroll to position [805, 0]
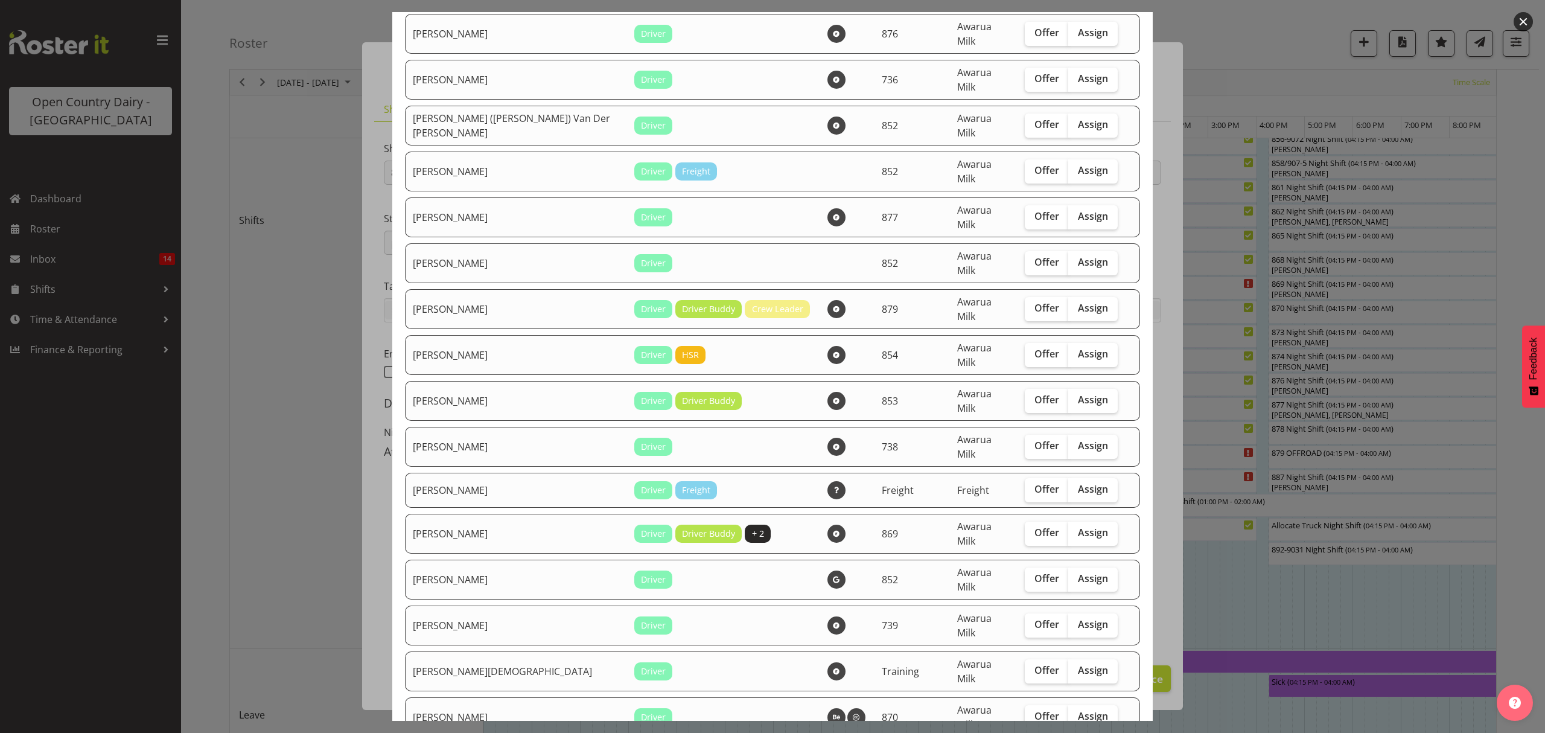
click at [378, 670] on div at bounding box center [772, 366] width 1545 height 733
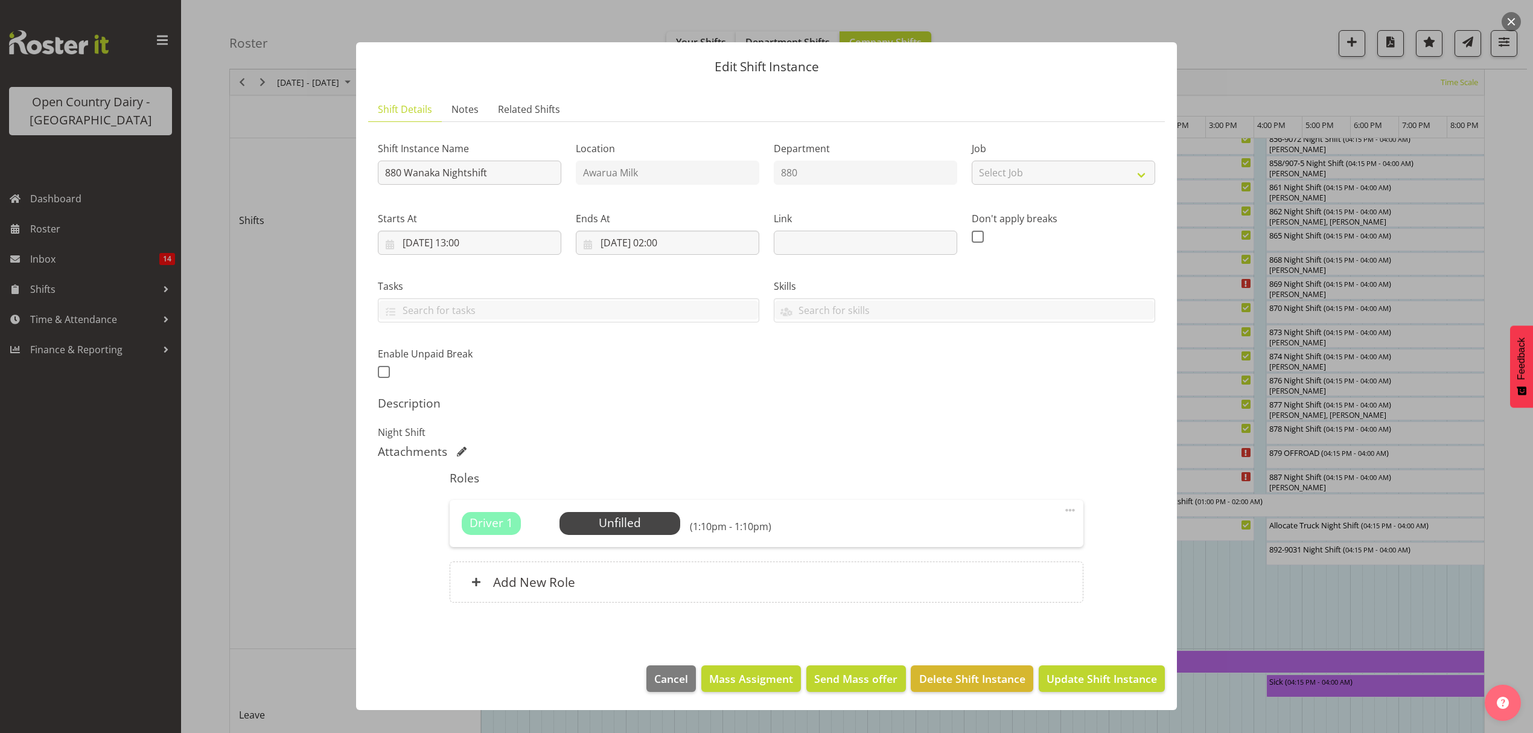
click at [327, 660] on div at bounding box center [766, 366] width 1533 height 733
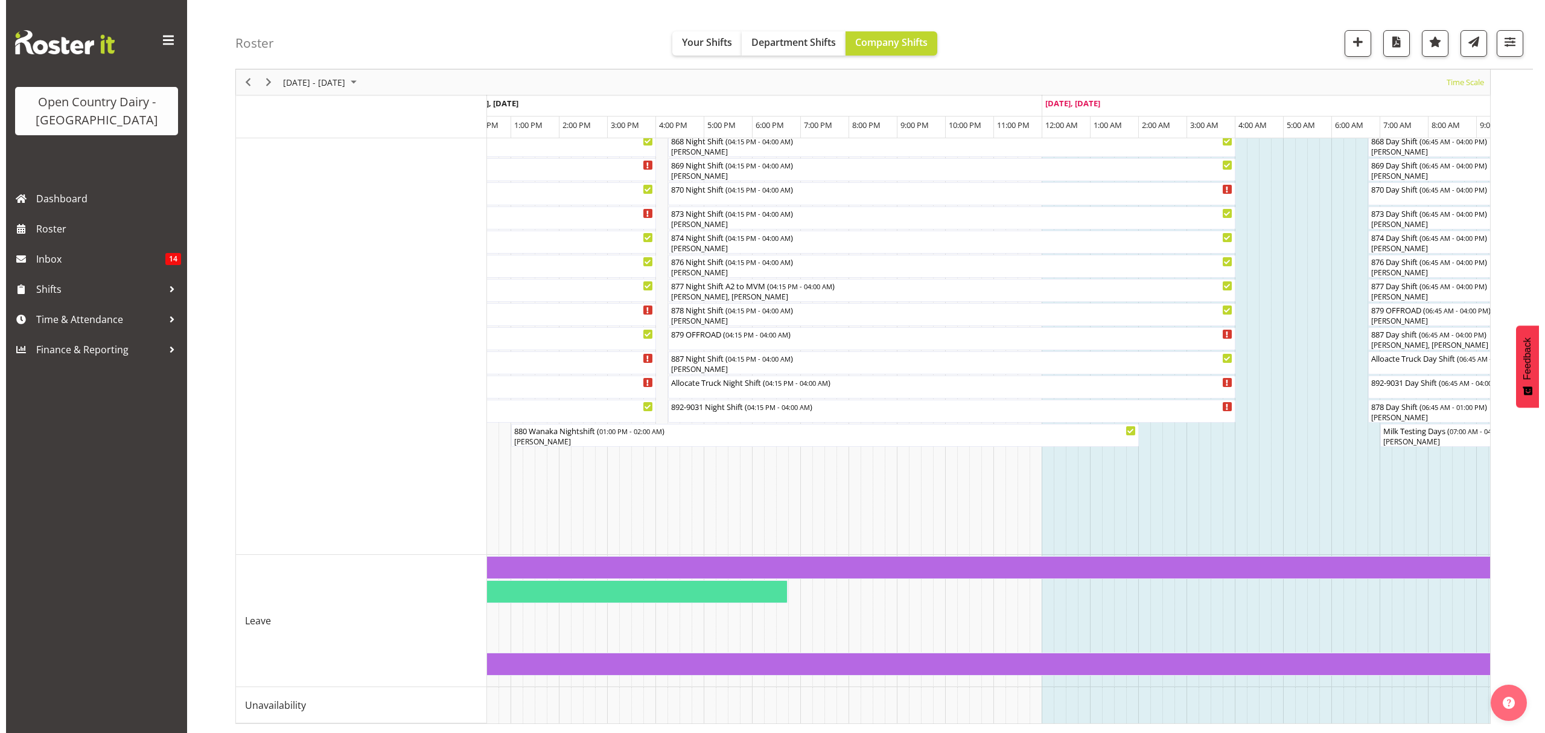
scroll to position [0, 6371]
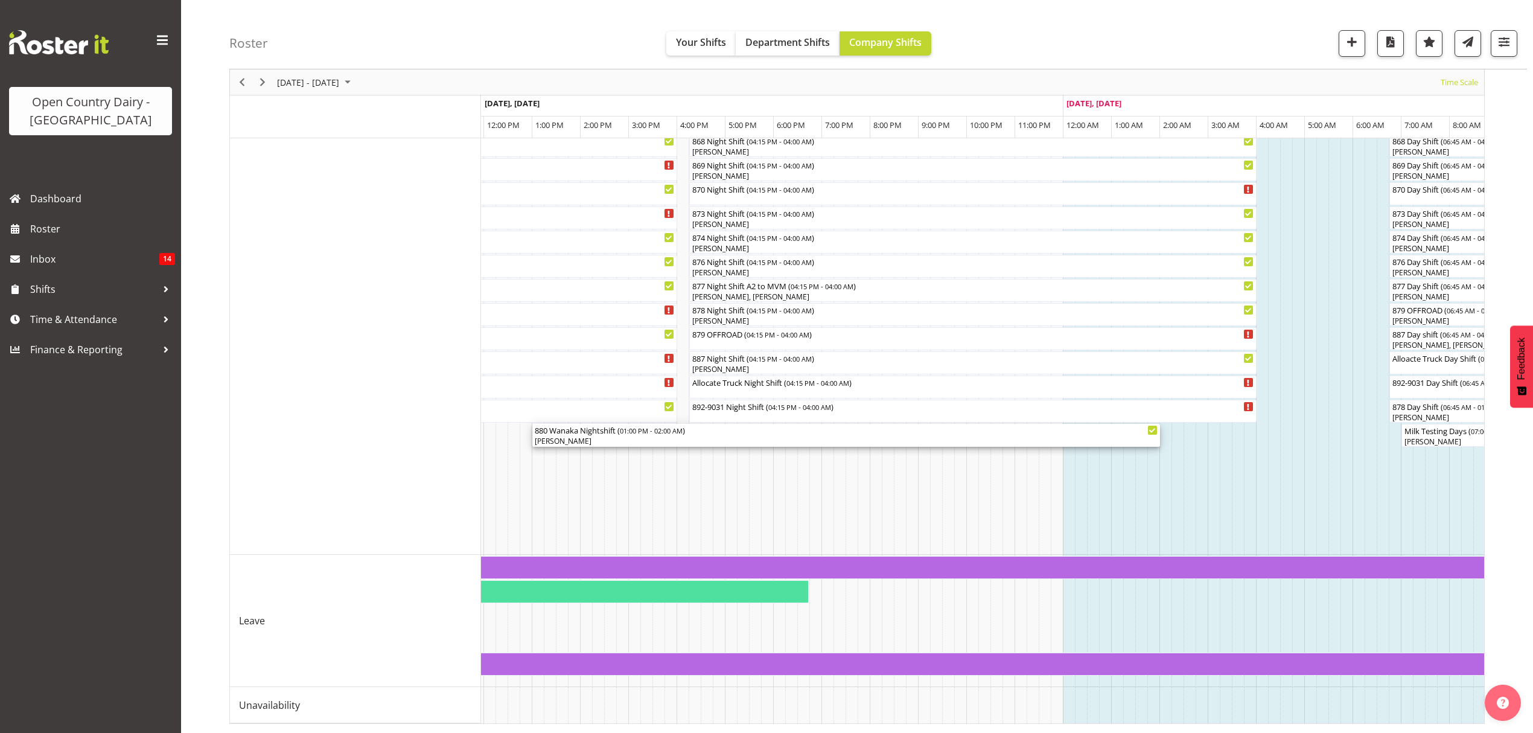
click at [645, 424] on div "880 Wanaka Nightshift ( 01:00 PM - 02:00 AM )" at bounding box center [846, 430] width 623 height 12
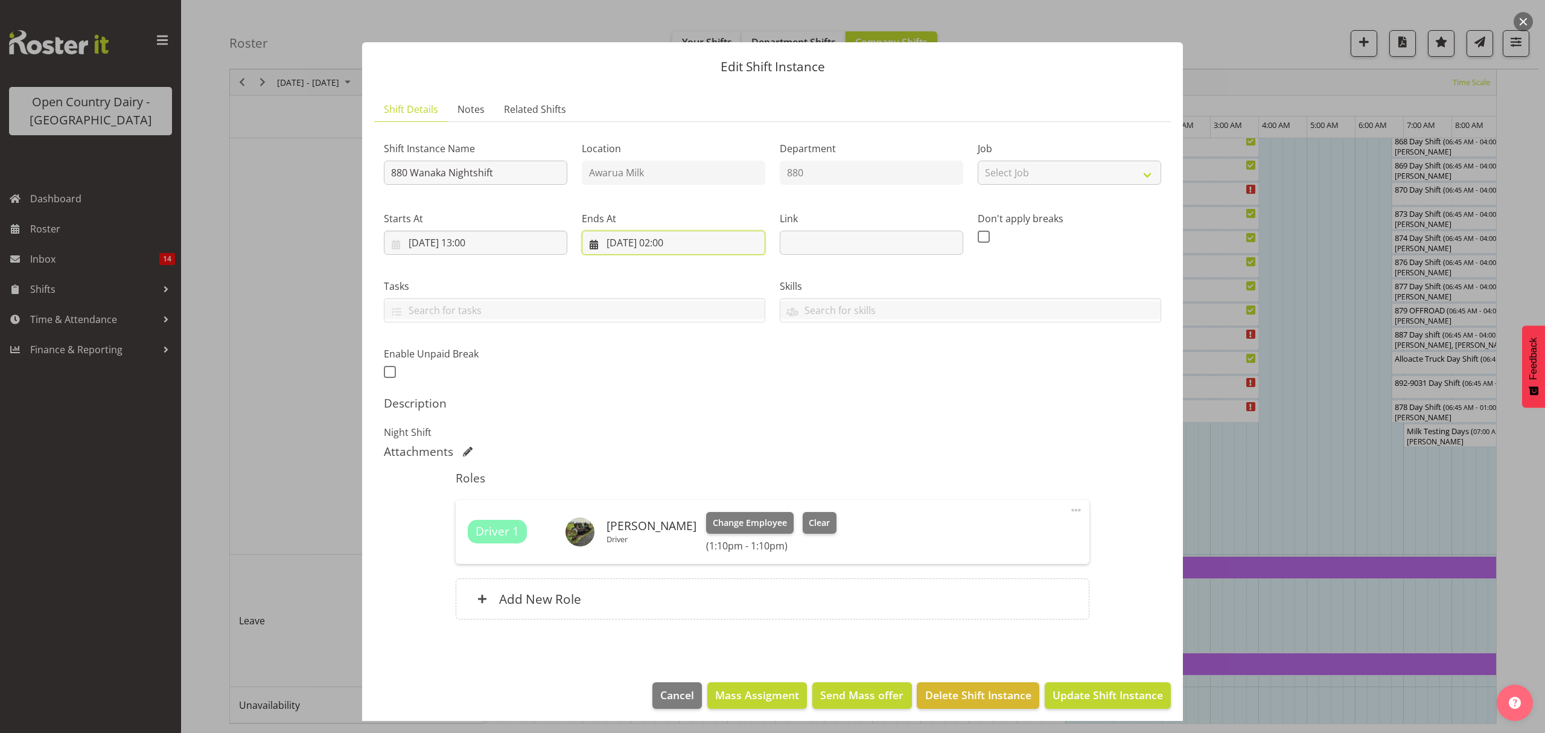
click at [652, 240] on input "31/08/2025, 02:00" at bounding box center [673, 243] width 183 height 24
click at [820, 522] on button "Clear" at bounding box center [820, 523] width 34 height 22
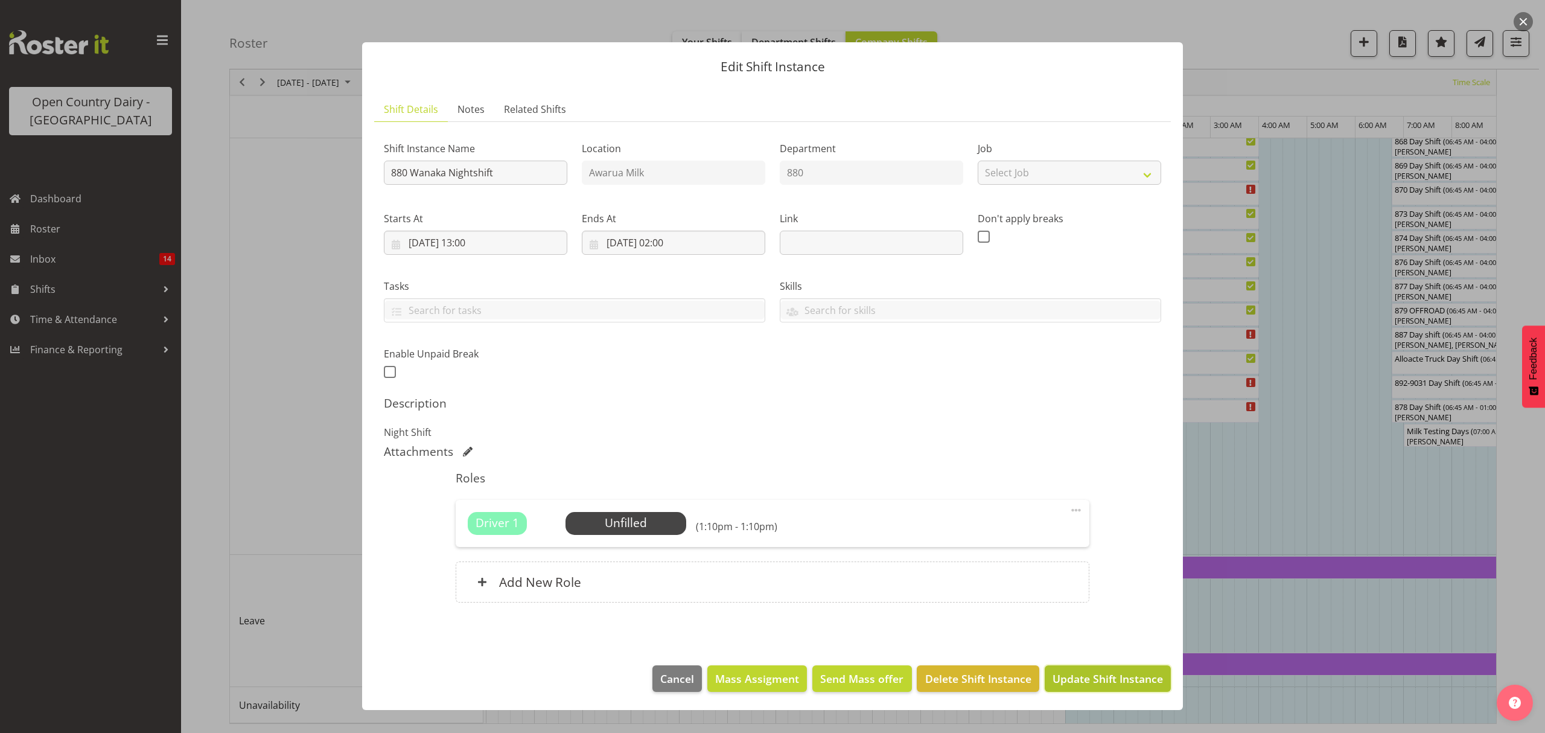
click at [1107, 671] on button "Update Shift Instance" at bounding box center [1108, 678] width 126 height 27
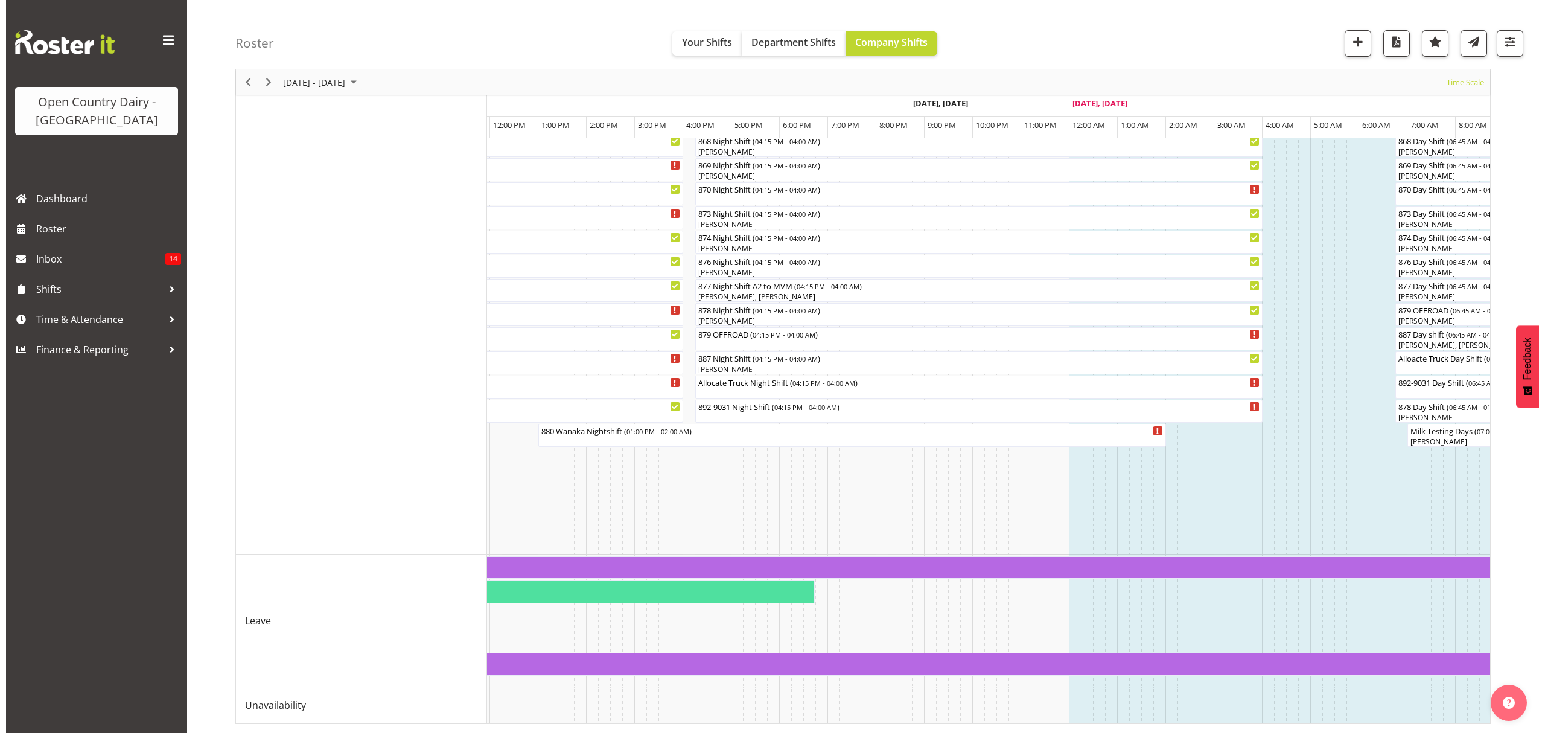
scroll to position [0, 7108]
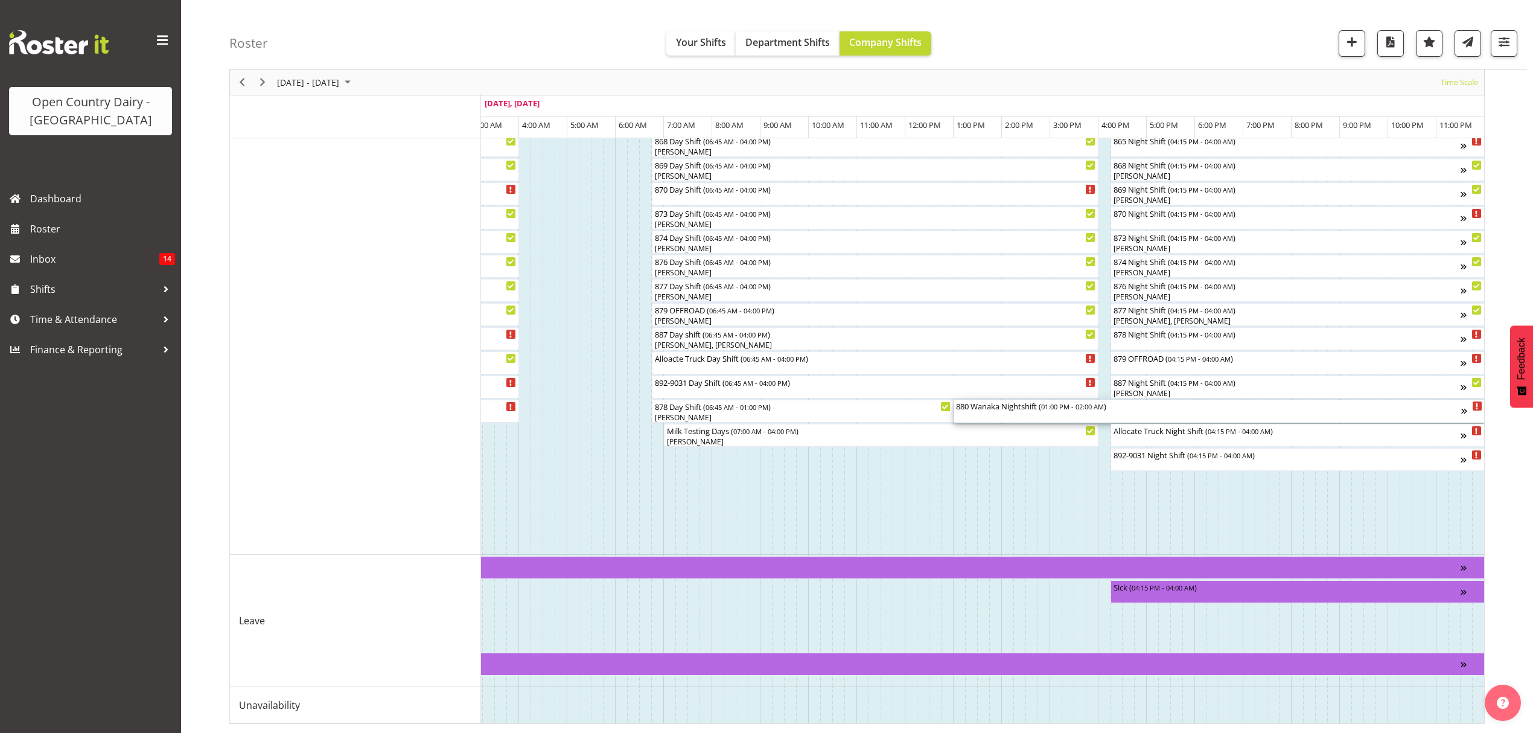
click at [1025, 400] on div "880 Wanaka Nightshift ( 01:00 PM - 02:00 AM )" at bounding box center [1208, 406] width 505 height 12
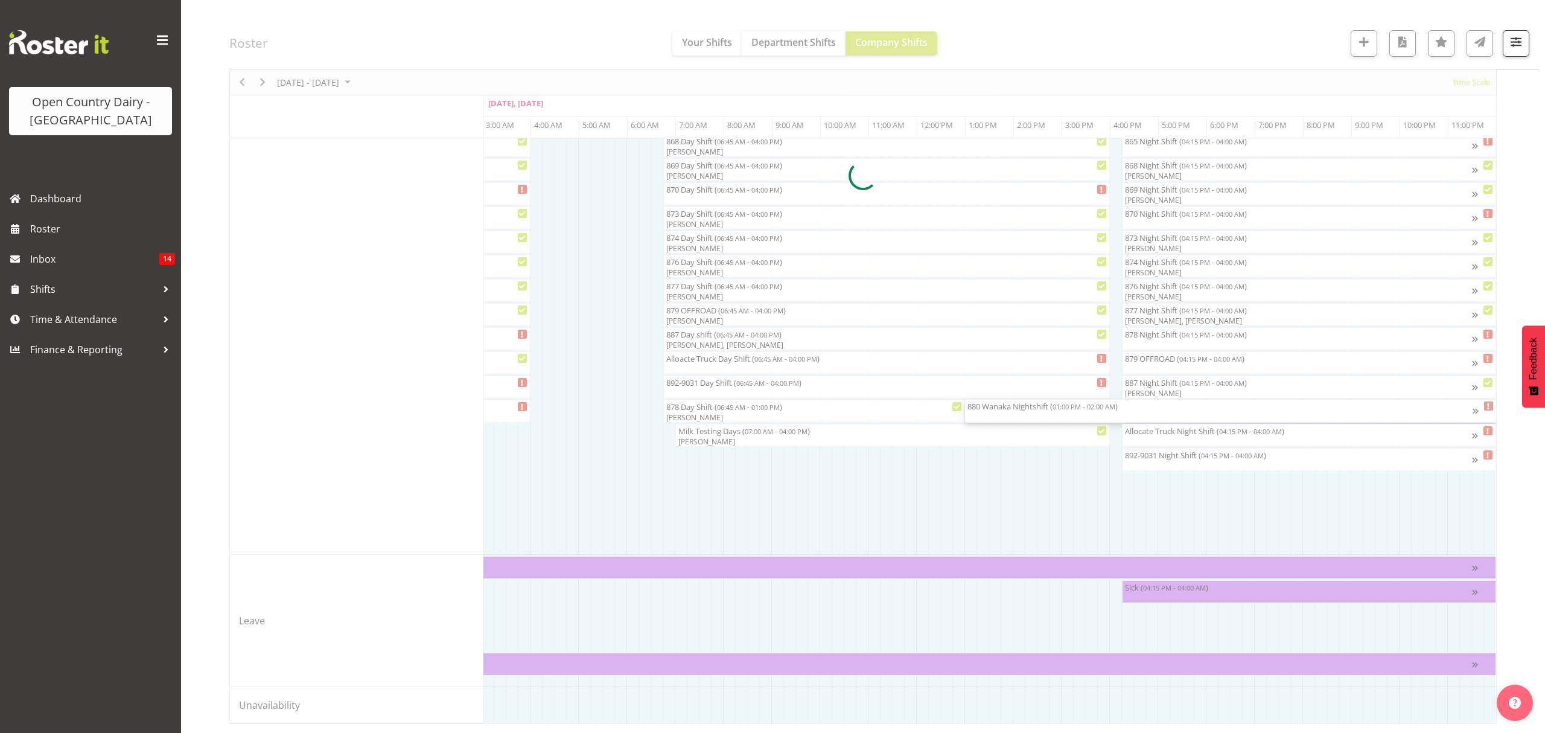
scroll to position [0, 7100]
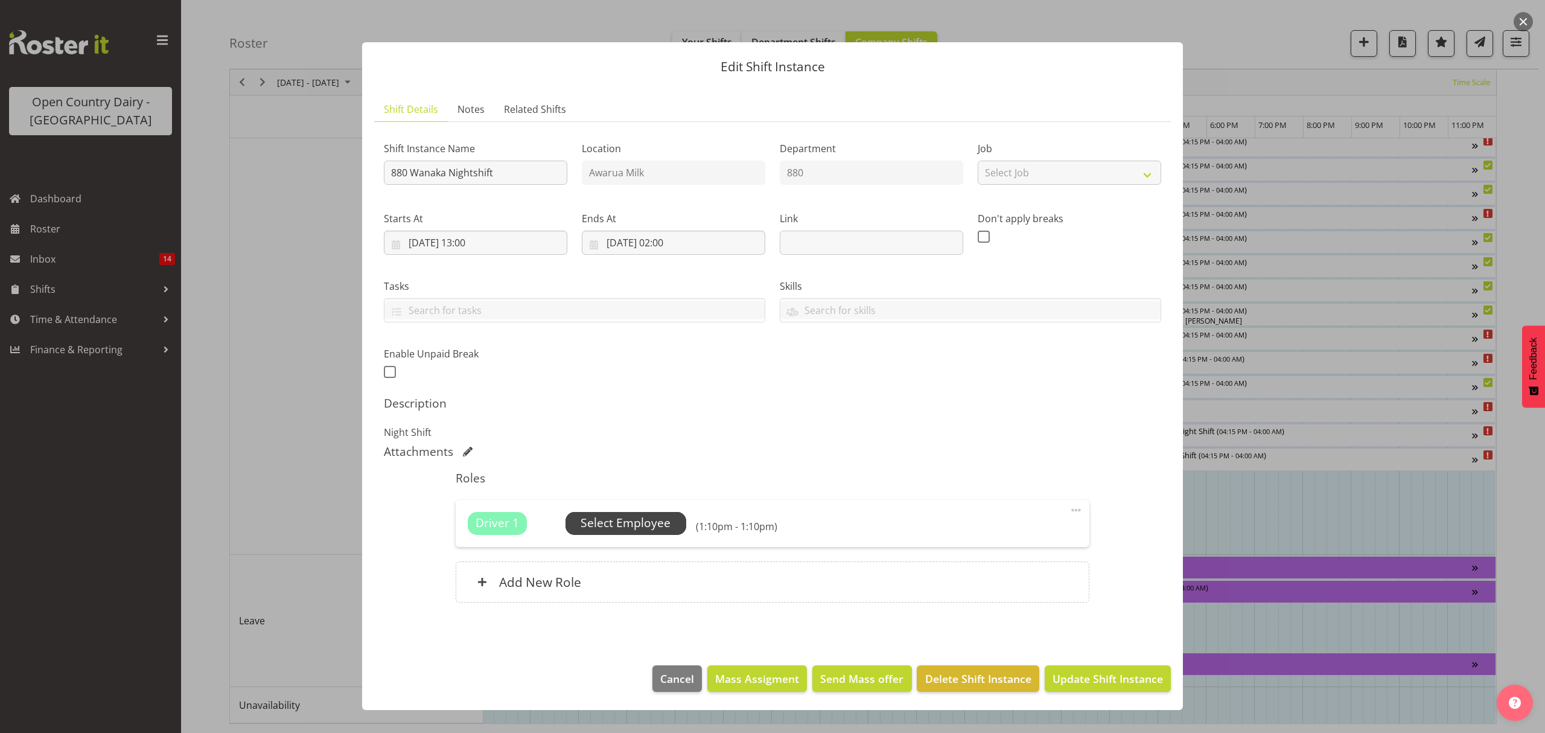
click at [607, 527] on span "Select Employee" at bounding box center [626, 523] width 90 height 18
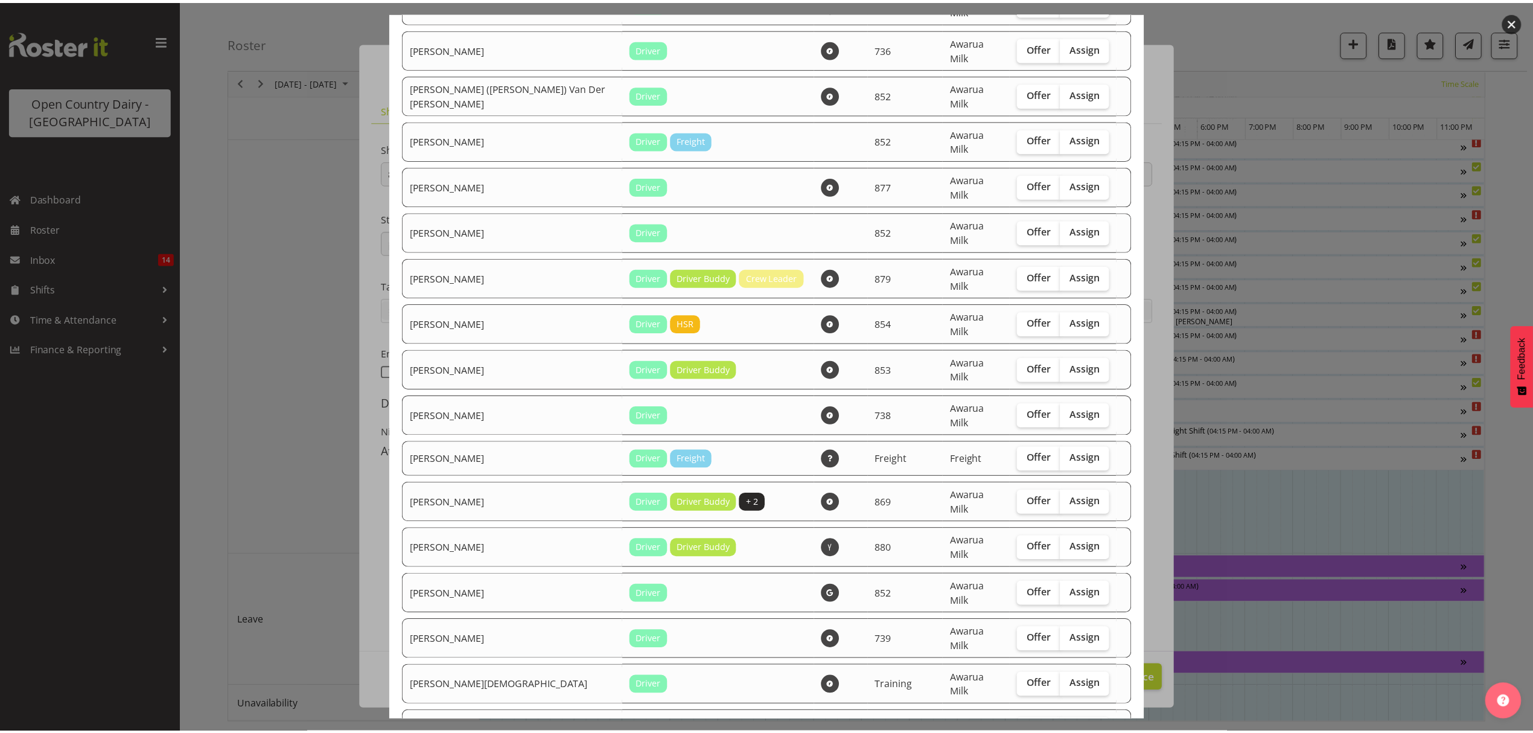
scroll to position [893, 0]
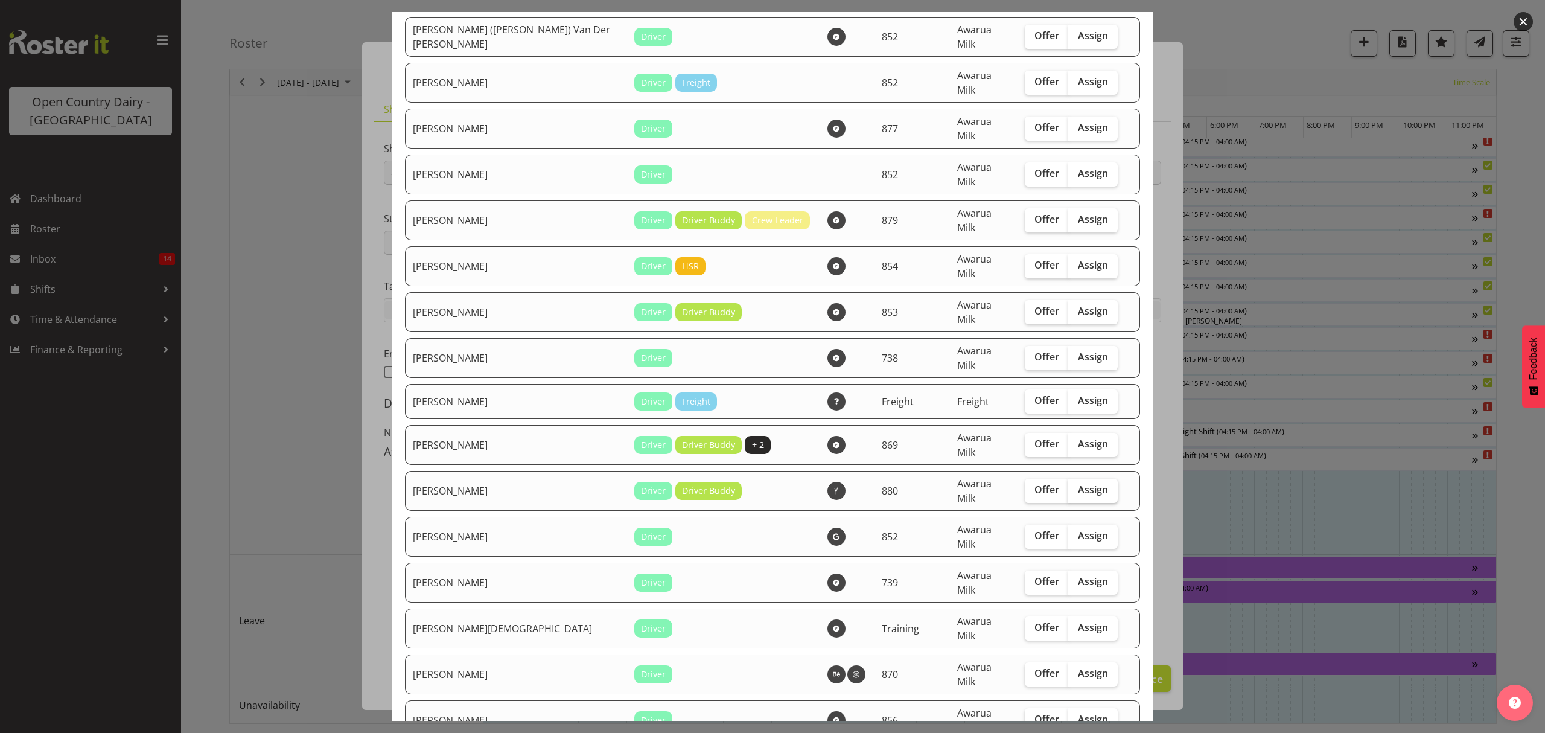
click at [1078, 483] on span "Assign" at bounding box center [1093, 489] width 30 height 12
click at [1068, 486] on input "Assign" at bounding box center [1072, 490] width 8 height 8
checkbox input "true"
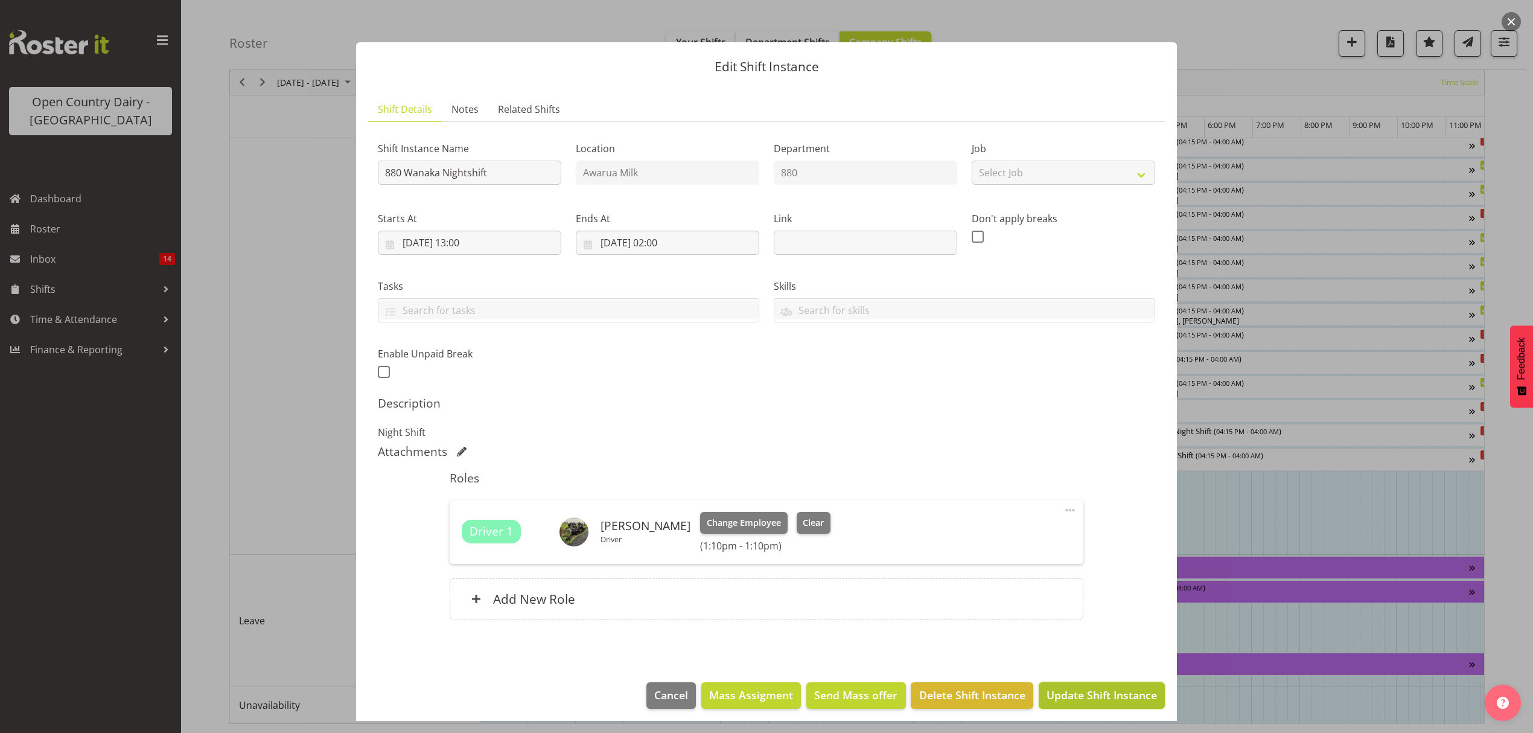
click at [1071, 698] on span "Update Shift Instance" at bounding box center [1102, 695] width 110 height 16
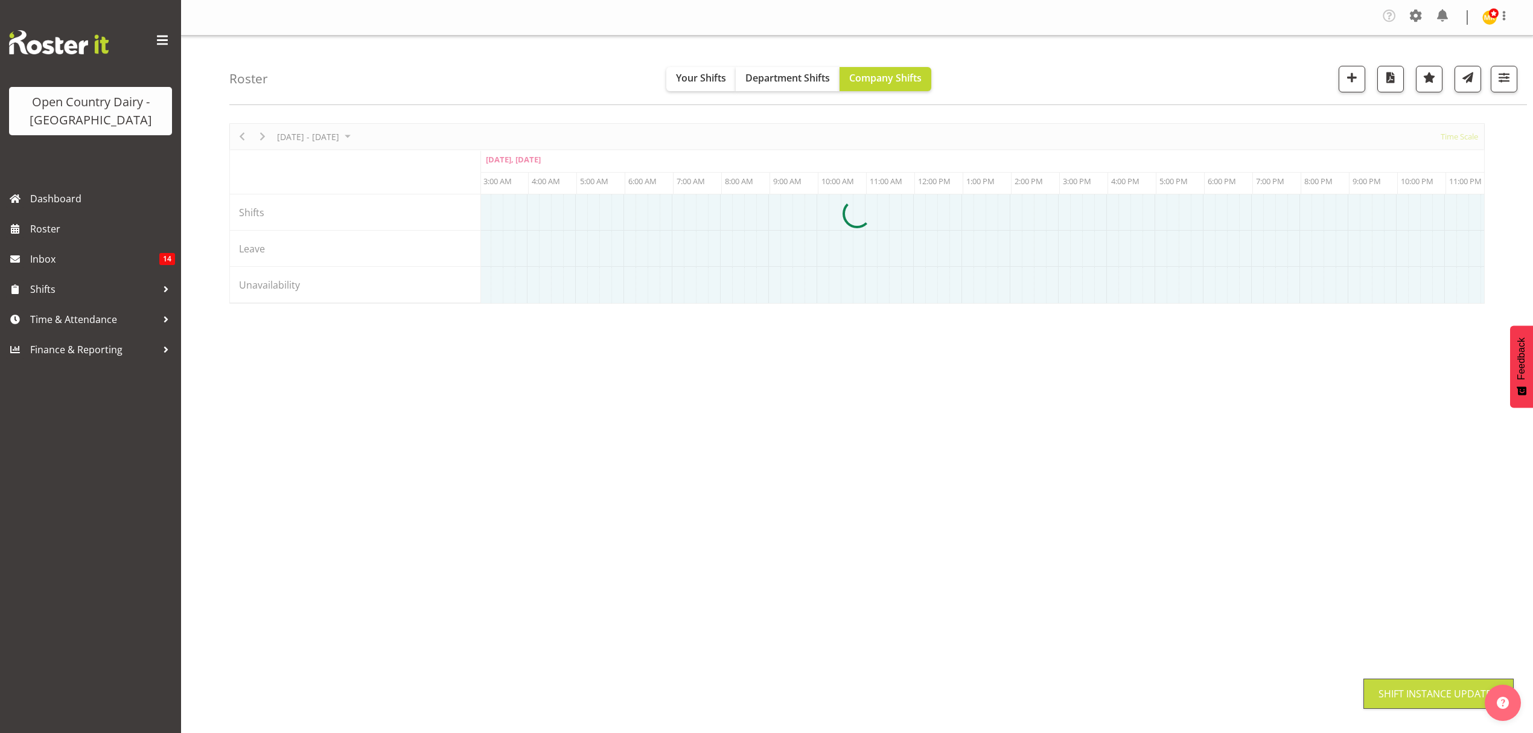
scroll to position [0, 0]
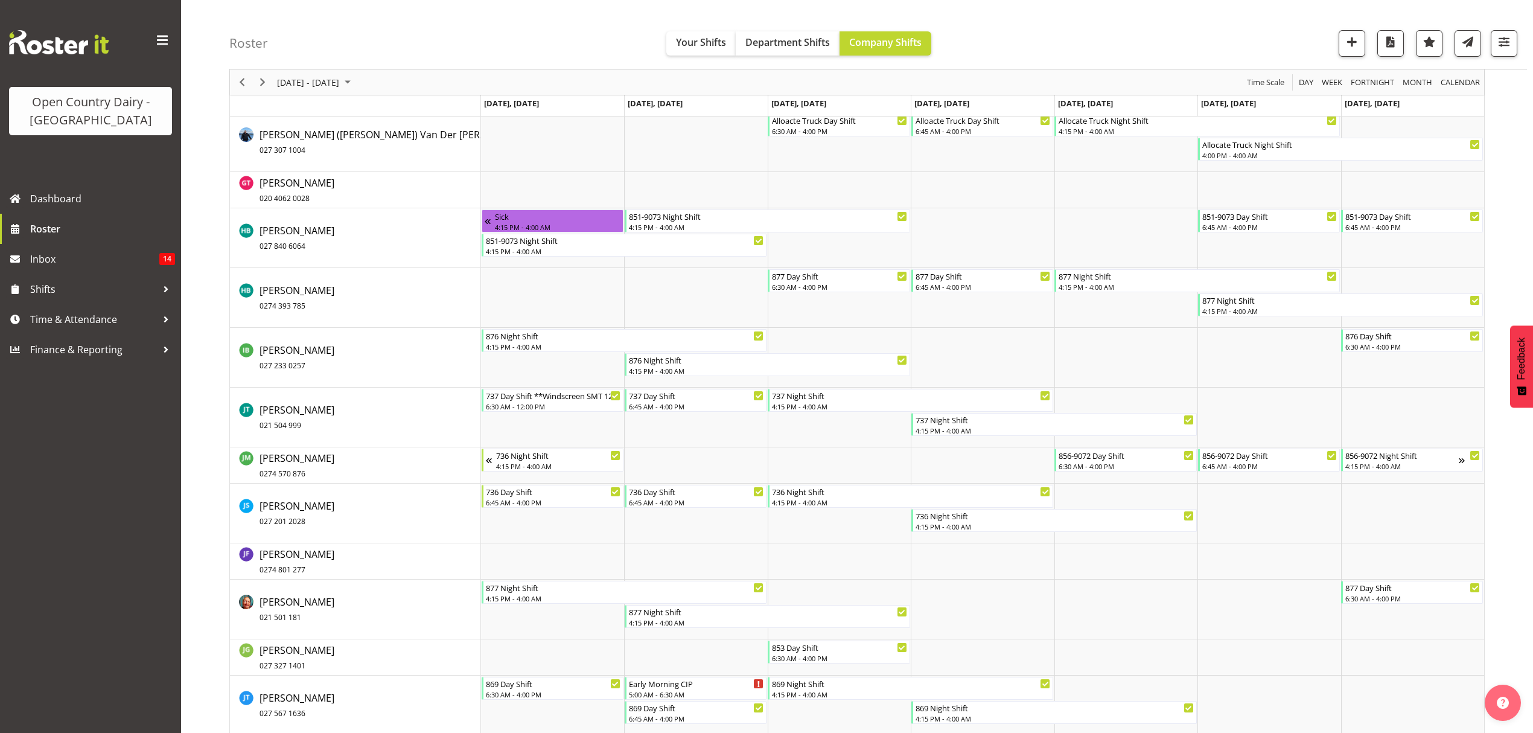
scroll to position [3380, 0]
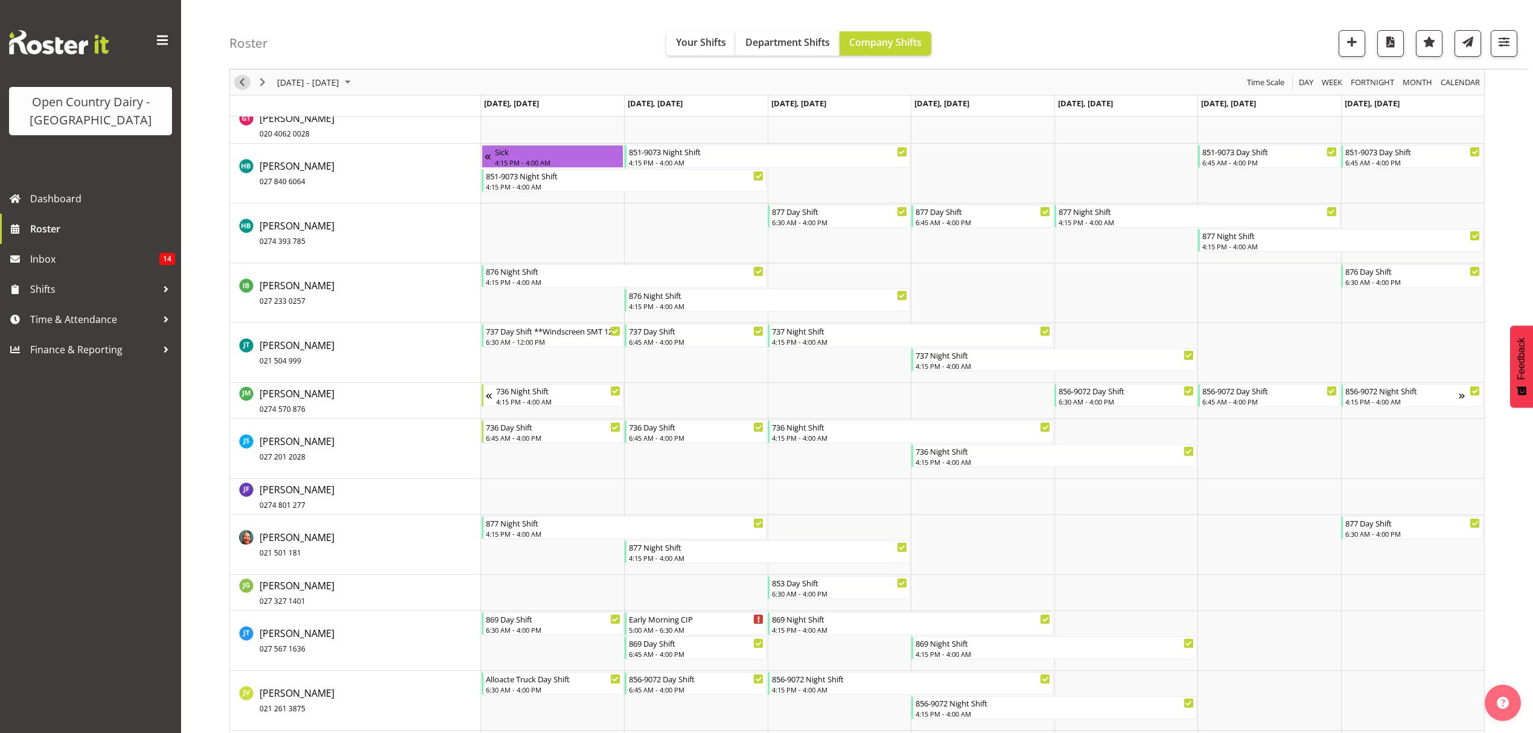
click at [240, 78] on span "Previous" at bounding box center [242, 82] width 14 height 15
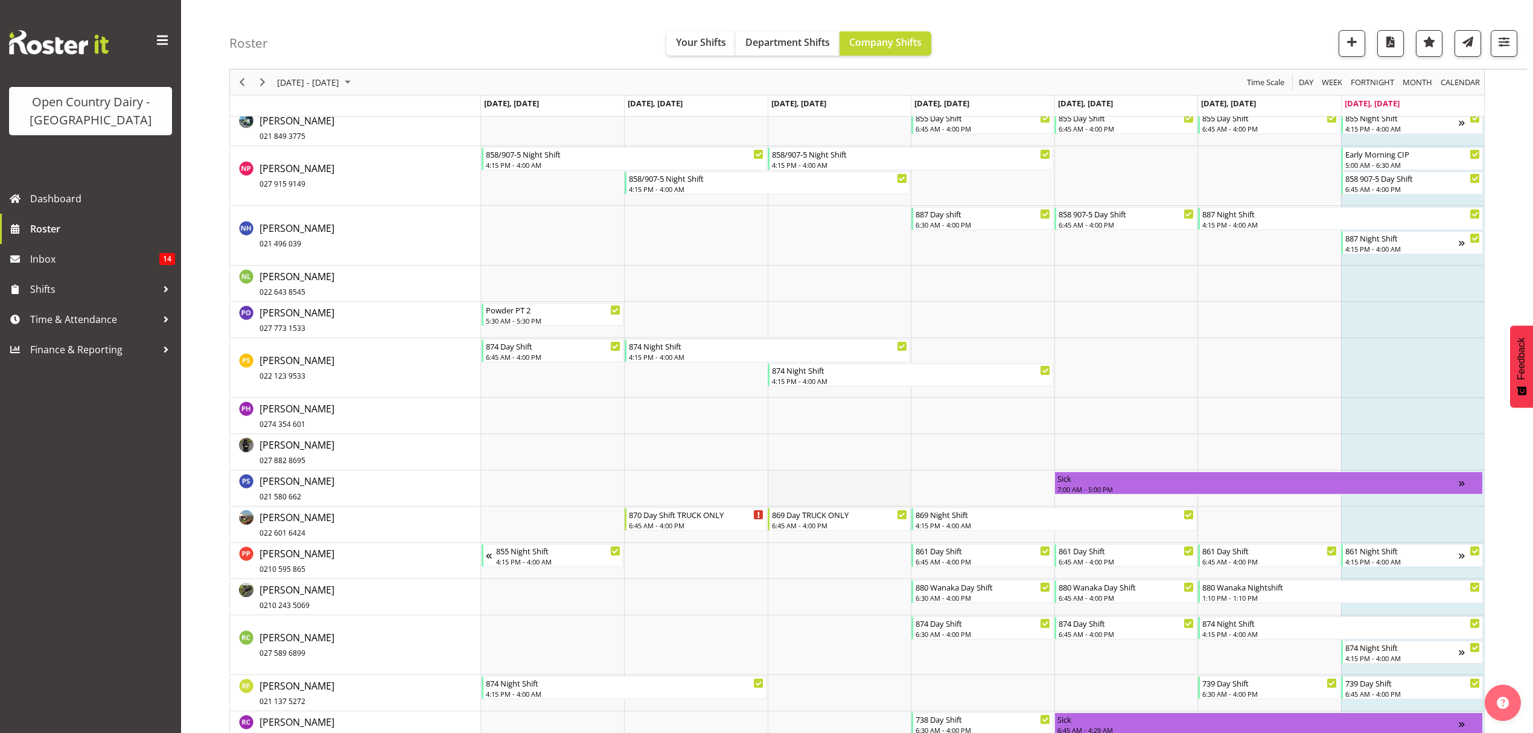
scroll to position [5794, 0]
